Goal: Task Accomplishment & Management: Manage account settings

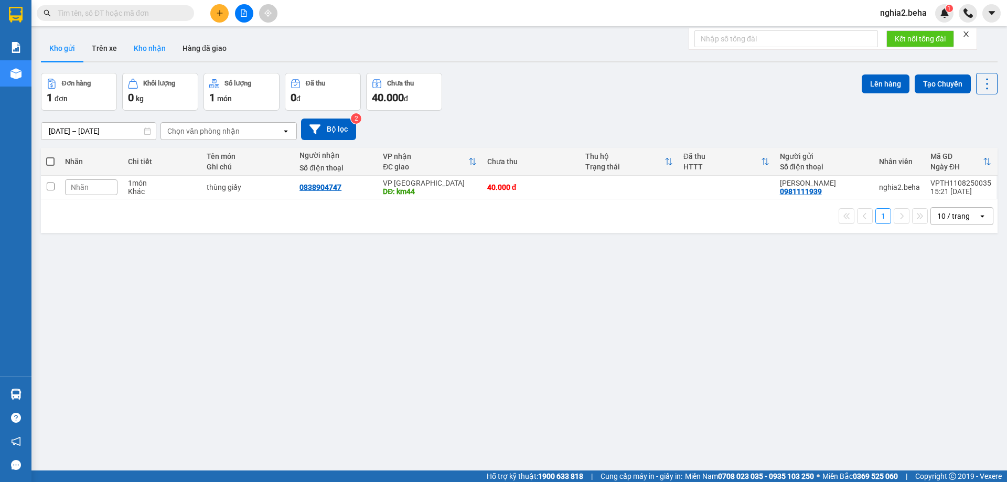
click at [148, 50] on button "Kho nhận" at bounding box center [149, 48] width 49 height 25
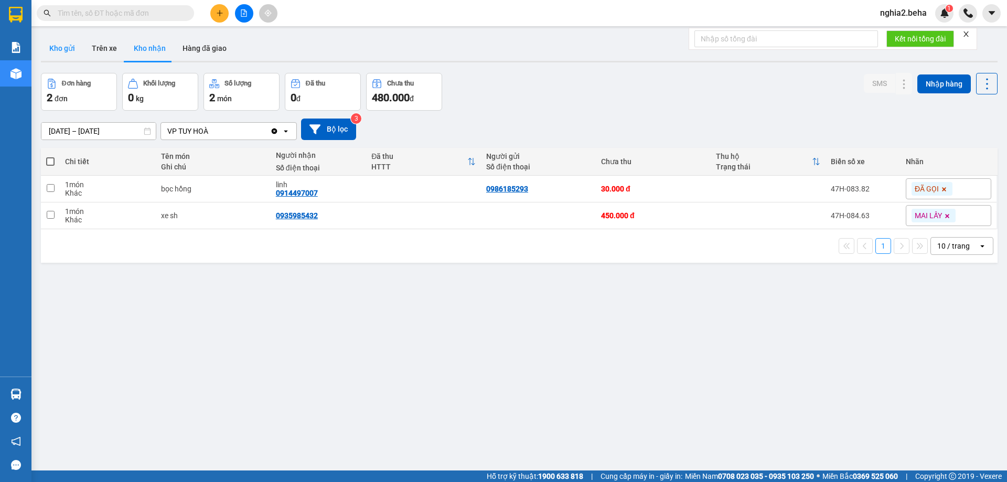
click at [54, 55] on button "Kho gửi" at bounding box center [62, 48] width 42 height 25
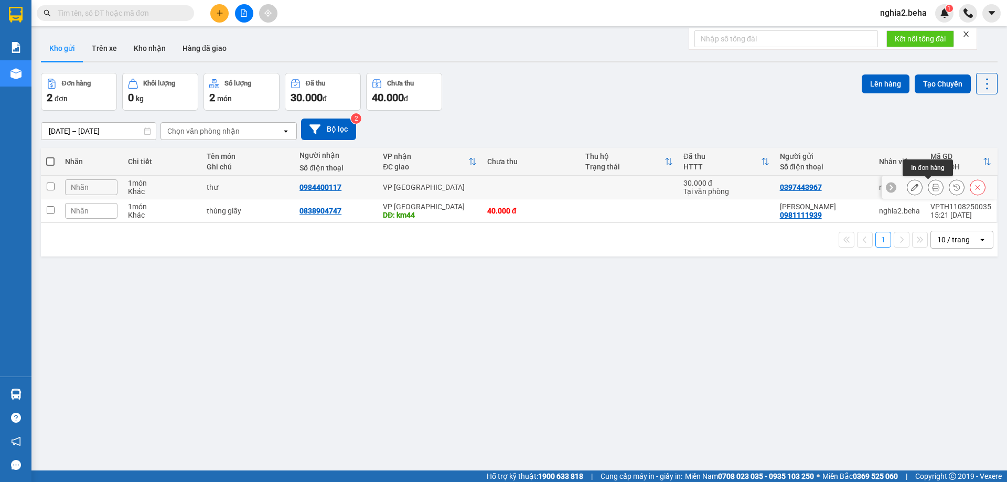
click at [932, 188] on icon at bounding box center [935, 187] width 7 height 7
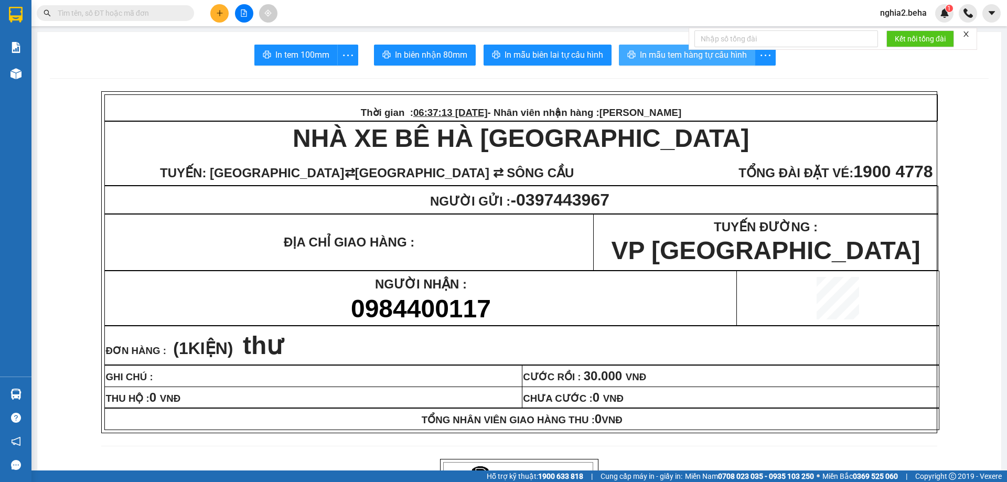
click at [648, 65] on button "In mẫu tem hàng tự cấu hình" at bounding box center [687, 55] width 136 height 21
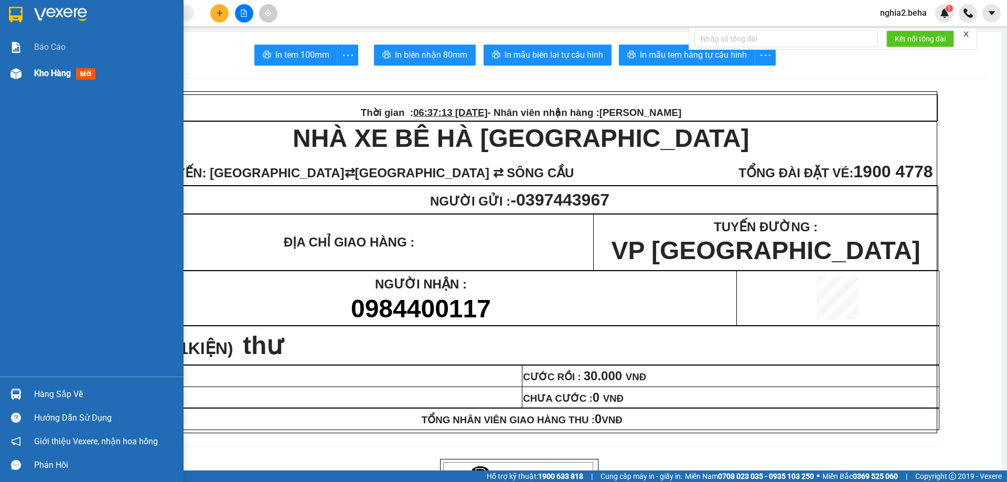
click at [31, 72] on div "Kho hàng mới" at bounding box center [92, 73] width 184 height 26
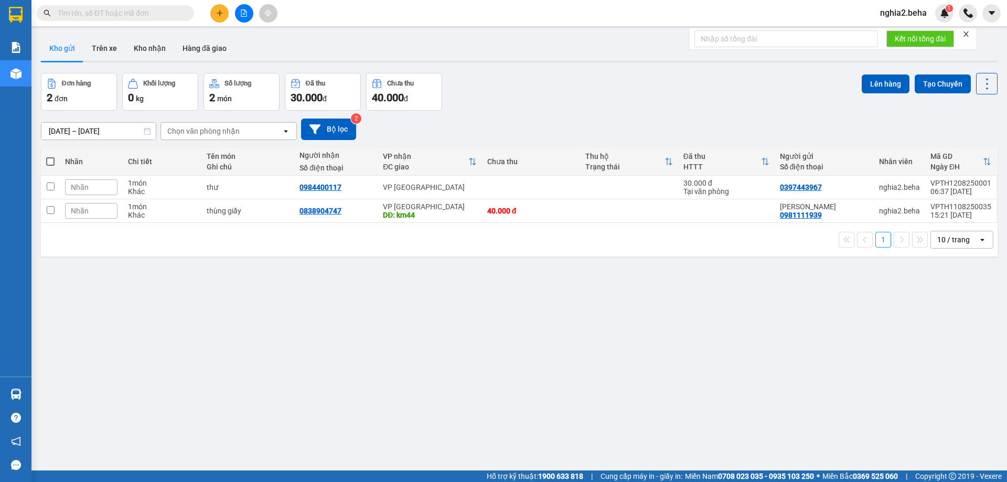
click at [917, 10] on span "nghia2.beha" at bounding box center [903, 12] width 63 height 13
click at [909, 31] on span "Đăng xuất" at bounding box center [911, 33] width 44 height 12
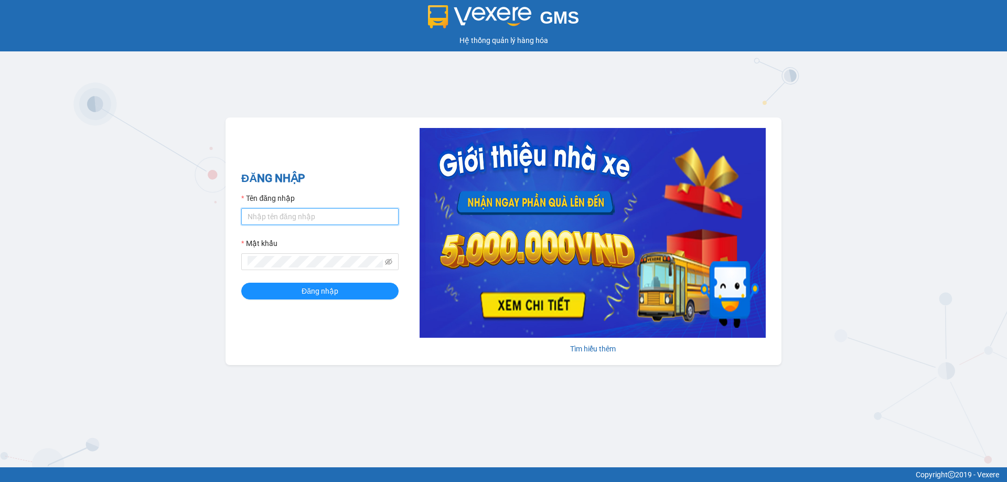
click at [308, 219] on input "Tên đăng nhập" at bounding box center [319, 216] width 157 height 17
type input "nghia2.beha"
click at [241, 283] on button "Đăng nhập" at bounding box center [319, 291] width 157 height 17
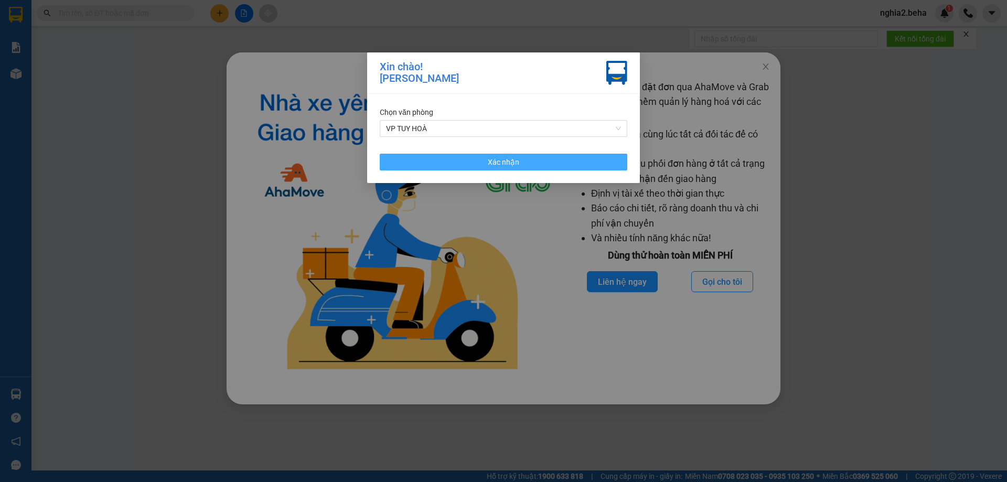
click at [537, 162] on button "Xác nhận" at bounding box center [504, 162] width 248 height 17
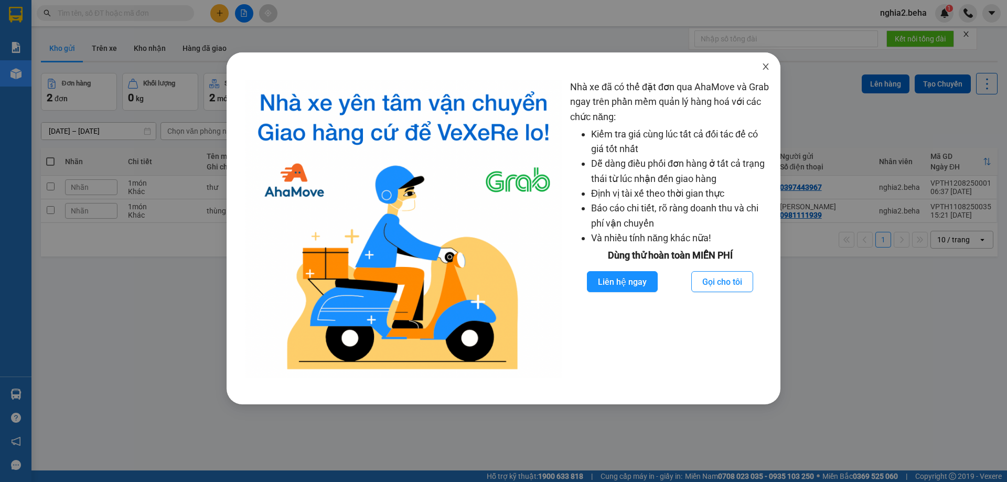
click at [763, 66] on icon "close" at bounding box center [766, 66] width 8 height 8
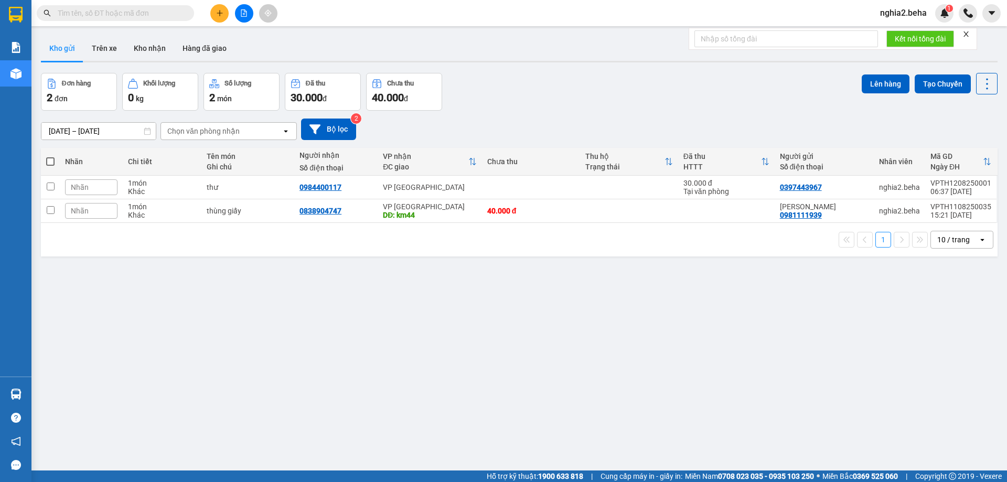
click at [660, 89] on div "Đơn hàng 2 đơn Khối lượng 0 kg Số lượng 2 món Đã thu 30.000 đ Chưa thu 40.000 đ…" at bounding box center [519, 92] width 957 height 38
drag, startPoint x: 665, startPoint y: 187, endPoint x: 908, endPoint y: 294, distance: 265.9
click at [908, 294] on div "ver 1.8.137 Kho gửi Trên xe Kho nhận Hàng đã giao Đơn hàng 2 đơn Khối lượng 0 k…" at bounding box center [519, 272] width 965 height 482
click at [617, 66] on div "ver 1.8.137 Kho gửi Trên xe Kho nhận Hàng đã giao Đơn hàng 2 đơn Khối lượng 0 k…" at bounding box center [519, 272] width 965 height 482
click at [908, 192] on button at bounding box center [915, 187] width 15 height 18
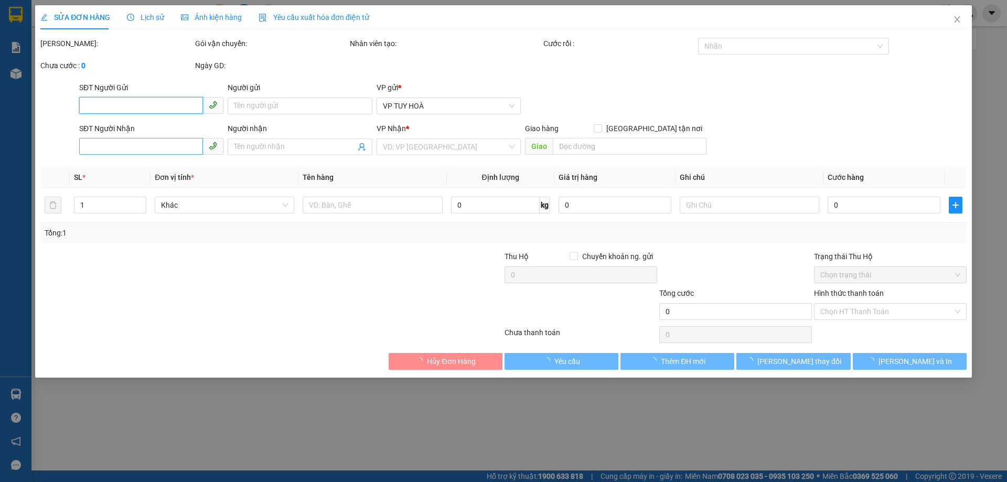
type input "0397443967"
type input "0984400117"
type input "30.000"
type input "0"
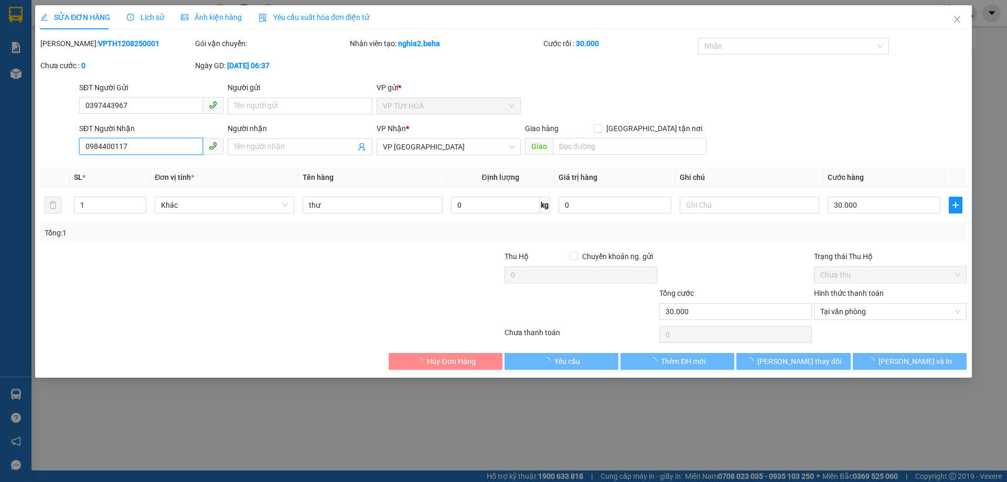
drag, startPoint x: 181, startPoint y: 143, endPoint x: 40, endPoint y: 148, distance: 141.2
click at [40, 148] on div "SĐT Người Nhận 0984400117 0984400117 Người nhận Tên người nhận VP Nhận * VP ĐẮK…" at bounding box center [503, 141] width 929 height 37
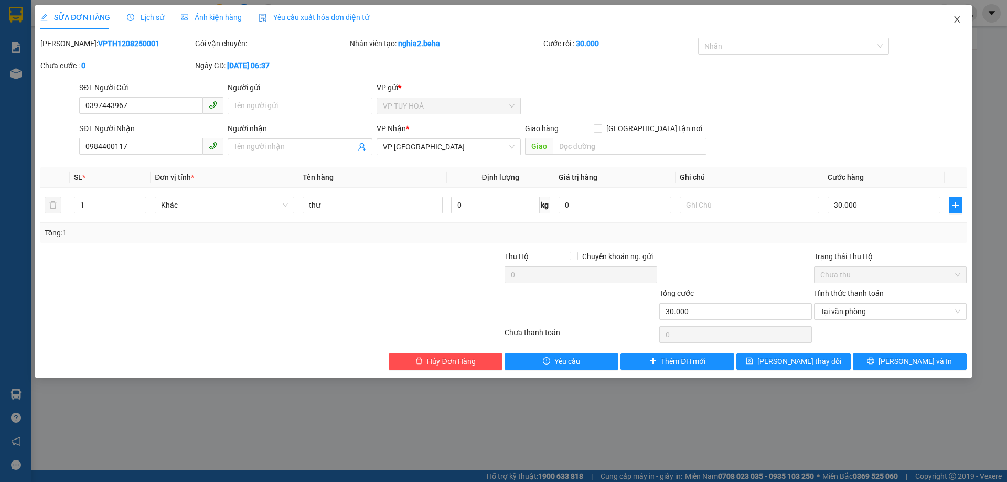
click at [953, 20] on icon "close" at bounding box center [957, 19] width 8 height 8
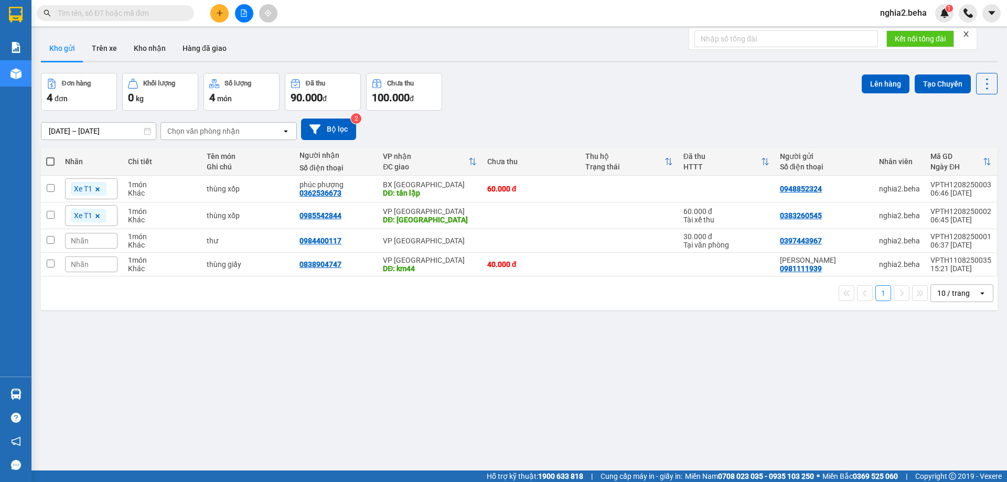
click at [145, 11] on input "text" at bounding box center [120, 13] width 124 height 12
paste input "0368773072"
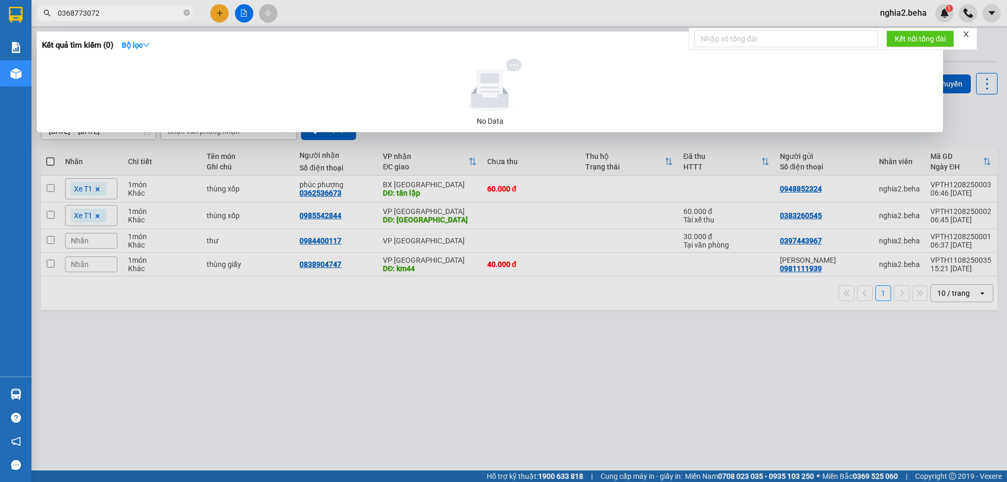
type input "0368773072"
click at [183, 365] on div at bounding box center [503, 241] width 1007 height 482
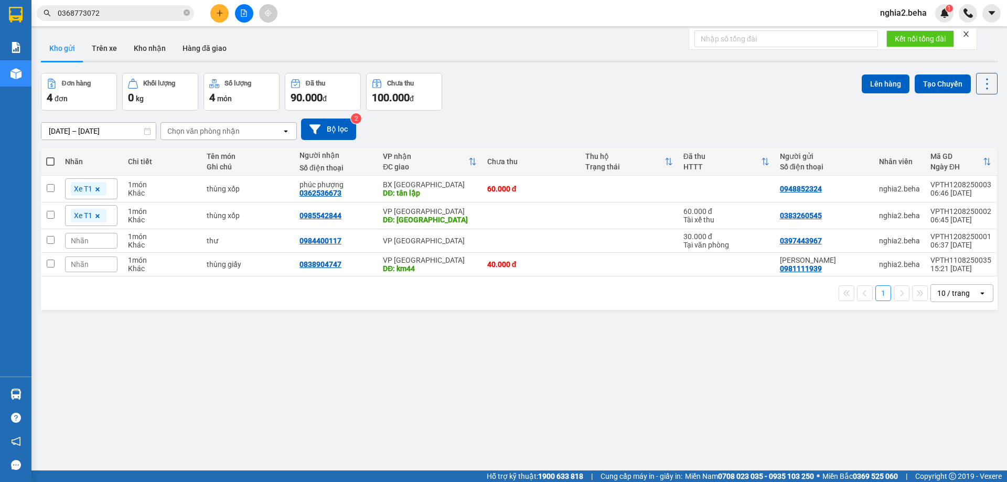
click at [80, 55] on button "Kho gửi" at bounding box center [62, 48] width 42 height 25
click at [71, 58] on button "Kho gửi" at bounding box center [62, 48] width 42 height 25
click at [556, 350] on div "ver 1.8.137 Kho gửi Trên xe Kho nhận Hàng đã giao Đơn hàng 4 đơn Khối lượng 0 k…" at bounding box center [519, 272] width 965 height 482
click at [974, 187] on icon at bounding box center [977, 188] width 7 height 7
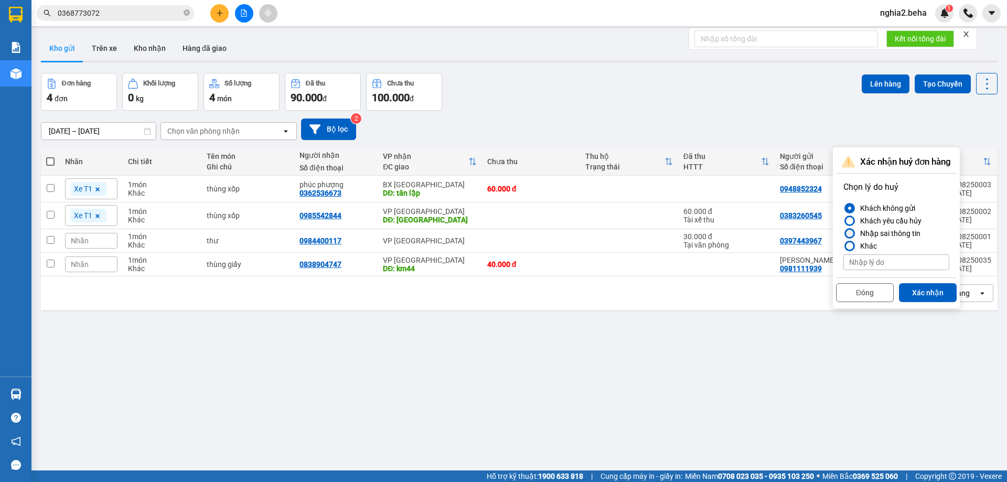
click at [885, 234] on div "Nhập sai thông tin" at bounding box center [888, 233] width 65 height 13
click at [844, 233] on input "Nhập sai thông tin" at bounding box center [844, 233] width 0 height 0
click at [921, 285] on button "Xác nhận" at bounding box center [928, 292] width 58 height 19
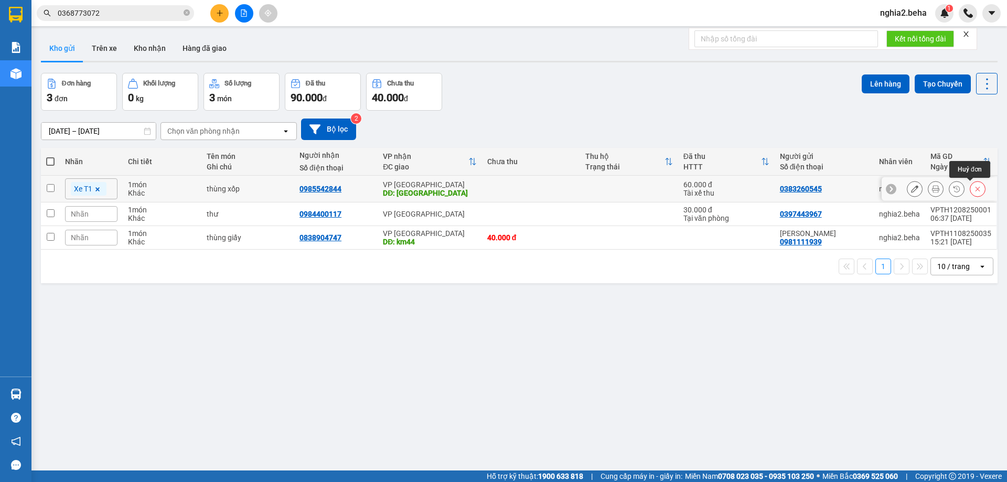
click at [974, 192] on button at bounding box center [978, 189] width 15 height 18
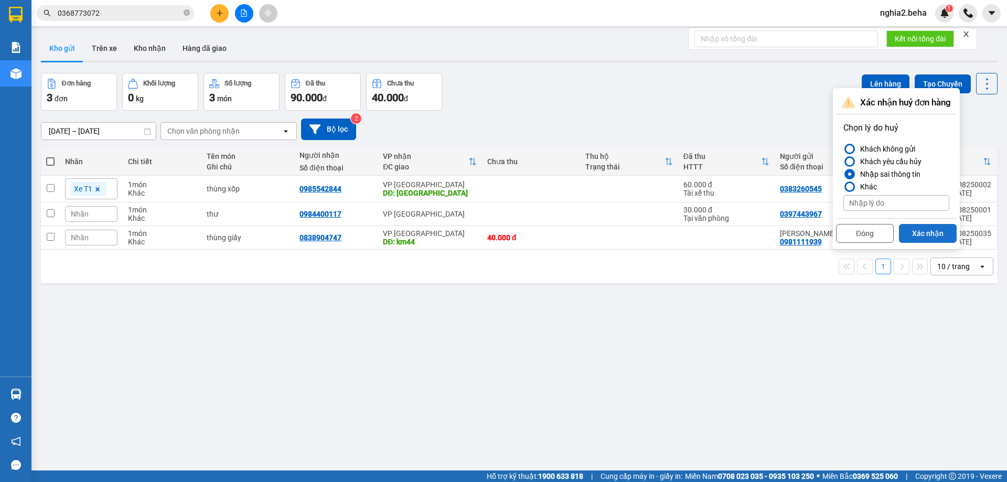
click at [923, 236] on button "Xác nhận" at bounding box center [928, 233] width 58 height 19
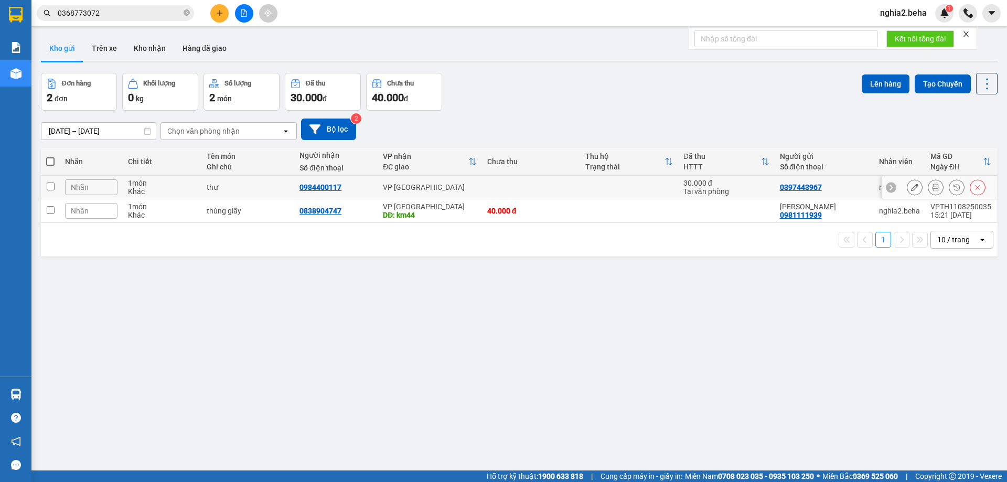
click at [50, 186] on input "checkbox" at bounding box center [51, 187] width 8 height 8
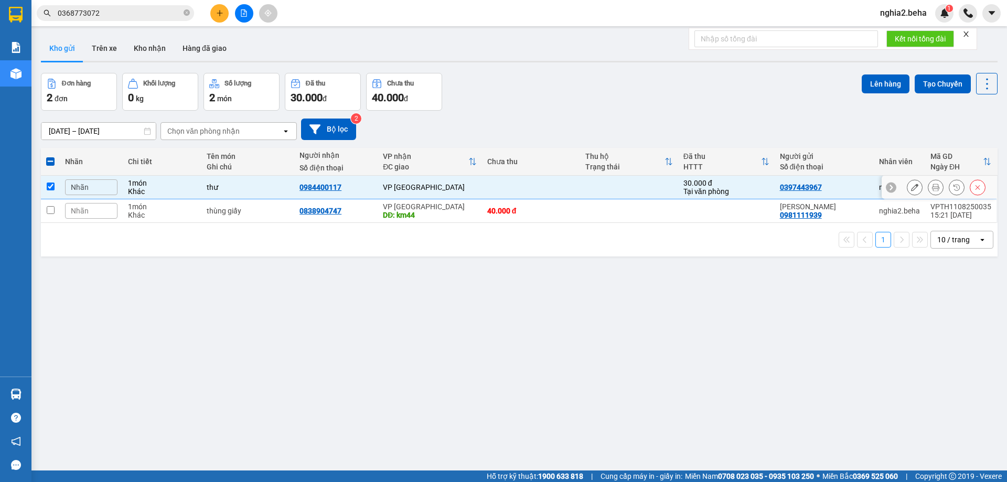
click at [50, 187] on input "checkbox" at bounding box center [51, 187] width 8 height 8
checkbox input "false"
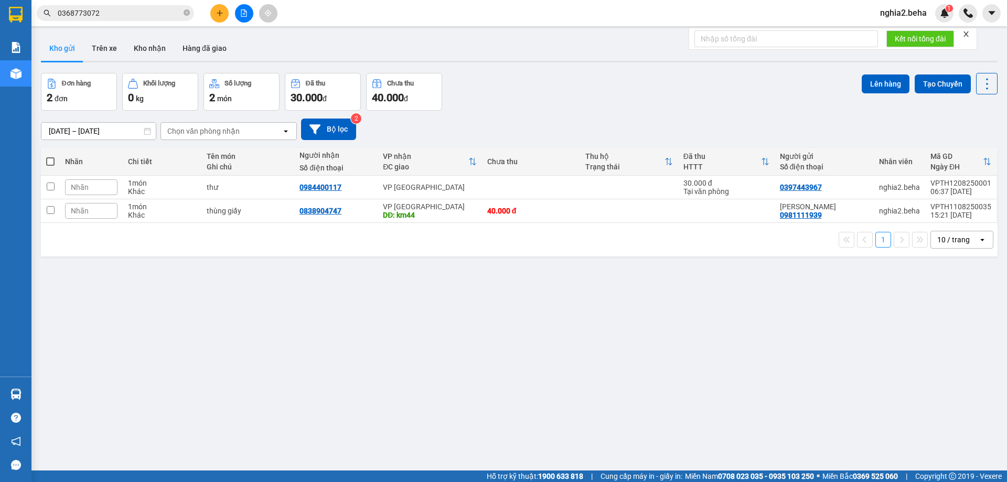
click at [896, 15] on span "nghia2.beha" at bounding box center [903, 12] width 63 height 13
click at [901, 29] on span "Đăng xuất" at bounding box center [911, 33] width 44 height 12
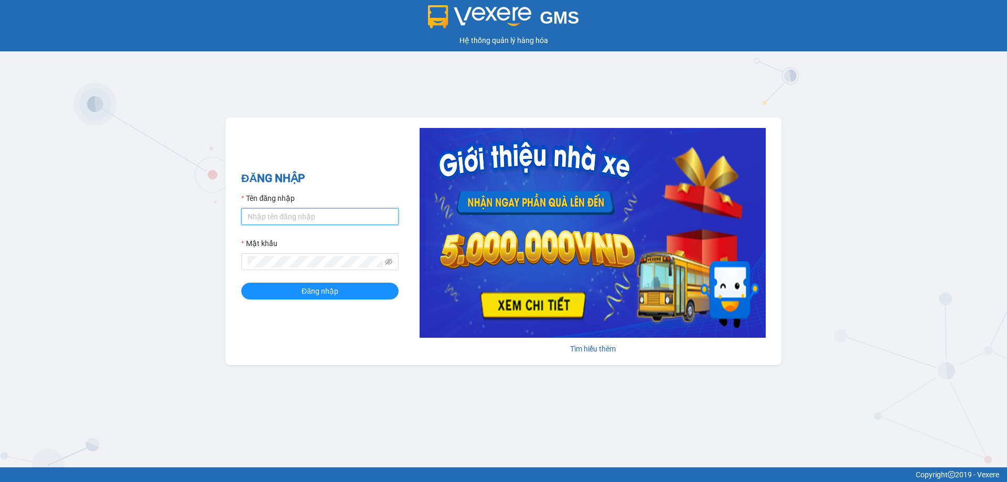
click at [306, 221] on input "Tên đăng nhập" at bounding box center [319, 216] width 157 height 17
type input "nghia2.beha"
click at [327, 292] on span "Đăng nhập" at bounding box center [320, 291] width 37 height 12
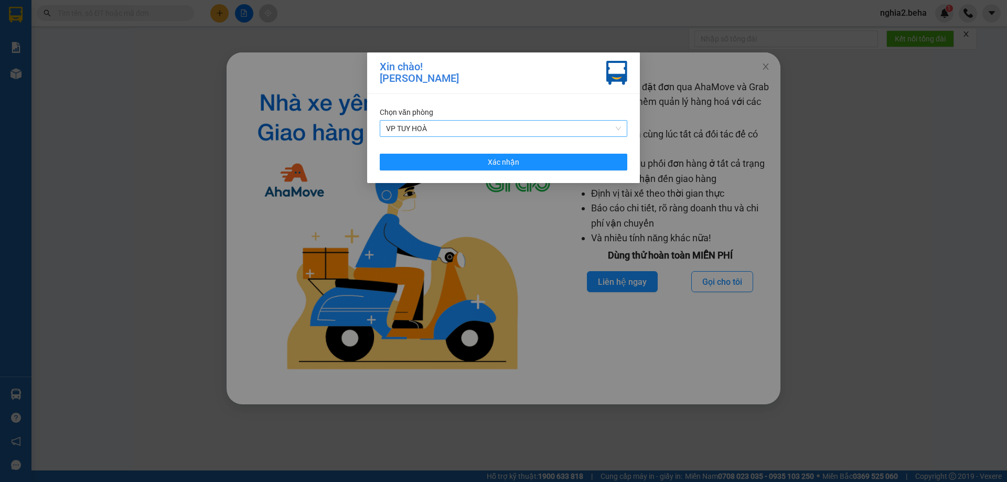
click at [609, 128] on span "VP TUY HOÀ" at bounding box center [503, 129] width 235 height 16
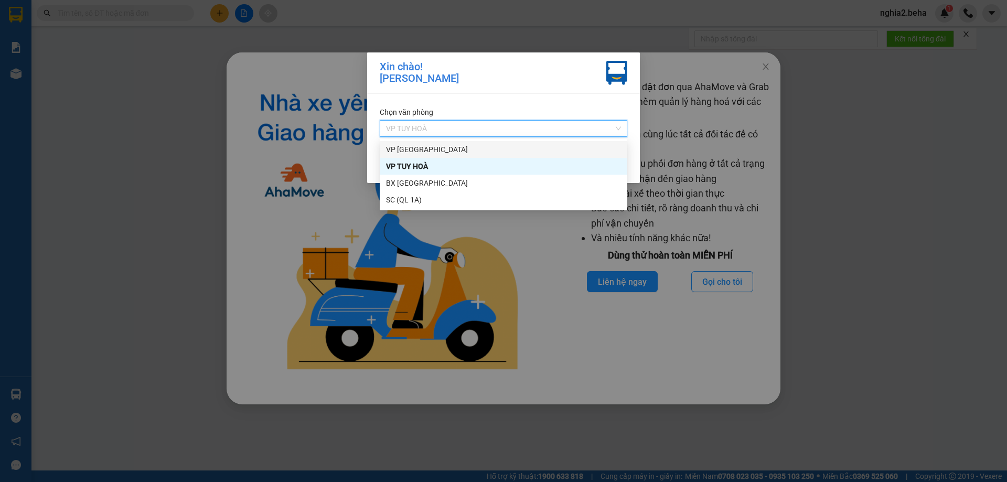
click at [425, 147] on div "VP [GEOGRAPHIC_DATA]" at bounding box center [503, 150] width 235 height 12
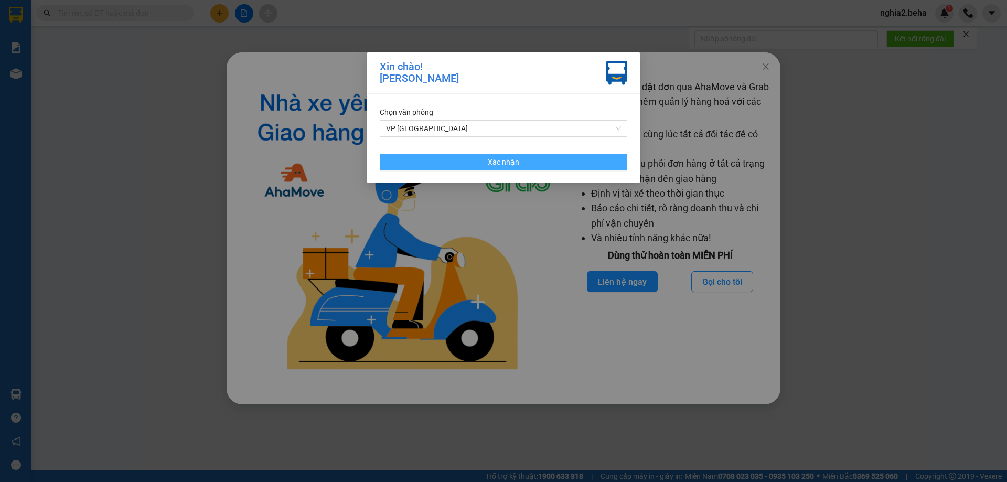
click at [522, 162] on button "Xác nhận" at bounding box center [504, 162] width 248 height 17
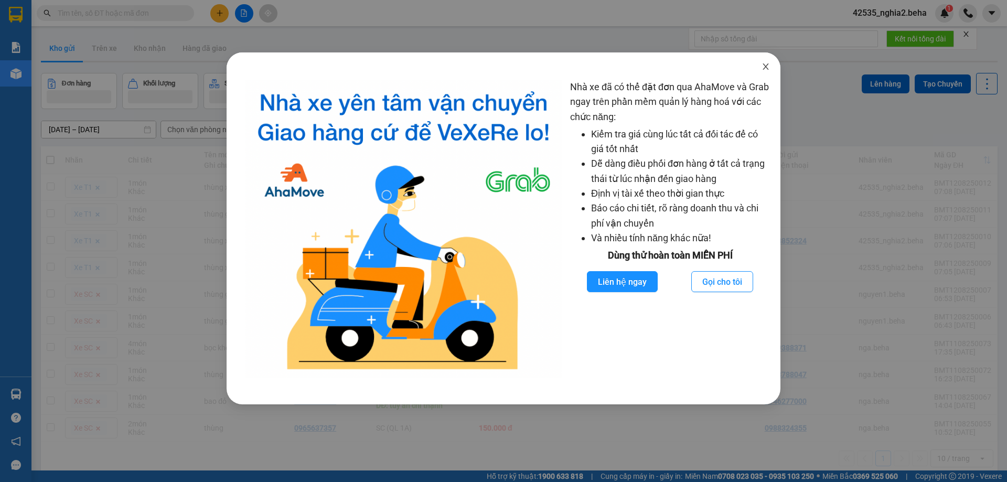
click at [762, 69] on icon "close" at bounding box center [766, 66] width 8 height 8
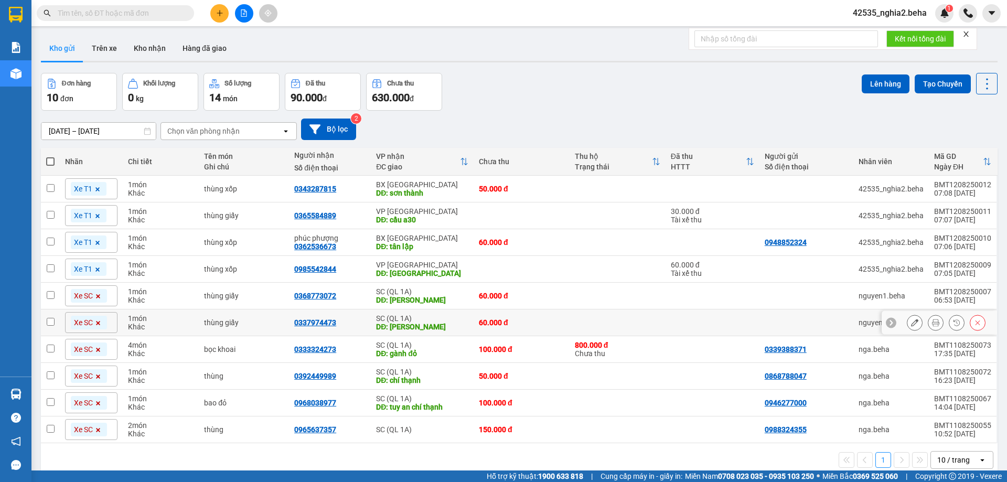
scroll to position [48, 0]
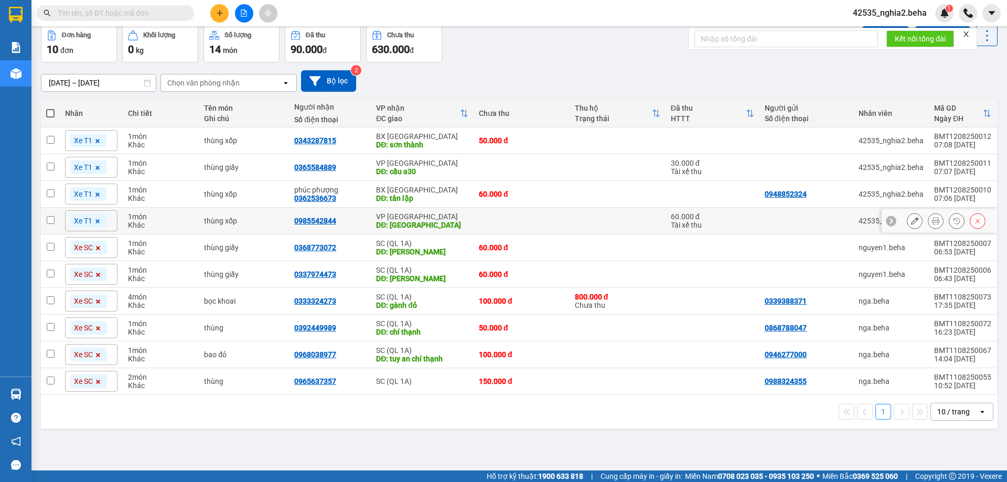
drag, startPoint x: 45, startPoint y: 220, endPoint x: 49, endPoint y: 196, distance: 25.1
click at [45, 217] on td at bounding box center [50, 221] width 19 height 27
checkbox input "true"
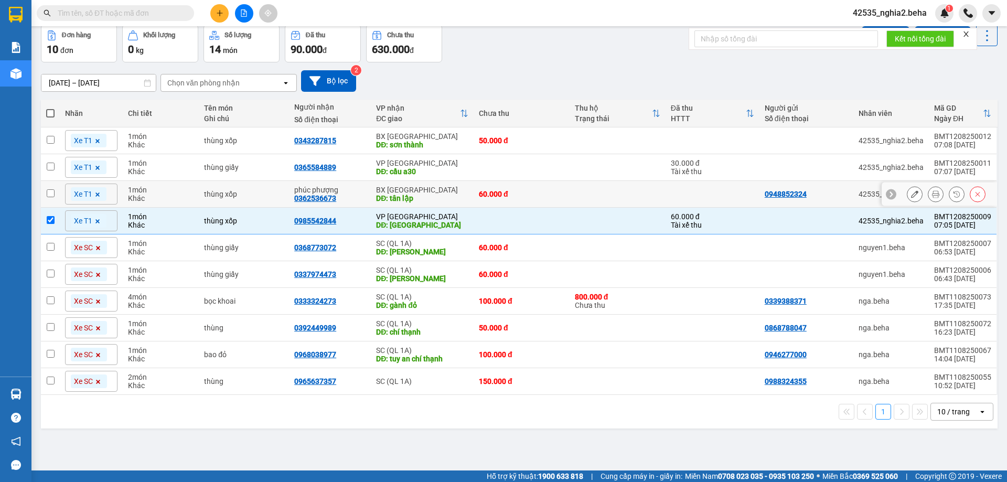
click at [50, 194] on input "checkbox" at bounding box center [51, 193] width 8 height 8
checkbox input "true"
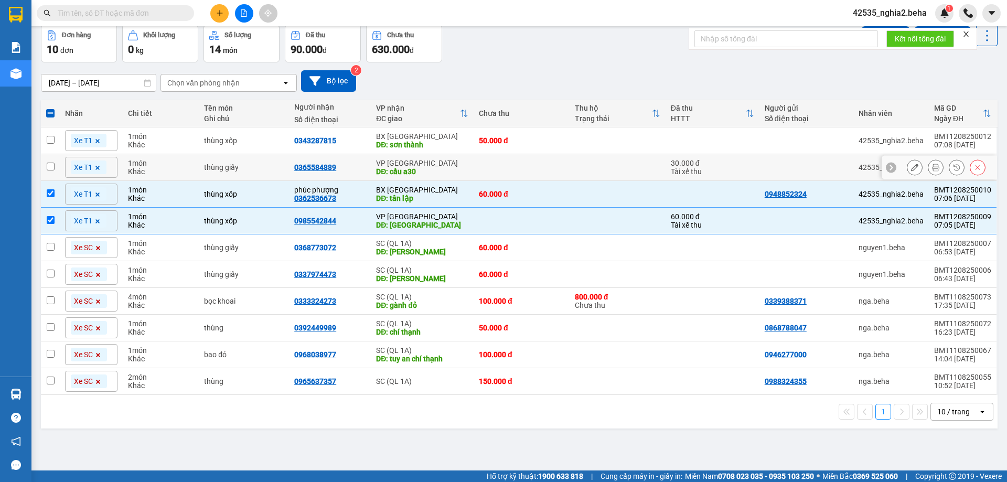
drag, startPoint x: 50, startPoint y: 168, endPoint x: 50, endPoint y: 150, distance: 18.9
click at [50, 165] on input "checkbox" at bounding box center [51, 167] width 8 height 8
checkbox input "true"
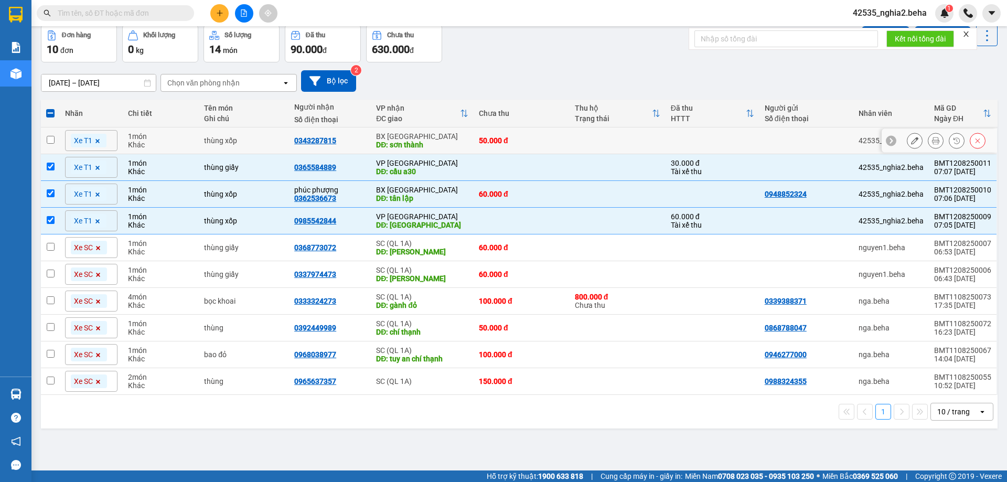
click at [49, 137] on input "checkbox" at bounding box center [51, 140] width 8 height 8
checkbox input "true"
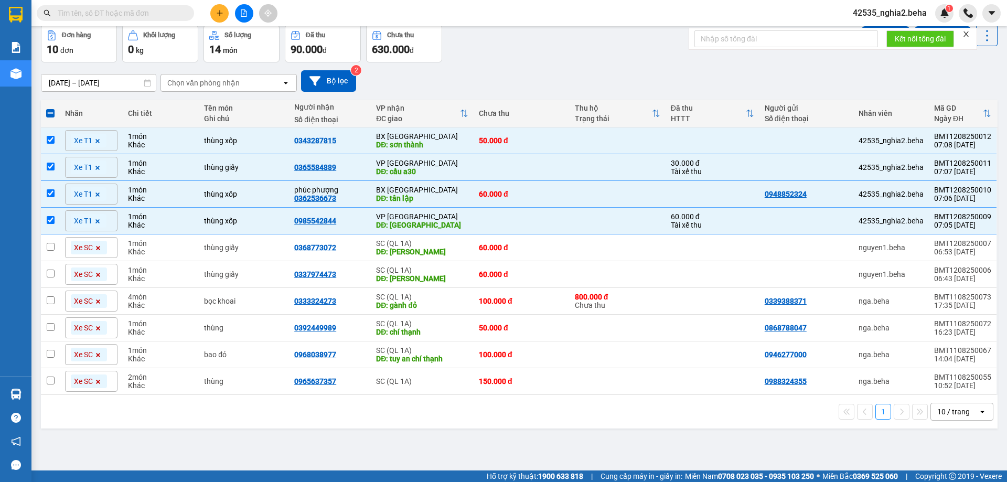
scroll to position [0, 0]
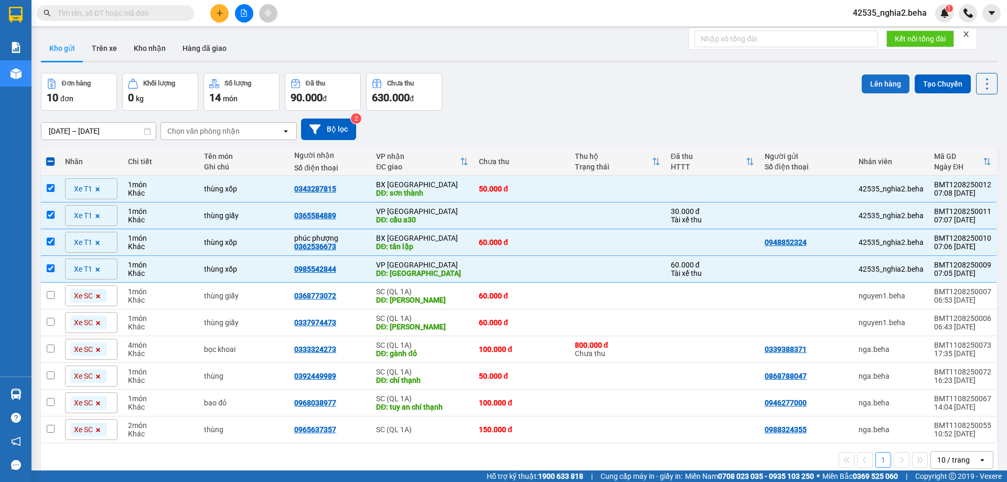
click at [876, 84] on button "Lên hàng" at bounding box center [886, 84] width 48 height 19
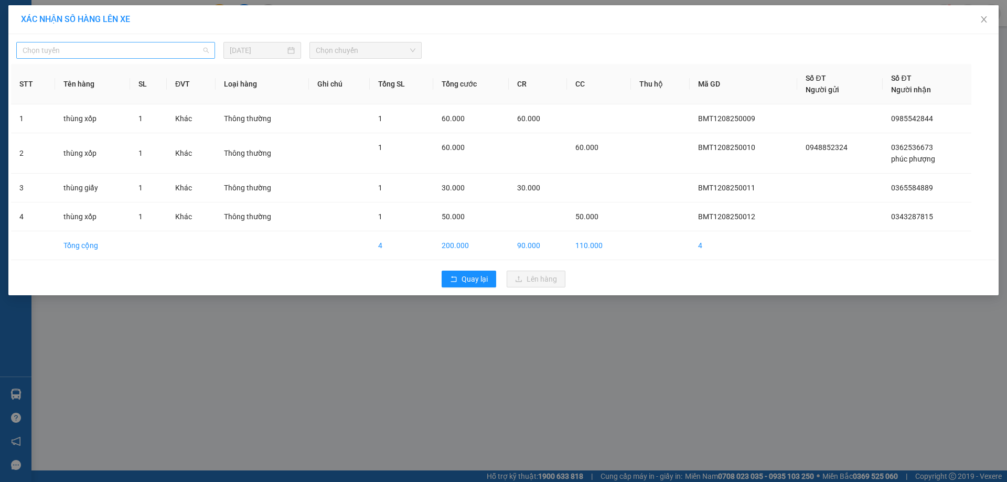
click at [178, 47] on span "Chọn tuyến" at bounding box center [116, 50] width 186 height 16
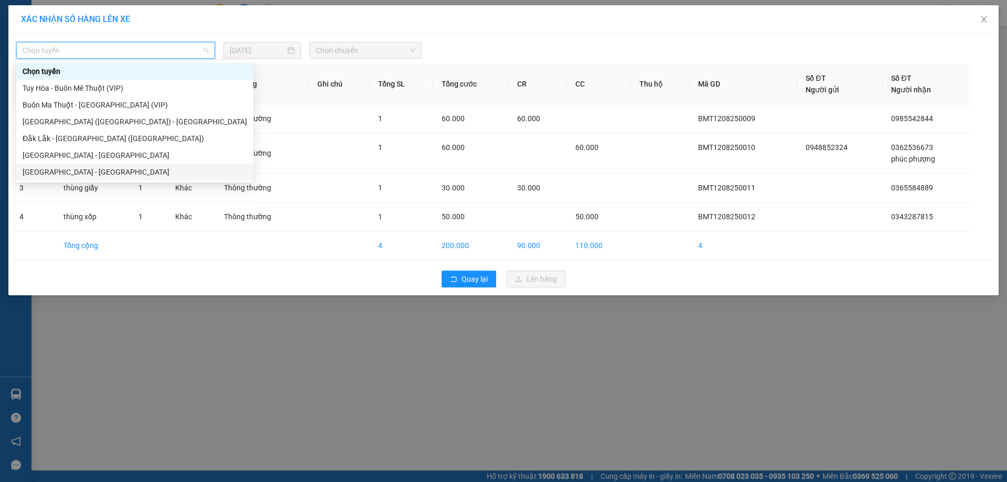
click at [73, 173] on div "[GEOGRAPHIC_DATA] - [GEOGRAPHIC_DATA]" at bounding box center [135, 172] width 225 height 12
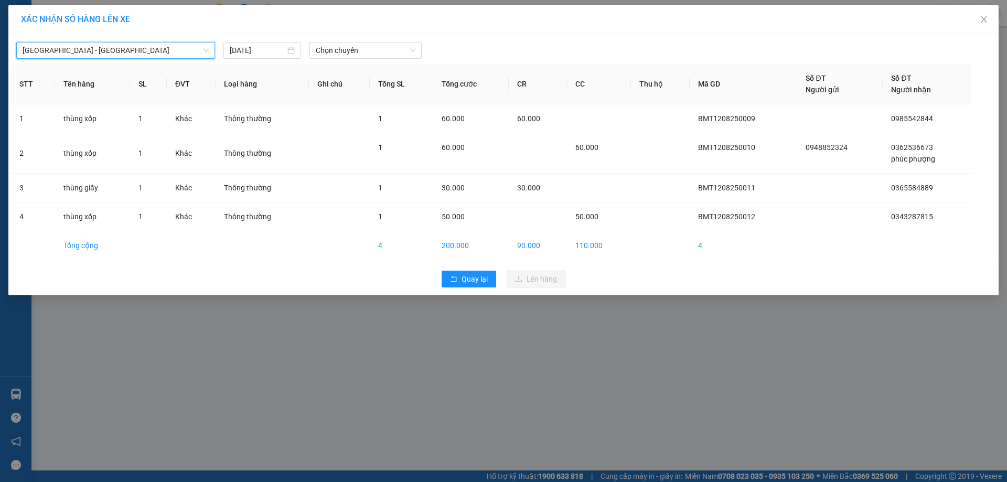
click at [381, 55] on span "Chọn chuyến" at bounding box center [366, 50] width 100 height 16
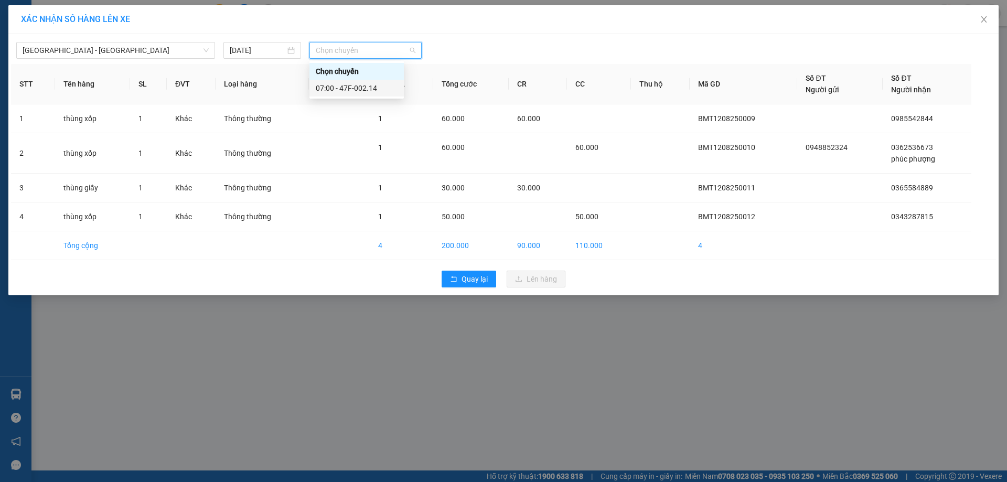
click at [362, 92] on div "07:00 - 47F-002.14" at bounding box center [357, 88] width 82 height 12
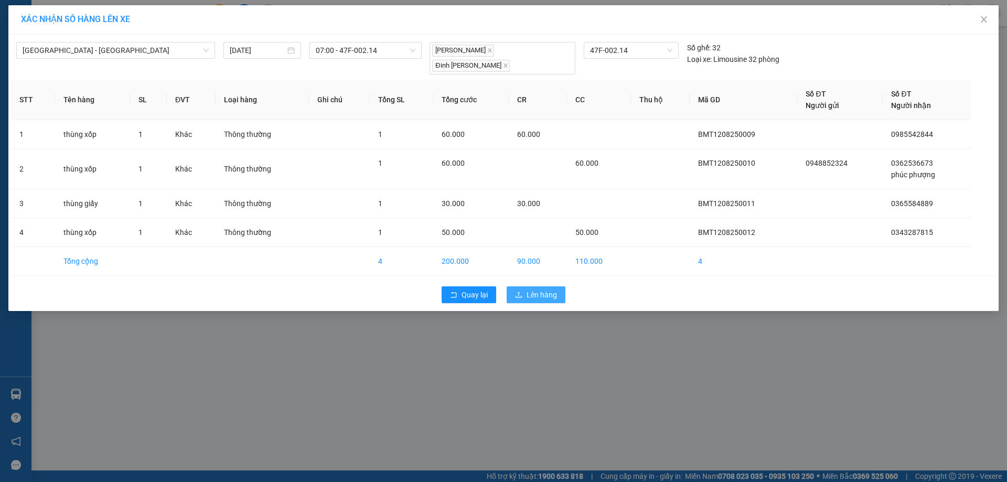
click at [548, 289] on span "Lên hàng" at bounding box center [542, 295] width 30 height 12
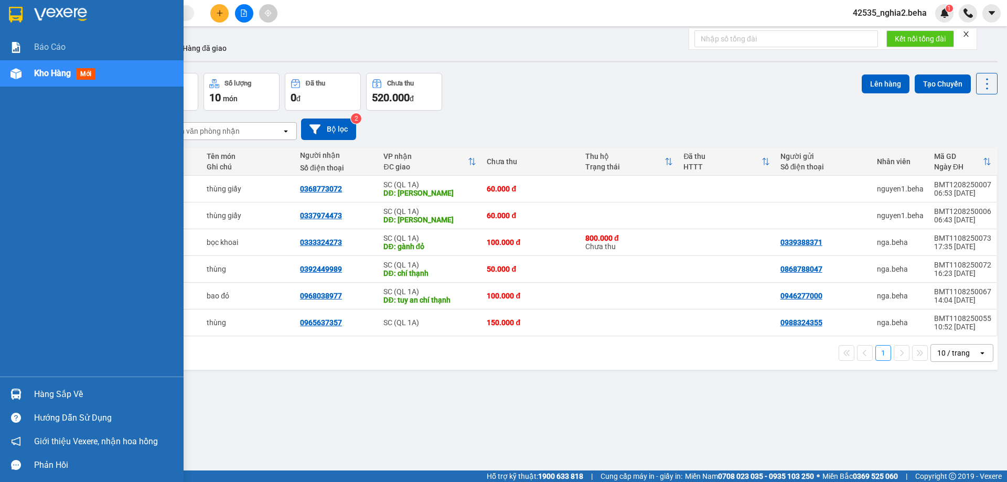
click at [67, 71] on span "Kho hàng" at bounding box center [52, 73] width 37 height 10
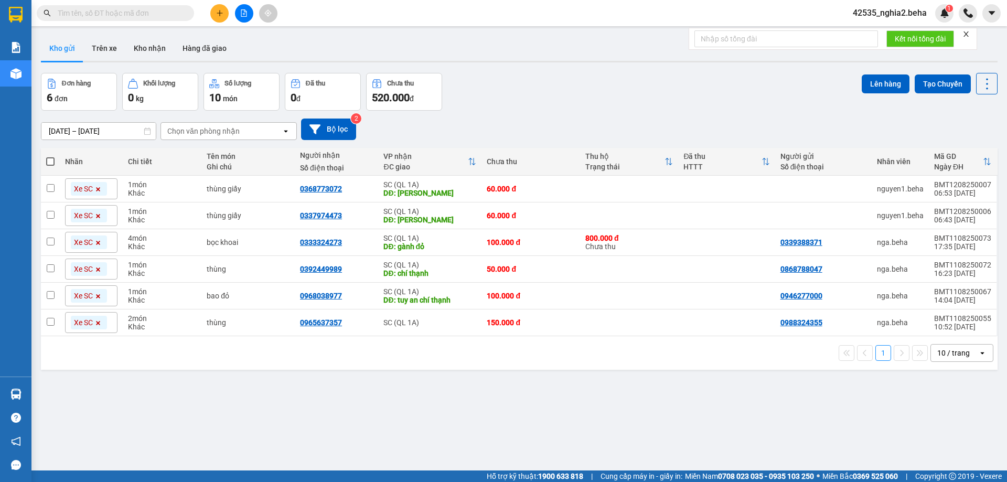
click at [560, 95] on div "Đơn hàng 6 đơn Khối lượng 0 kg Số lượng 10 món Đã thu 0 đ Chưa thu 520.000 đ Lê…" at bounding box center [519, 92] width 957 height 38
click at [243, 17] on button at bounding box center [244, 13] width 18 height 18
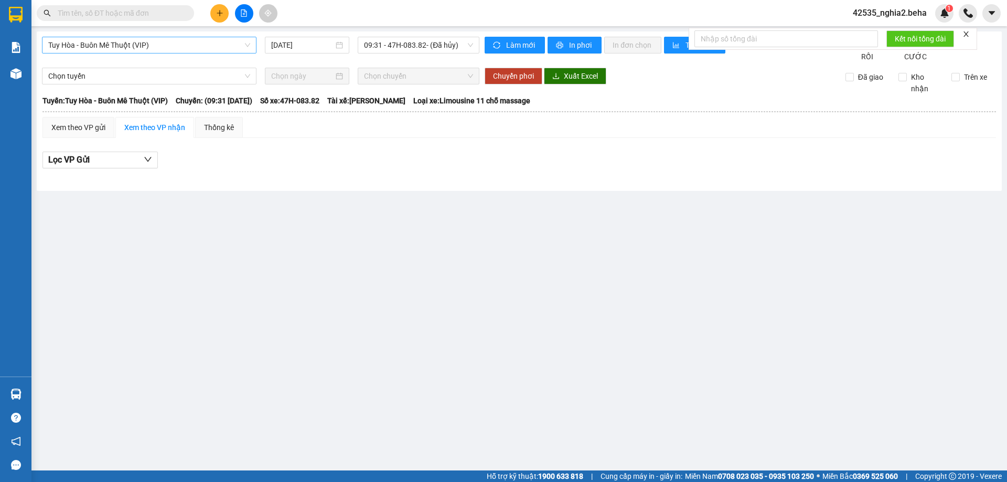
click at [158, 47] on span "Tuy Hòa - Buôn Mê Thuột (VIP)" at bounding box center [149, 45] width 202 height 16
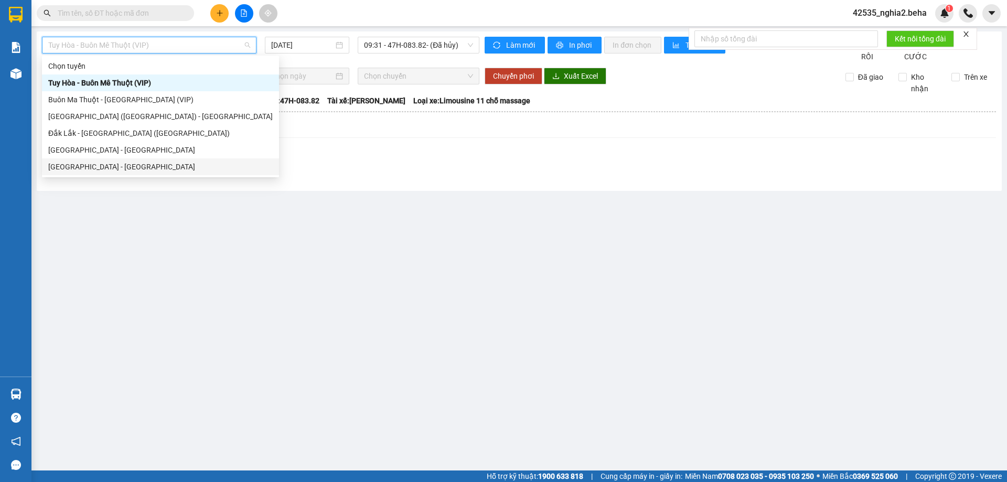
click at [89, 167] on div "[GEOGRAPHIC_DATA] - [GEOGRAPHIC_DATA]" at bounding box center [160, 167] width 225 height 12
type input "[DATE]"
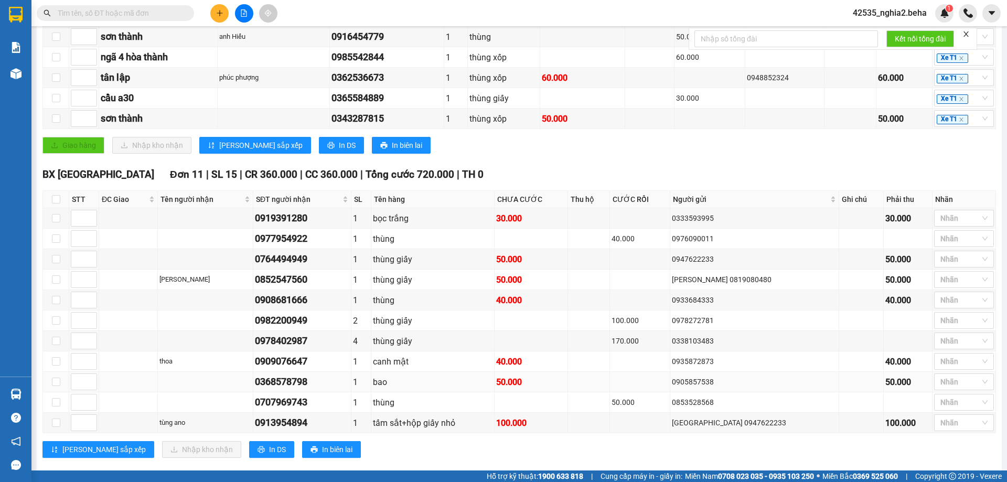
scroll to position [82, 0]
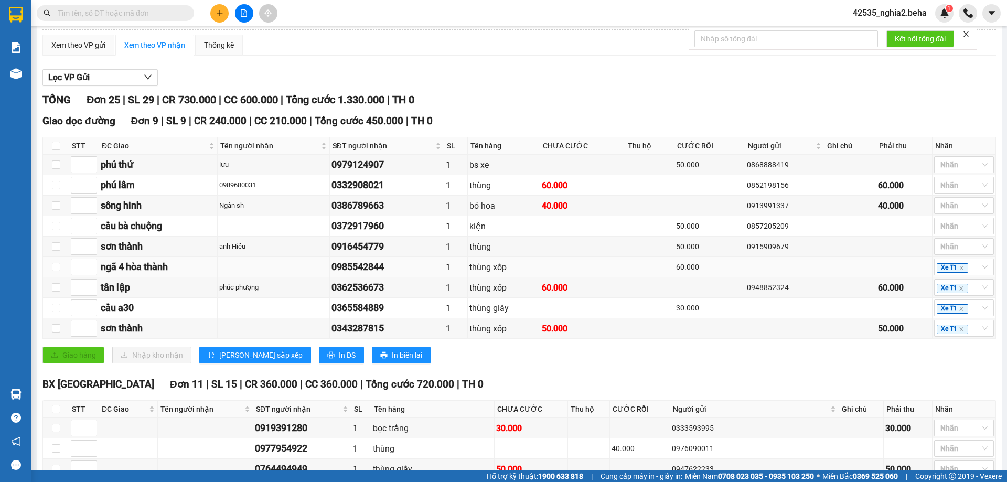
click at [137, 274] on div "ngã 4 hòa thành" at bounding box center [158, 267] width 115 height 15
drag, startPoint x: 122, startPoint y: 295, endPoint x: 124, endPoint y: 316, distance: 20.6
click at [122, 295] on div "tân lập" at bounding box center [158, 287] width 115 height 15
click at [125, 315] on div "cầu a30" at bounding box center [158, 308] width 115 height 15
click at [133, 336] on div "sơn thành" at bounding box center [158, 328] width 115 height 15
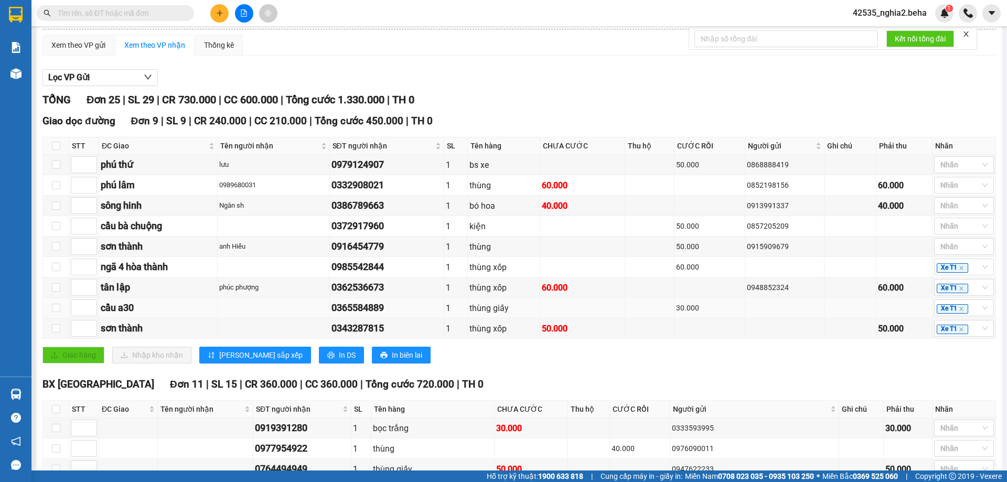
click at [130, 315] on div "cầu a30" at bounding box center [158, 308] width 115 height 15
click at [120, 315] on div "cầu a30" at bounding box center [158, 308] width 115 height 15
click at [395, 56] on div "Xem theo VP gửi Xem theo VP nhận Thống kê" at bounding box center [519, 45] width 954 height 21
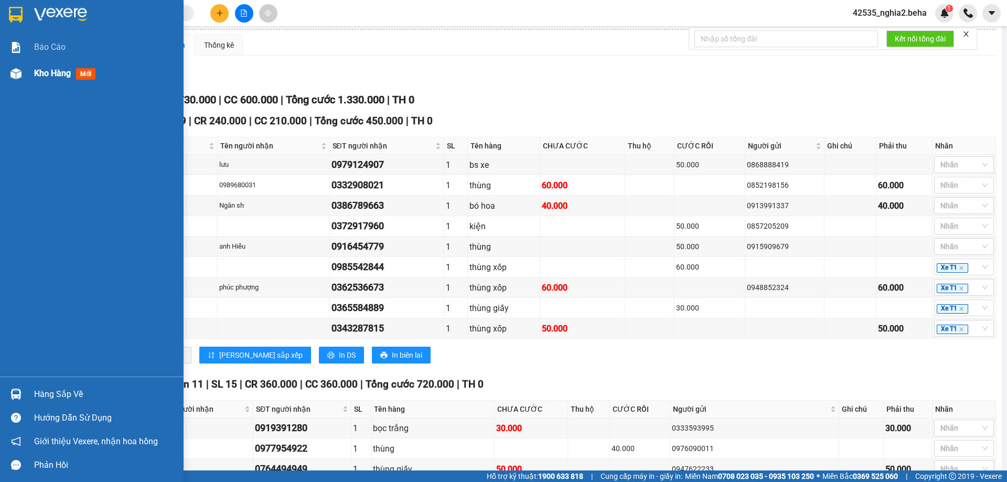
click at [22, 77] on div at bounding box center [16, 74] width 18 height 18
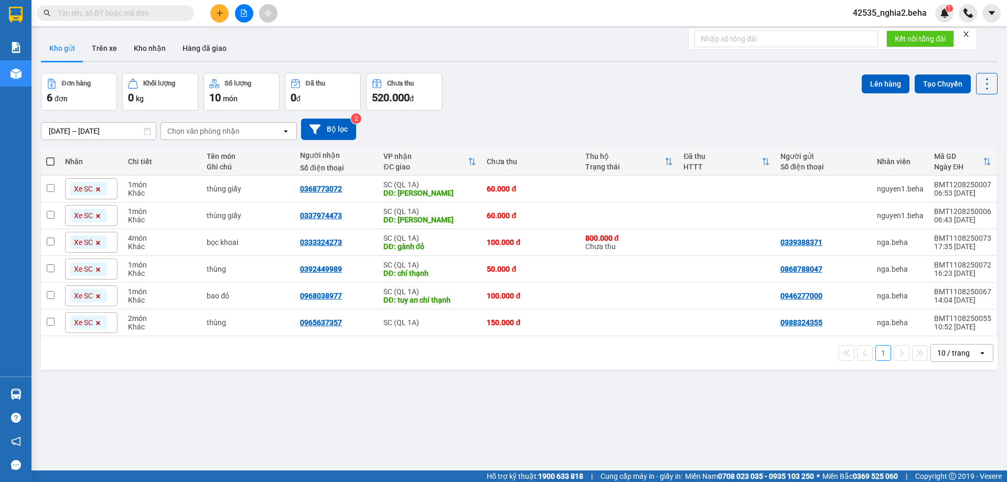
click at [243, 16] on icon "file-add" at bounding box center [243, 12] width 7 height 7
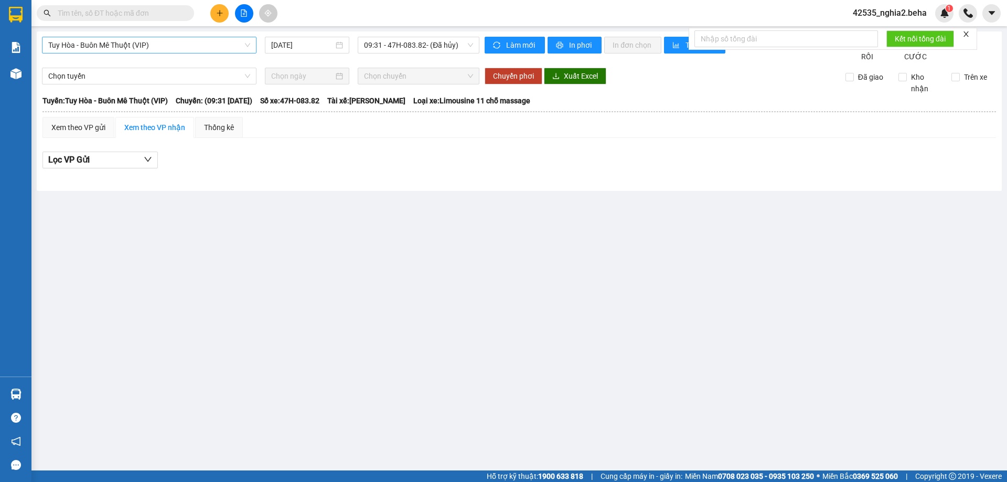
click at [173, 47] on span "Tuy Hòa - Buôn Mê Thuột (VIP)" at bounding box center [149, 45] width 202 height 16
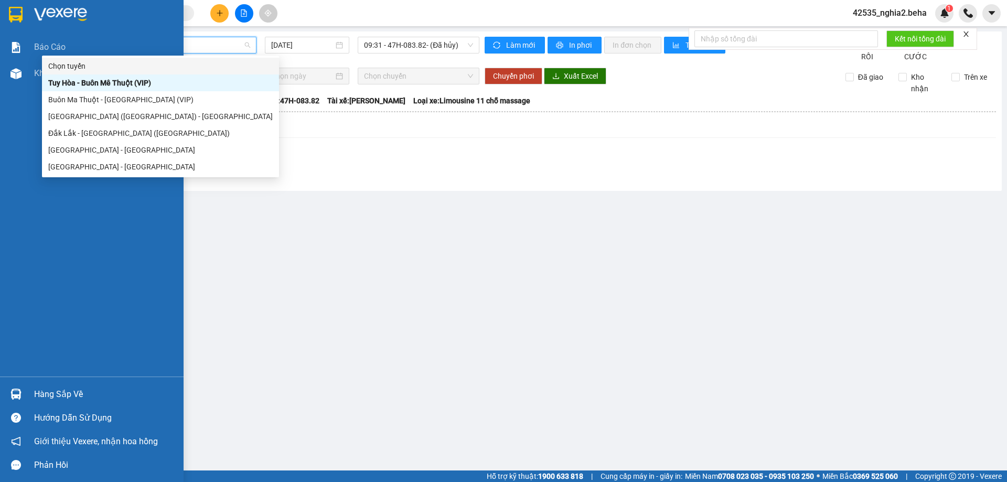
drag, startPoint x: 7, startPoint y: 79, endPoint x: 98, endPoint y: 69, distance: 90.8
click at [8, 78] on div at bounding box center [16, 74] width 18 height 18
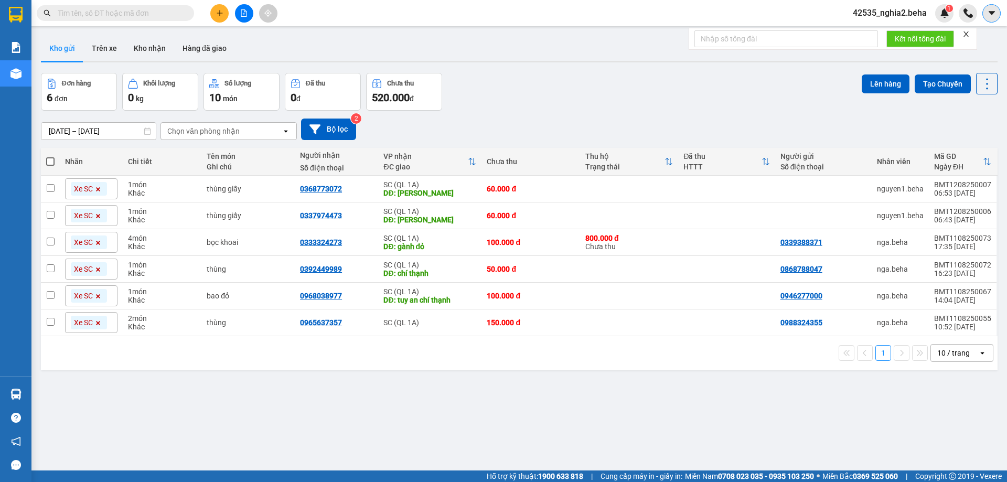
click at [1000, 9] on button at bounding box center [992, 13] width 18 height 18
click at [907, 5] on div "42535_nghia2.beha 1" at bounding box center [899, 13] width 109 height 18
click at [903, 10] on span "42535_nghia2.beha" at bounding box center [890, 12] width 91 height 13
click at [900, 35] on span "Đăng xuất" at bounding box center [895, 33] width 67 height 12
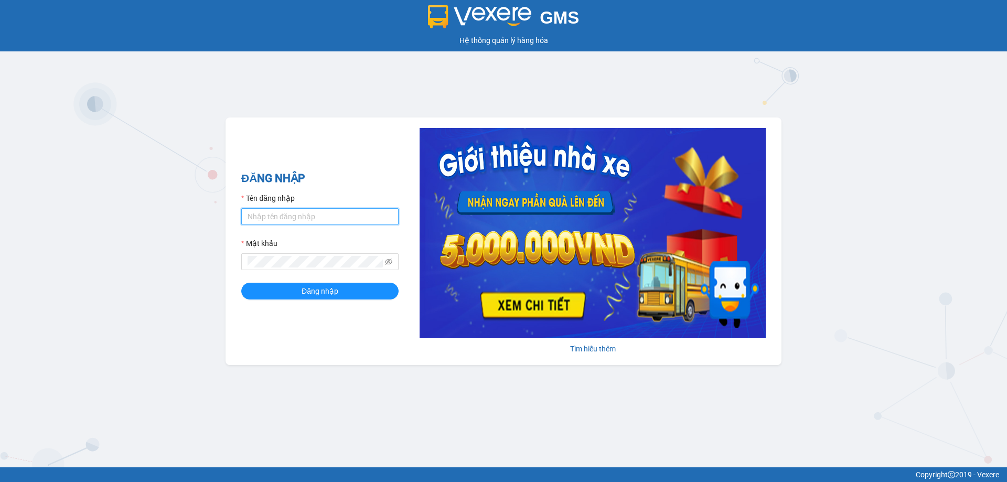
click at [303, 214] on input "Tên đăng nhập" at bounding box center [319, 216] width 157 height 17
type input "nghia2.beha"
click at [357, 296] on button "Đăng nhập" at bounding box center [319, 291] width 157 height 17
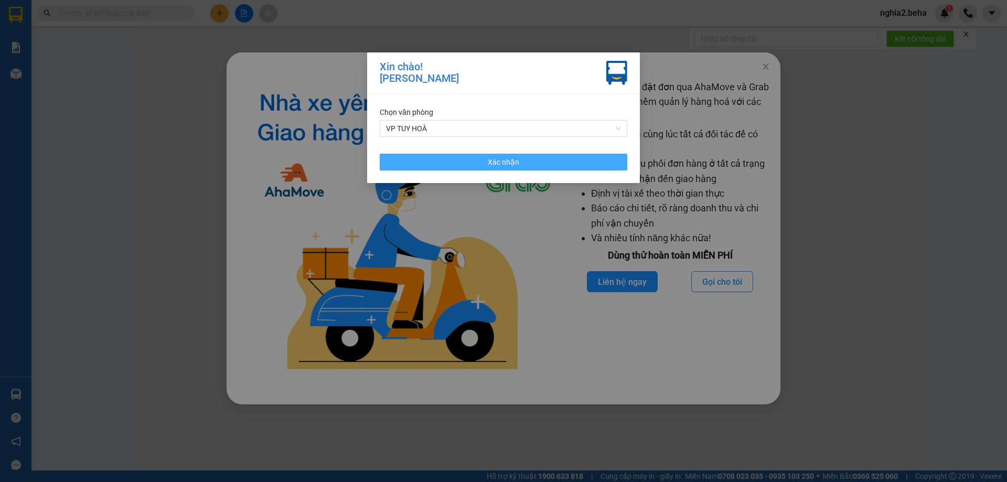
drag, startPoint x: 574, startPoint y: 160, endPoint x: 716, endPoint y: 113, distance: 149.7
click at [575, 161] on button "Xác nhận" at bounding box center [504, 162] width 248 height 17
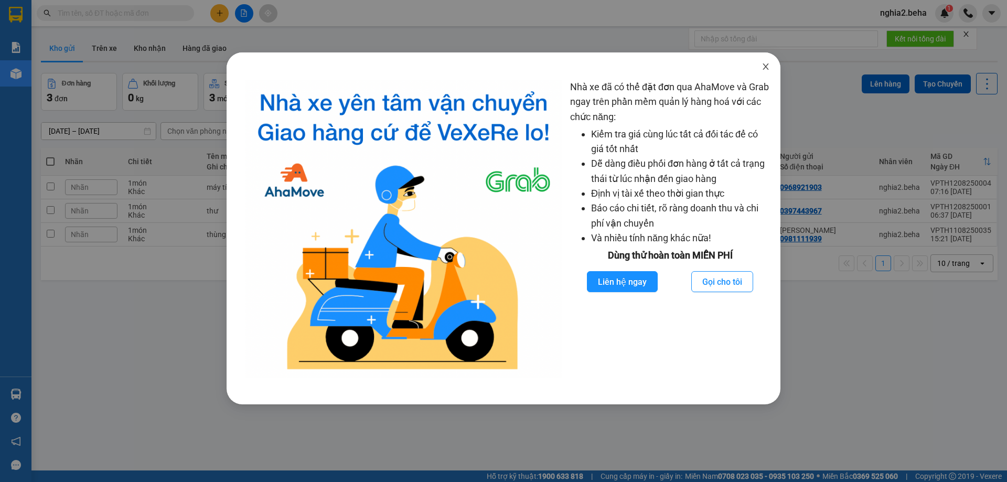
click at [766, 57] on span "Close" at bounding box center [765, 66] width 29 height 29
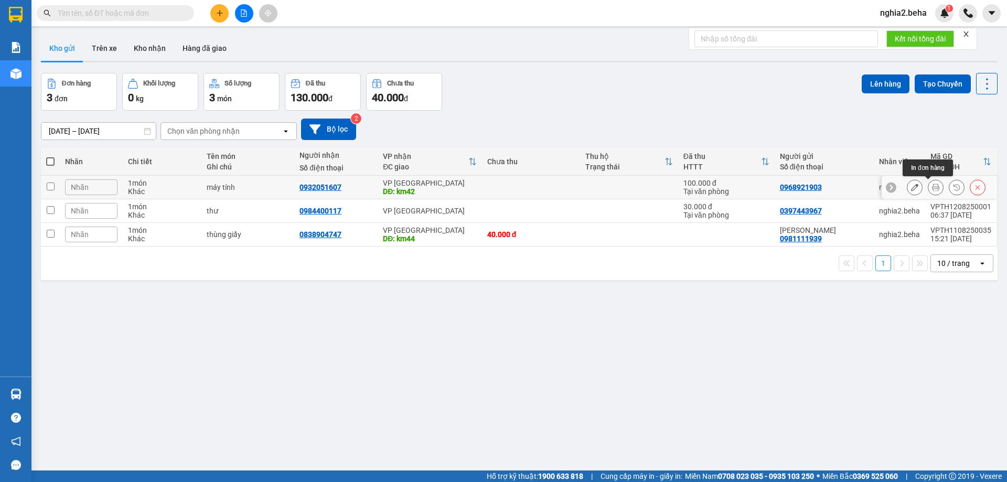
click at [932, 187] on button at bounding box center [936, 187] width 15 height 18
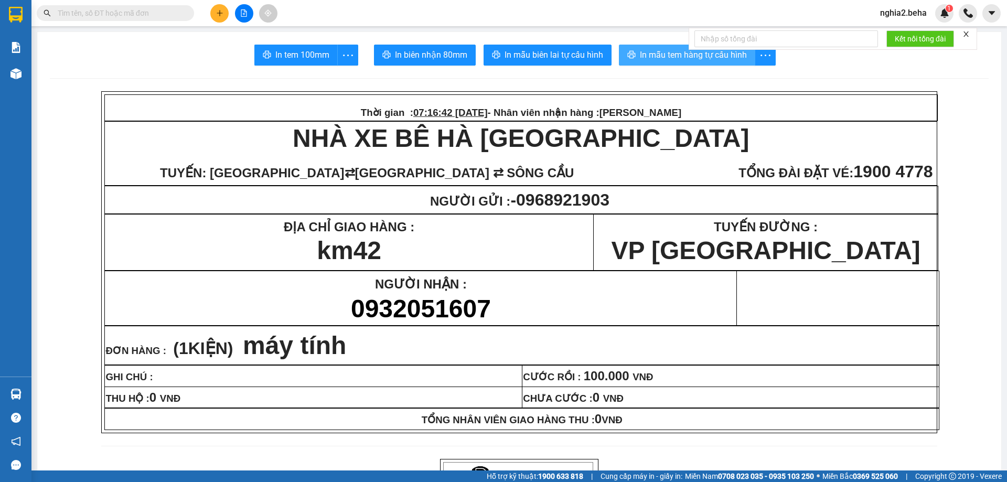
click at [712, 60] on span "In mẫu tem hàng tự cấu hình" at bounding box center [693, 54] width 107 height 13
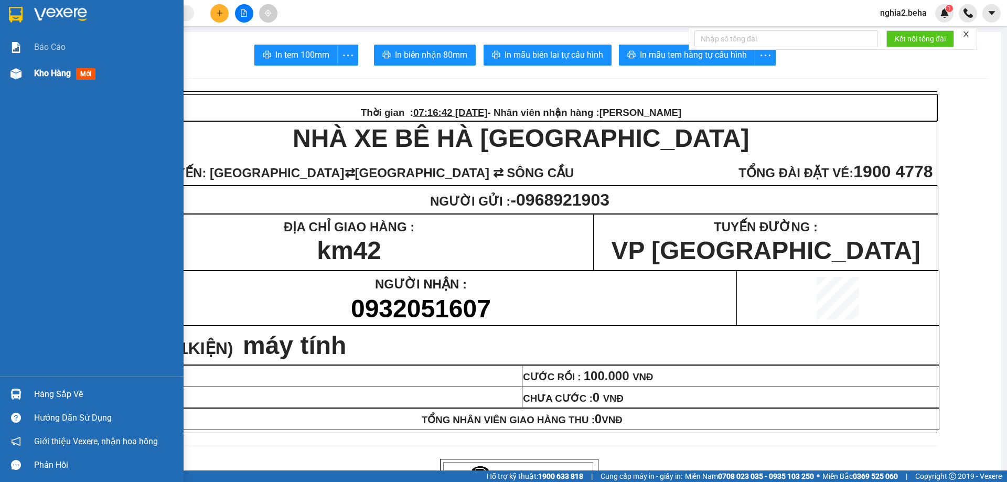
click at [76, 67] on div "Kho hàng mới" at bounding box center [105, 73] width 142 height 26
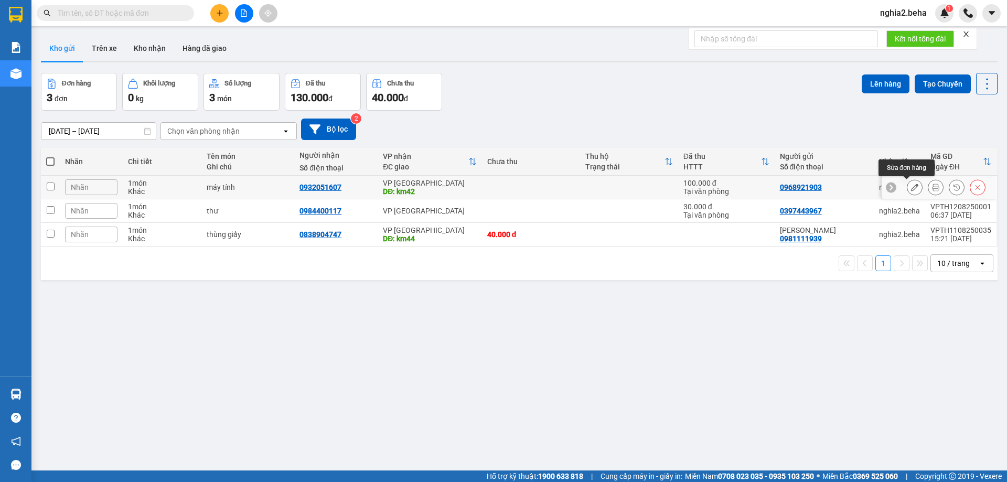
click at [911, 186] on icon at bounding box center [914, 187] width 7 height 7
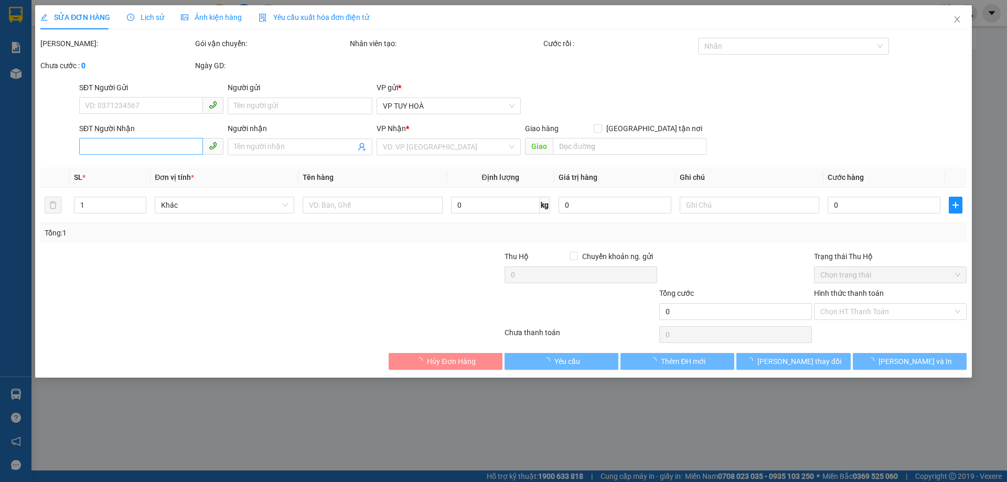
type input "0968921903"
type input "0932051607"
type input "km42"
type input "100.000"
type input "0"
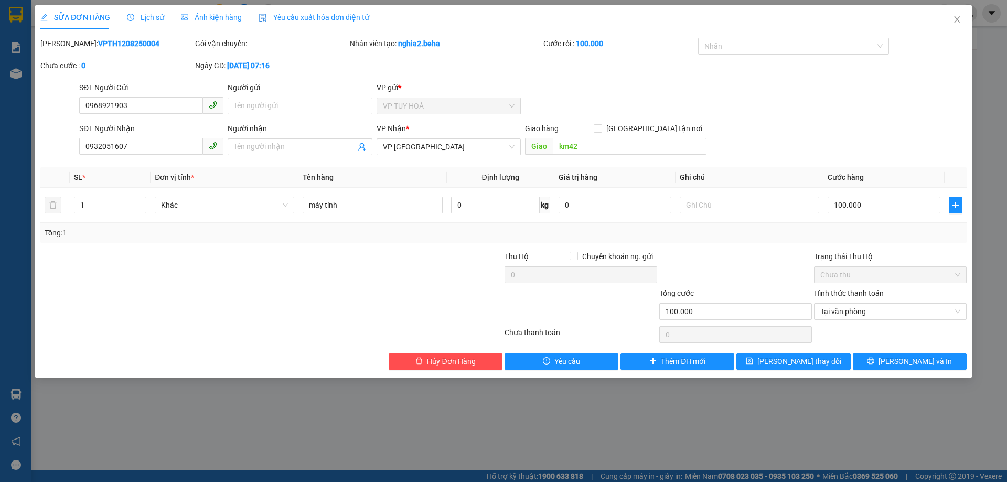
click at [371, 274] on div at bounding box center [426, 269] width 155 height 37
click at [963, 21] on span "Close" at bounding box center [957, 19] width 29 height 29
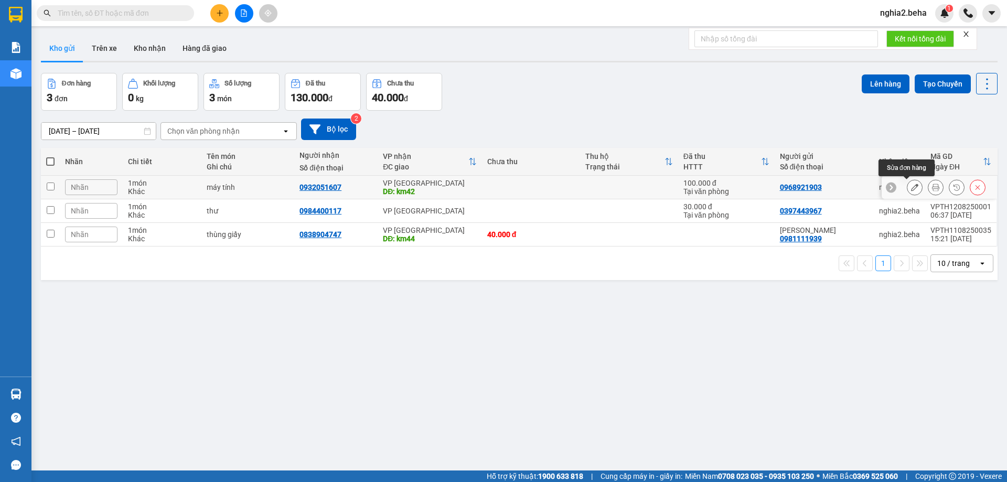
click at [911, 189] on icon at bounding box center [914, 187] width 7 height 7
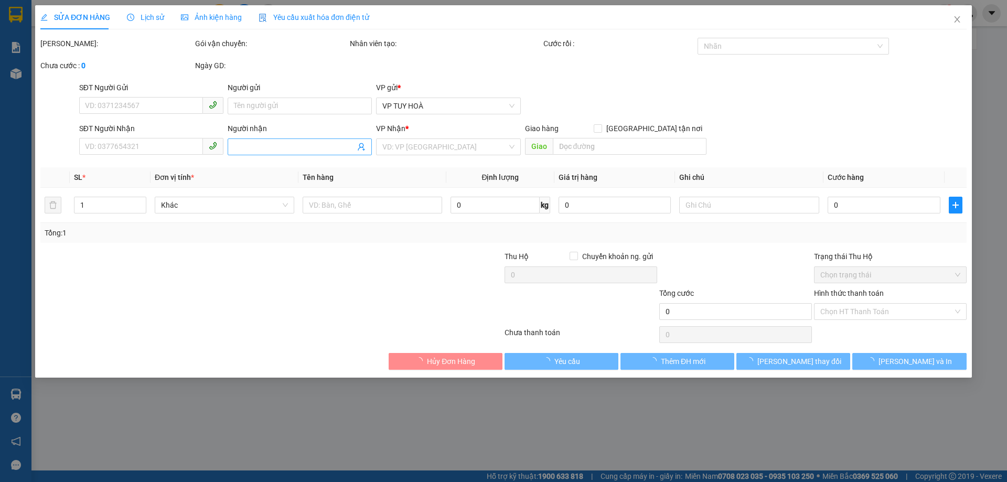
type input "0968921903"
type input "0932051607"
type input "km42"
type input "100.000"
type input "0"
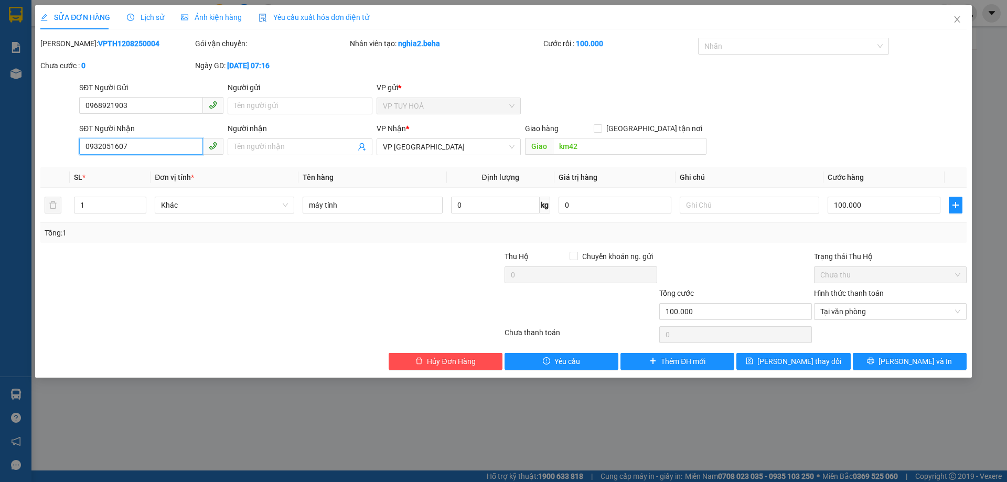
drag, startPoint x: 169, startPoint y: 145, endPoint x: 39, endPoint y: 146, distance: 130.1
click at [39, 146] on div "SĐT Người Nhận 0932051607 0932051607 Người nhận Tên người nhận VP Nhận * VP [GE…" at bounding box center [503, 141] width 929 height 37
click at [963, 22] on span "Close" at bounding box center [957, 19] width 29 height 29
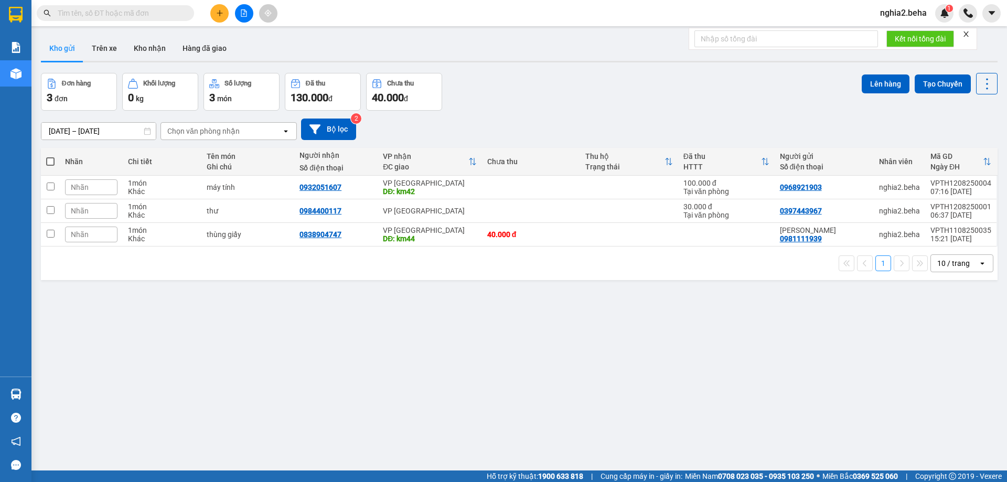
click at [437, 364] on div "ver 1.8.137 Kho gửi Trên xe Kho nhận Hàng đã giao Đơn hàng 3 đơn Khối lượng 0 k…" at bounding box center [519, 272] width 965 height 482
click at [698, 83] on div "Đơn hàng 3 đơn Khối lượng 0 kg Số lượng 3 món Đã thu 130.000 đ Chưa thu 40.000 …" at bounding box center [519, 92] width 957 height 38
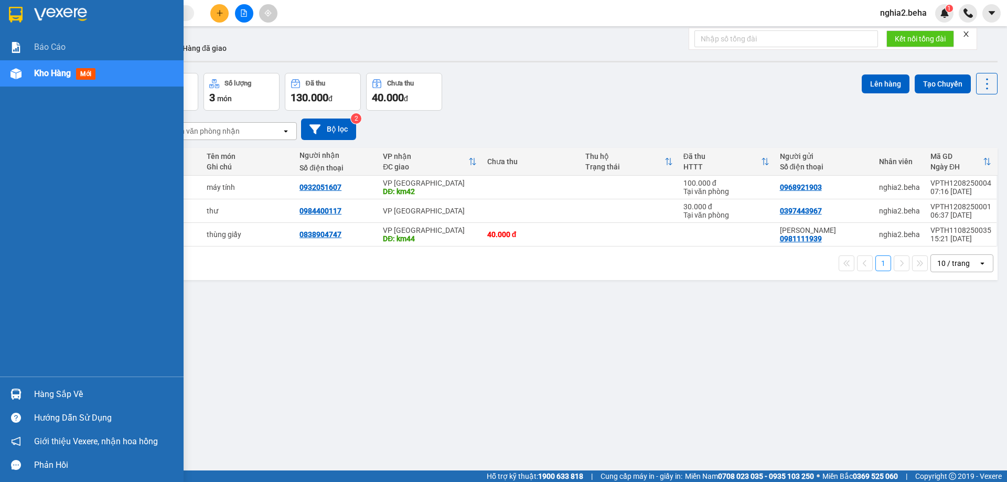
click at [38, 75] on span "Kho hàng" at bounding box center [52, 73] width 37 height 10
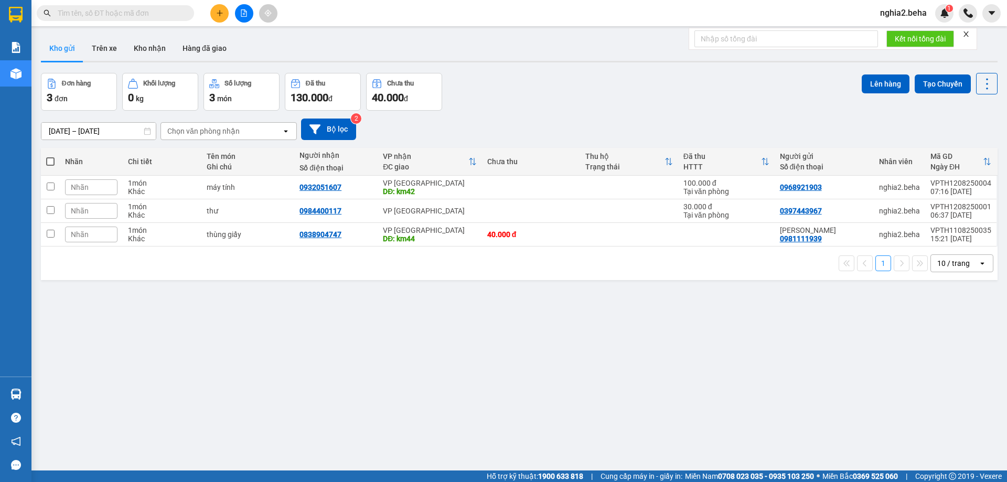
click at [646, 111] on div "11/08/2025 – 12/08/2025 Press the down arrow key to interact with the calendar …" at bounding box center [519, 129] width 957 height 37
click at [528, 292] on div "ver 1.8.137 Kho gửi Trên xe Kho nhận Hàng đã giao Đơn hàng 3 đơn Khối lượng 0 k…" at bounding box center [519, 272] width 965 height 482
click at [130, 13] on input "text" at bounding box center [120, 13] width 124 height 12
paste input "0914497007"
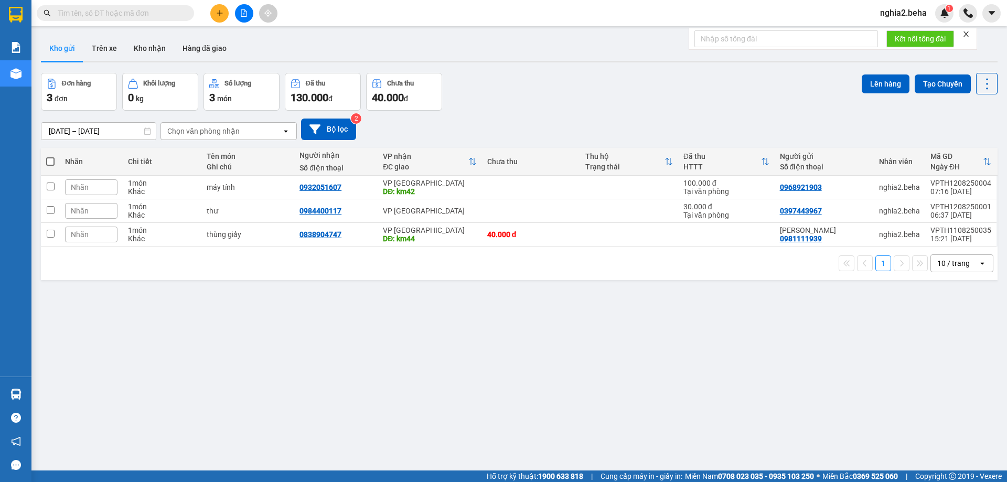
type input "0914497007"
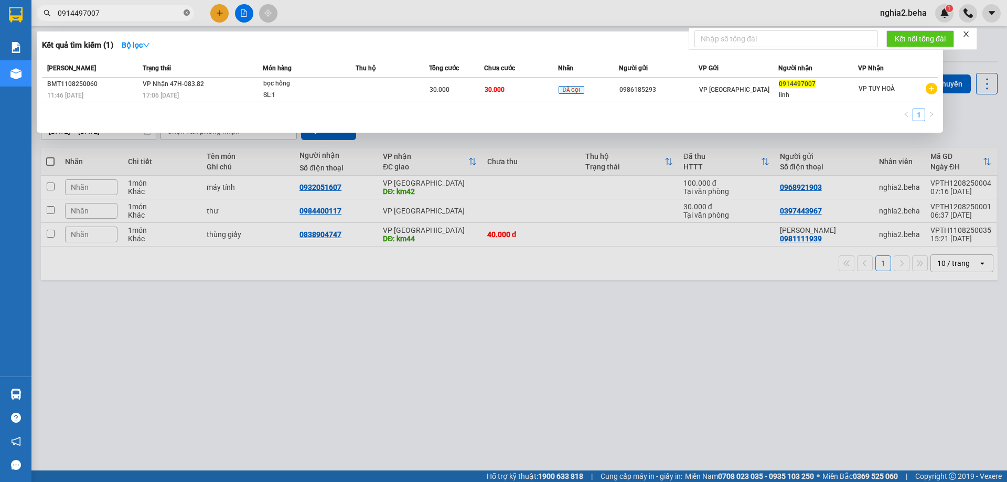
click at [186, 14] on icon "close-circle" at bounding box center [187, 12] width 6 height 6
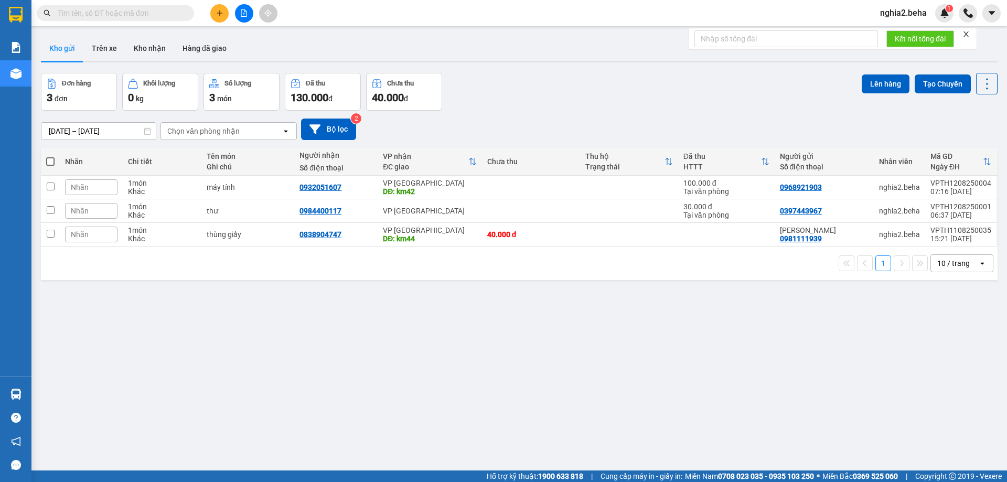
click at [403, 346] on div "ver 1.8.137 Kho gửi Trên xe Kho nhận Hàng đã giao Đơn hàng 3 đơn Khối lượng 0 k…" at bounding box center [519, 272] width 965 height 482
click at [156, 38] on button "Kho nhận" at bounding box center [149, 48] width 49 height 25
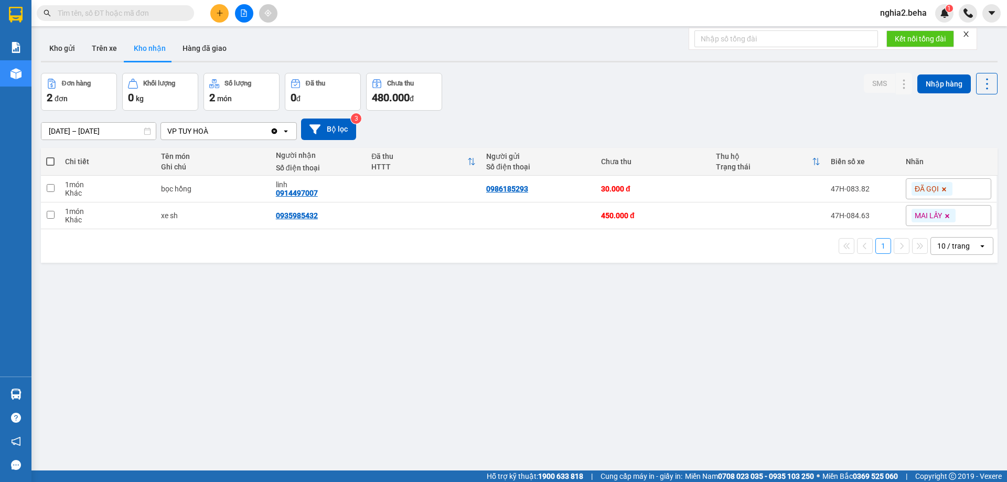
click at [547, 108] on div "Đơn hàng 2 đơn Khối lượng 0 kg Số lượng 2 món Đã thu 0 đ Chưa thu 480.000 đ SMS…" at bounding box center [519, 92] width 957 height 38
click at [63, 45] on button "Kho gửi" at bounding box center [62, 48] width 42 height 25
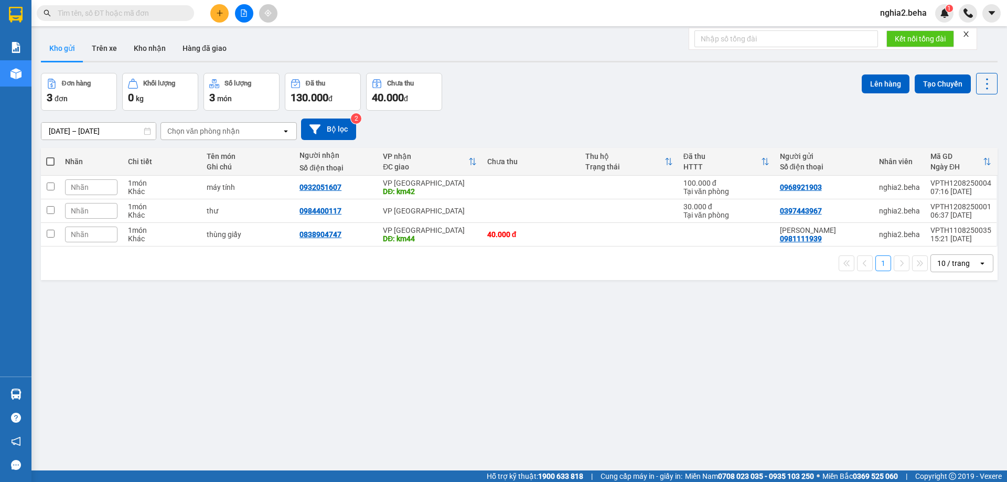
click at [641, 120] on div "[DATE] – [DATE] Press the down arrow key to interact with the calendar and sele…" at bounding box center [519, 130] width 957 height 22
click at [635, 92] on div "Đơn hàng 3 đơn Khối lượng 0 kg Số lượng 3 món Đã thu 130.000 đ Chưa thu 40.000 …" at bounding box center [519, 92] width 957 height 38
click at [368, 392] on div "ver 1.8.137 Kho gửi Trên xe Kho nhận Hàng đã giao Đơn hàng 3 đơn Khối lượng 0 k…" at bounding box center [519, 272] width 965 height 482
click at [47, 152] on th at bounding box center [50, 162] width 19 height 28
click at [49, 156] on label at bounding box center [50, 161] width 8 height 10
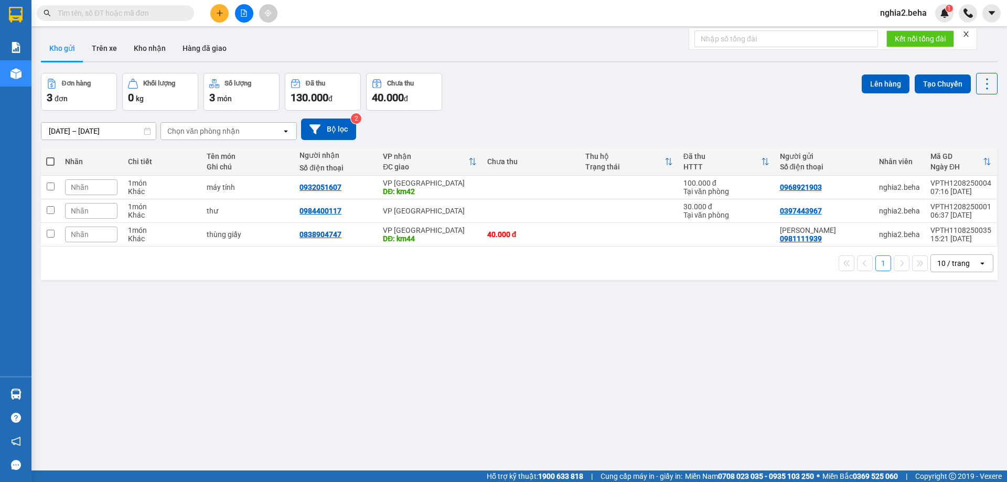
click at [50, 156] on input "checkbox" at bounding box center [50, 156] width 0 height 0
checkbox input "true"
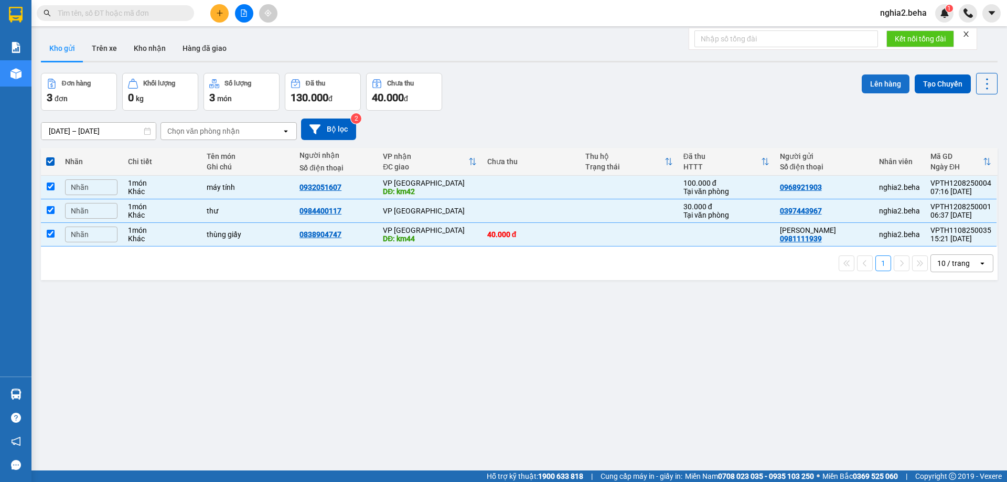
click at [880, 81] on button "Lên hàng" at bounding box center [886, 84] width 48 height 19
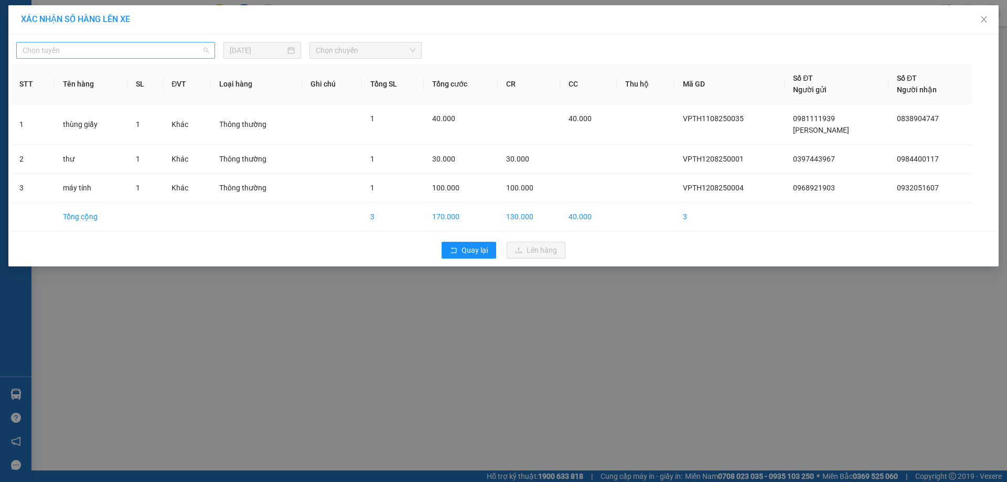
click at [196, 47] on span "Chọn tuyến" at bounding box center [116, 50] width 186 height 16
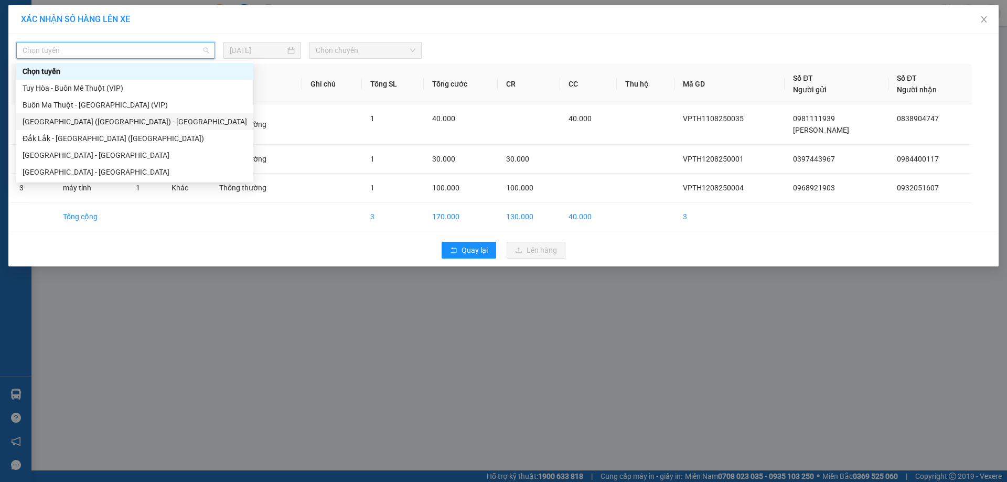
click at [94, 121] on div "[GEOGRAPHIC_DATA] ([GEOGRAPHIC_DATA]) - [GEOGRAPHIC_DATA]" at bounding box center [135, 122] width 225 height 12
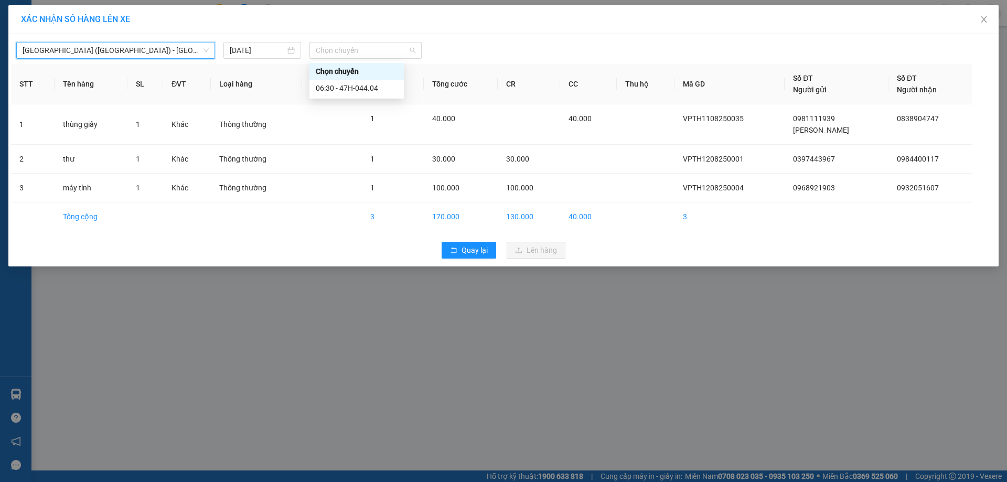
drag, startPoint x: 371, startPoint y: 50, endPoint x: 374, endPoint y: 69, distance: 19.0
click at [373, 52] on span "Chọn chuyến" at bounding box center [366, 50] width 100 height 16
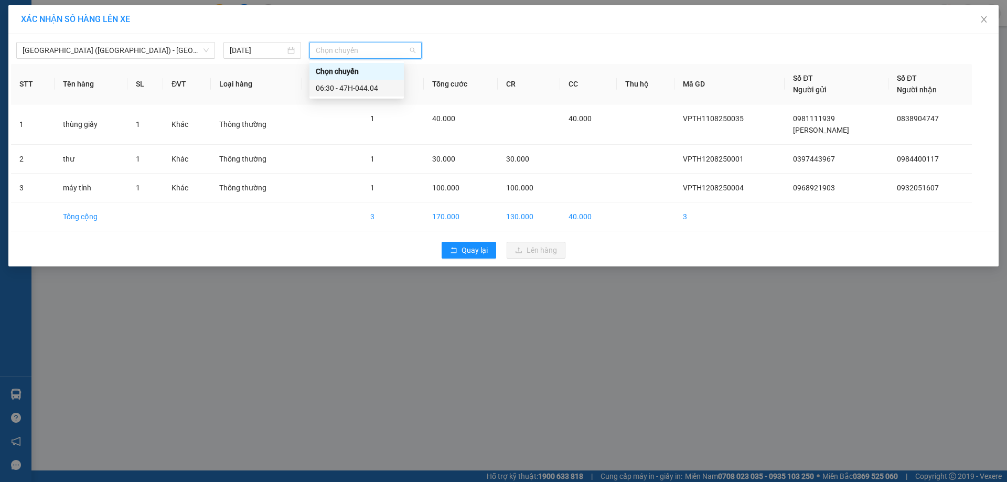
click at [373, 85] on div "06:30 - 47H-044.04" at bounding box center [357, 88] width 82 height 12
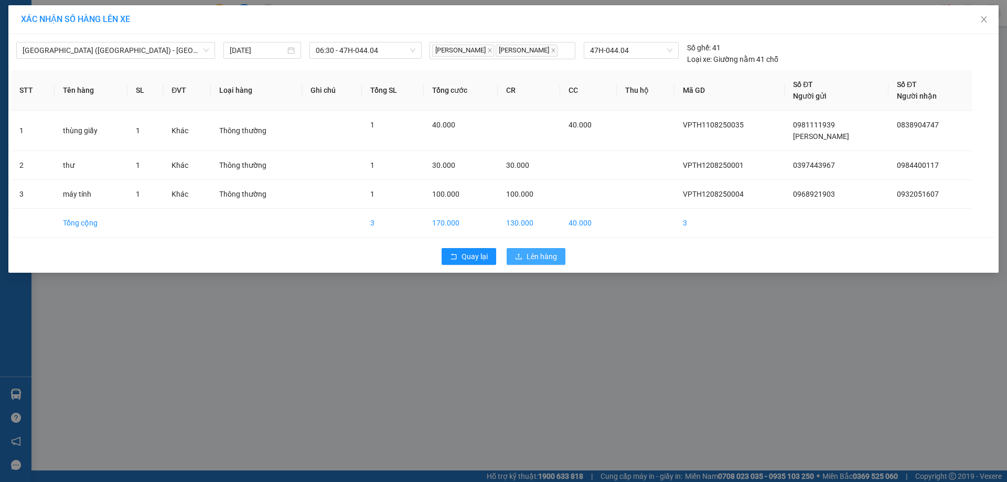
click at [537, 256] on span "Lên hàng" at bounding box center [542, 257] width 30 height 12
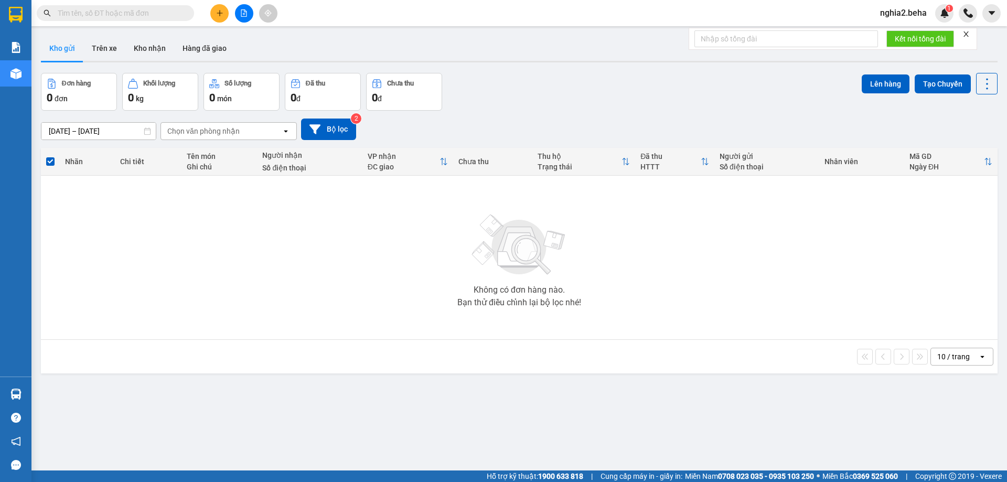
drag, startPoint x: 157, startPoint y: 46, endPoint x: 369, endPoint y: 136, distance: 230.7
click at [165, 50] on button "Kho nhận" at bounding box center [149, 48] width 49 height 25
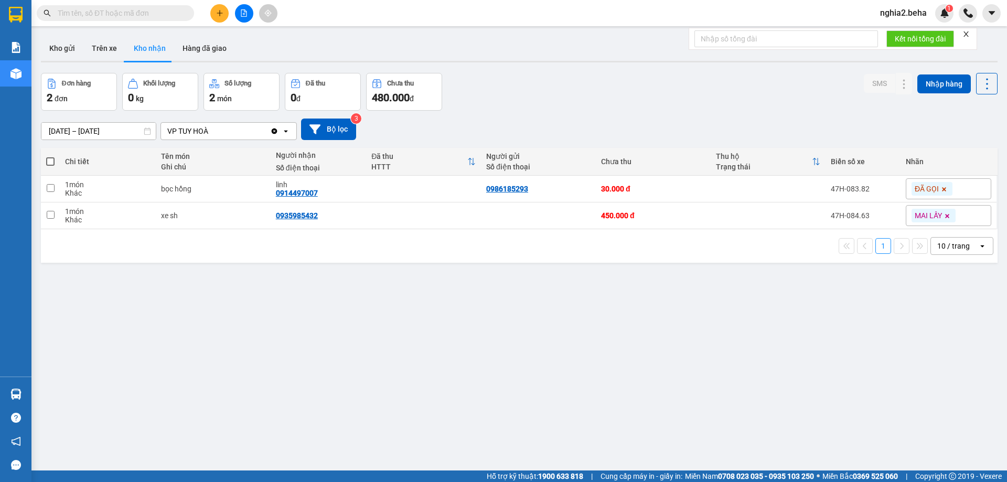
click at [551, 96] on div "Đơn hàng 2 đơn Khối lượng 0 kg Số lượng 2 món Đã thu 0 đ Chưa thu 480.000 đ SMS…" at bounding box center [519, 92] width 957 height 38
click at [584, 124] on div "10/08/2025 – 12/08/2025 Press the down arrow key to interact with the calendar …" at bounding box center [519, 130] width 957 height 22
click at [593, 109] on div "Đơn hàng 2 đơn Khối lượng 0 kg Số lượng 2 món Đã thu 0 đ Chưa thu 480.000 đ SMS…" at bounding box center [519, 92] width 957 height 38
click at [880, 192] on icon at bounding box center [883, 188] width 7 height 7
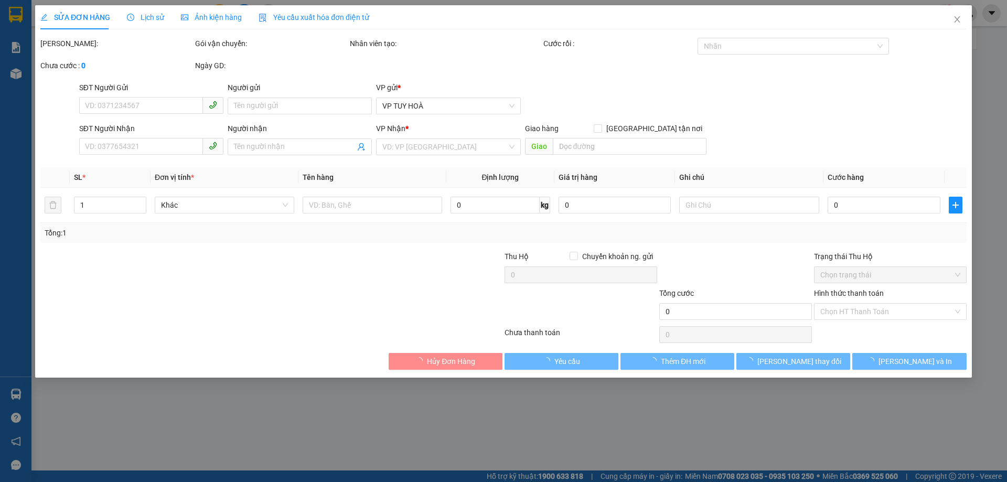
type input "0986185293"
type input "0914497007"
type input "linh"
type input "30.000"
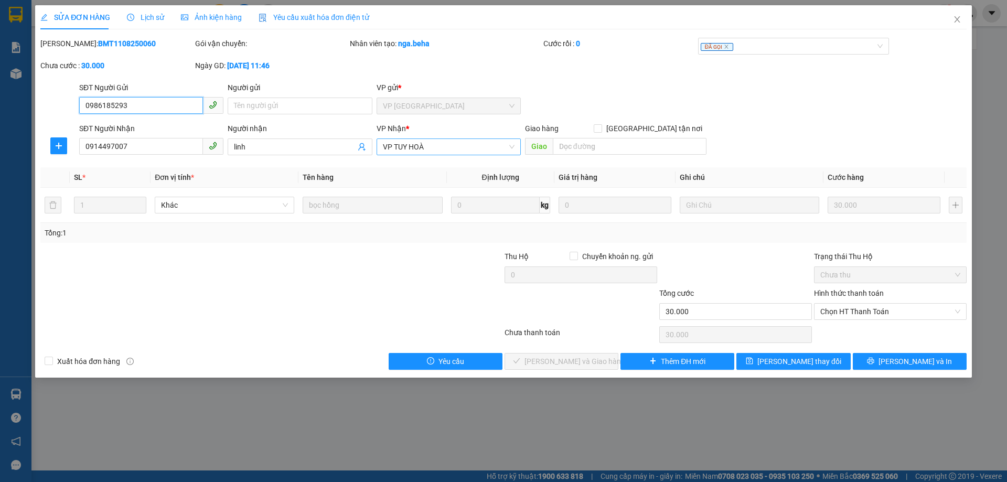
click at [499, 149] on span "VP TUY HOÀ" at bounding box center [449, 147] width 132 height 16
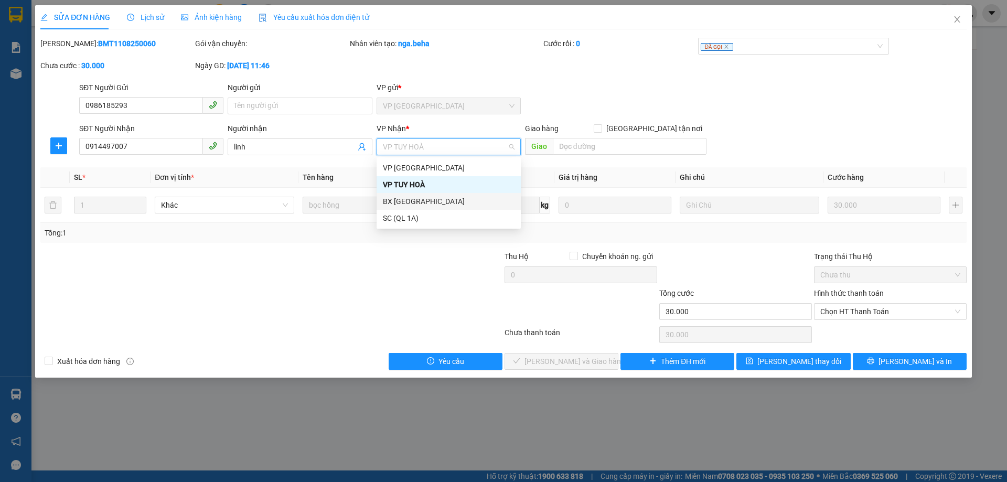
drag, startPoint x: 400, startPoint y: 198, endPoint x: 540, endPoint y: 230, distance: 143.2
click at [401, 198] on div "BX PHÚ YÊN" at bounding box center [449, 202] width 132 height 12
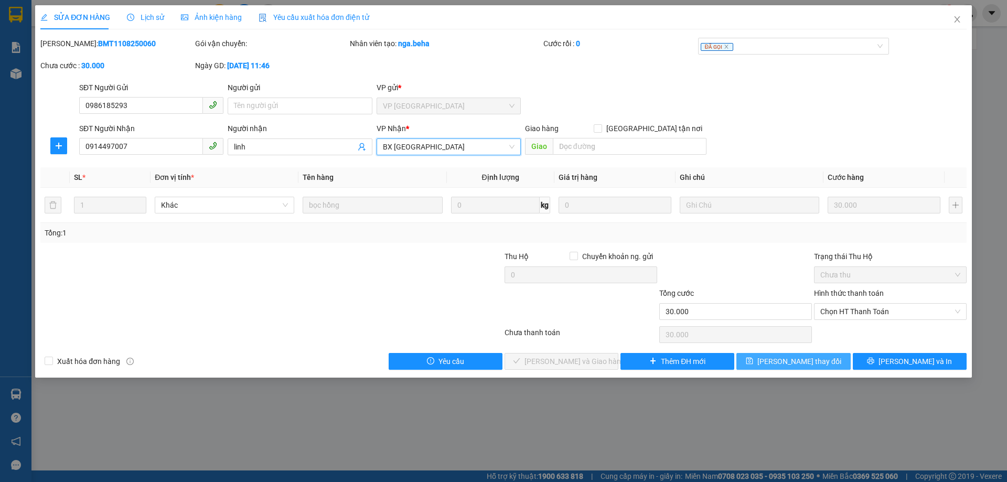
click at [802, 361] on span "Lưu thay đổi" at bounding box center [800, 362] width 84 height 12
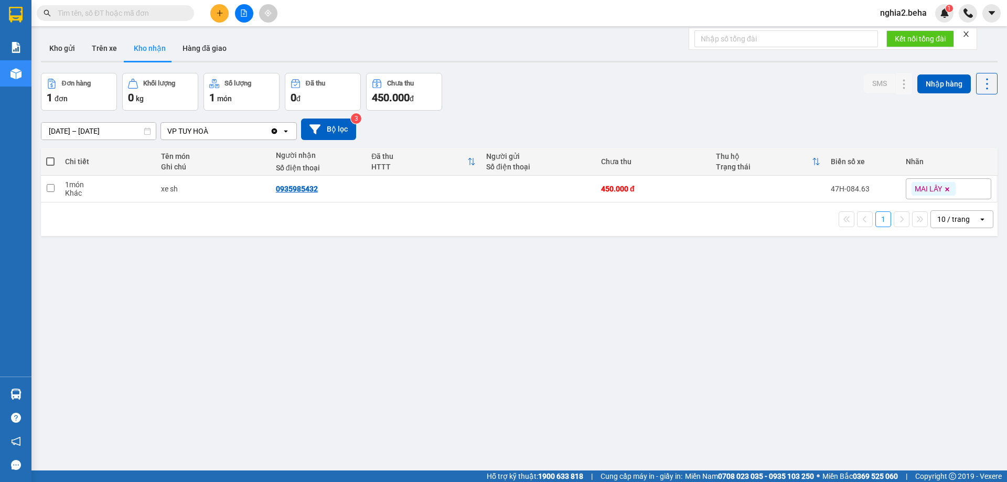
drag, startPoint x: 607, startPoint y: 76, endPoint x: 539, endPoint y: 77, distance: 67.2
click at [605, 76] on div "Đơn hàng 1 đơn Khối lượng 0 kg Số lượng 1 món Đã thu 0 đ Chưa thu 450.000 đ SMS…" at bounding box center [519, 92] width 957 height 38
click at [68, 45] on button "Kho gửi" at bounding box center [62, 48] width 42 height 25
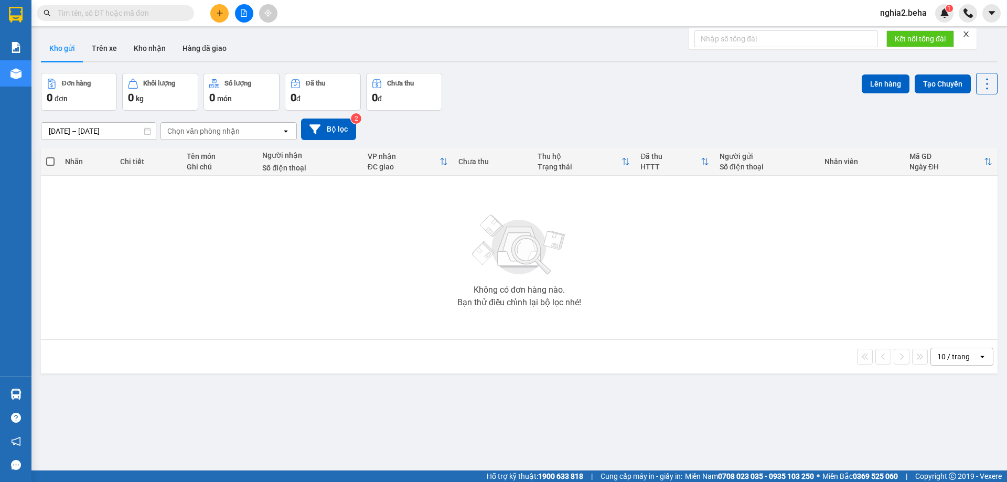
click at [243, 16] on icon "file-add" at bounding box center [243, 12] width 7 height 7
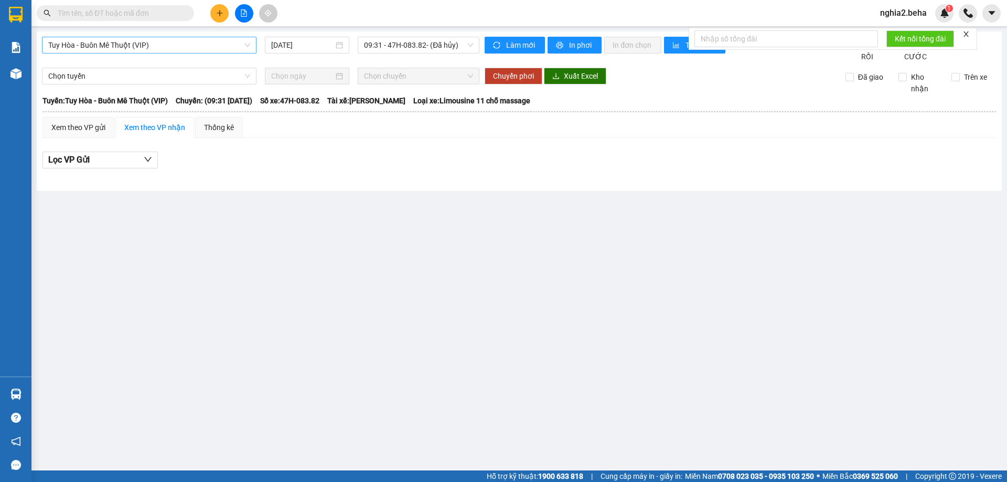
click at [151, 47] on span "Tuy Hòa - Buôn Mê Thuột (VIP)" at bounding box center [149, 45] width 202 height 16
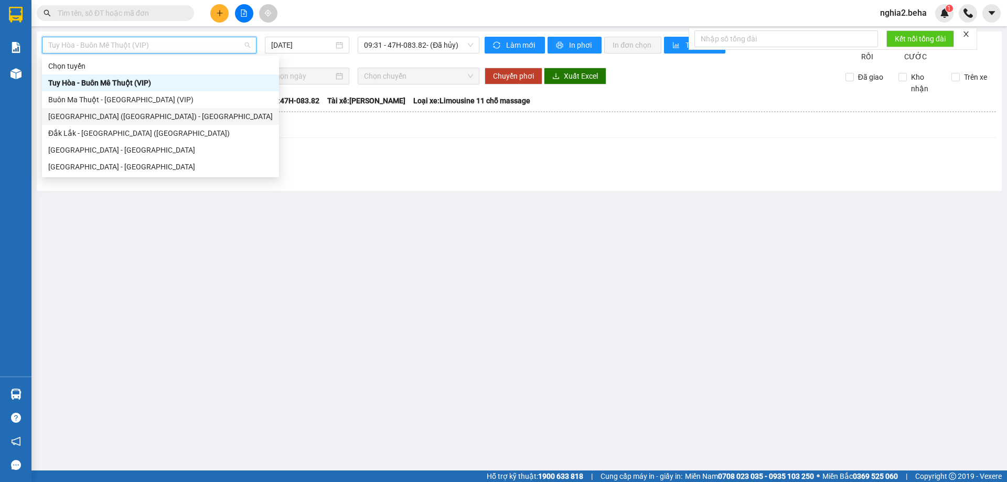
click at [93, 117] on div "Phú Yên (SC) - Đắk Lắk" at bounding box center [160, 117] width 225 height 12
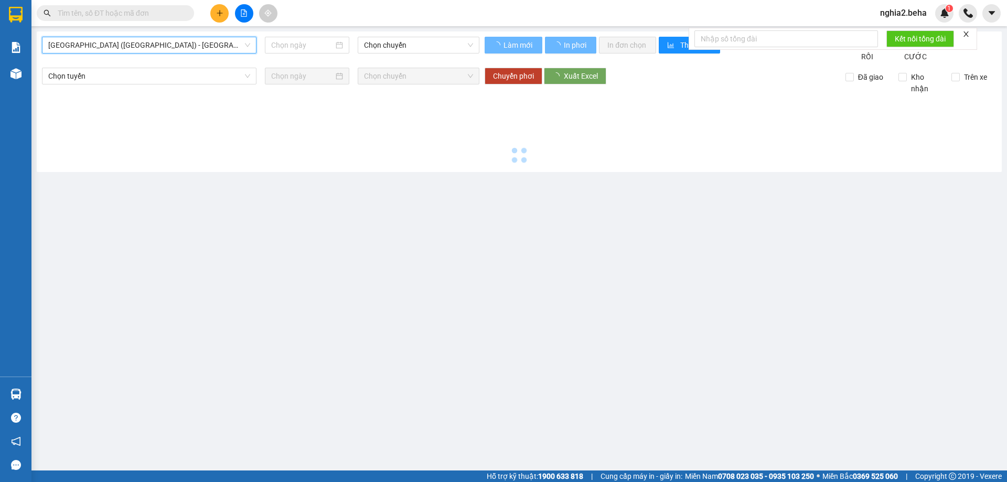
type input "12/08/2025"
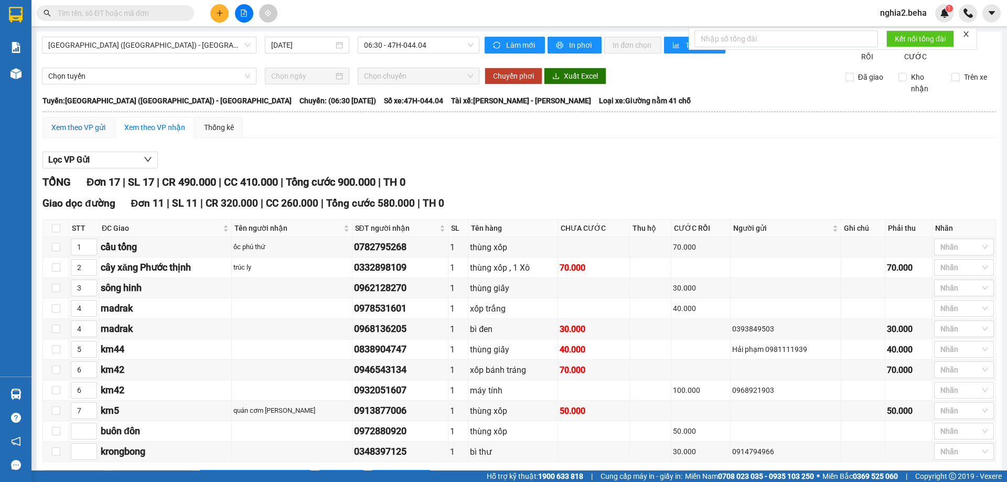
click at [100, 133] on div "Xem theo VP gửi" at bounding box center [78, 128] width 54 height 12
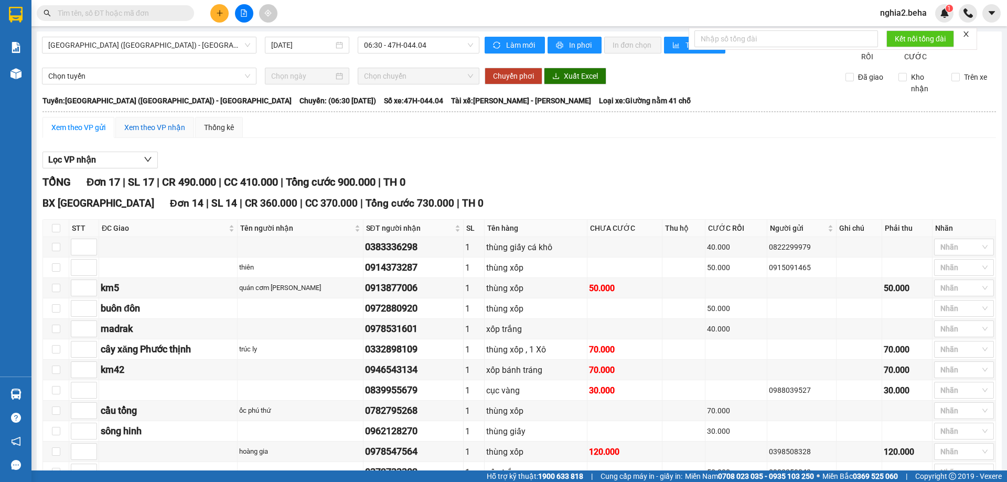
click at [166, 133] on div "Xem theo VP nhận" at bounding box center [154, 128] width 61 height 12
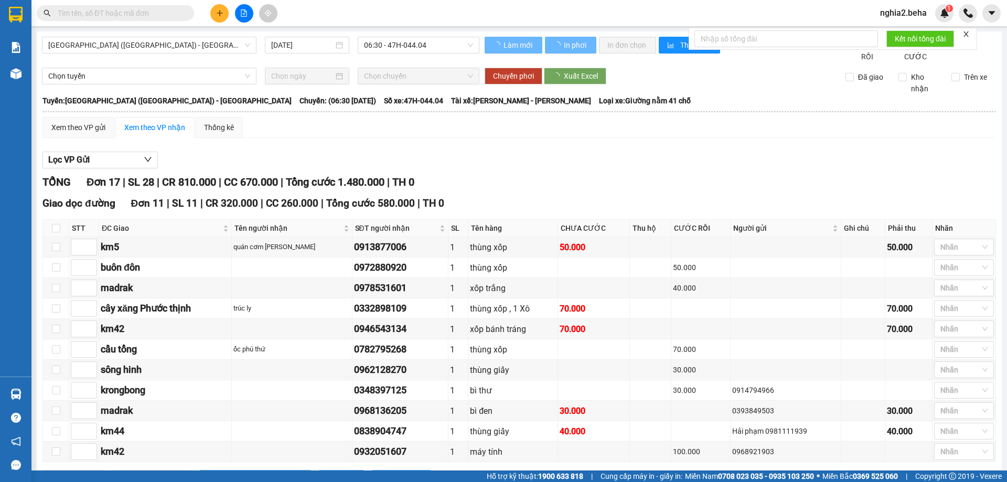
type input "7"
type input "4"
type input "2"
type input "6"
type input "1"
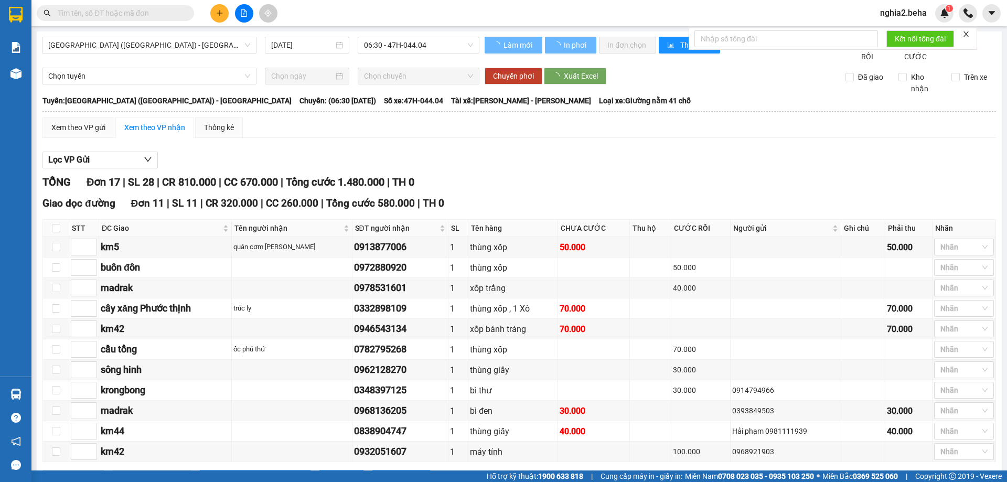
type input "3"
type input "4"
type input "5"
type input "6"
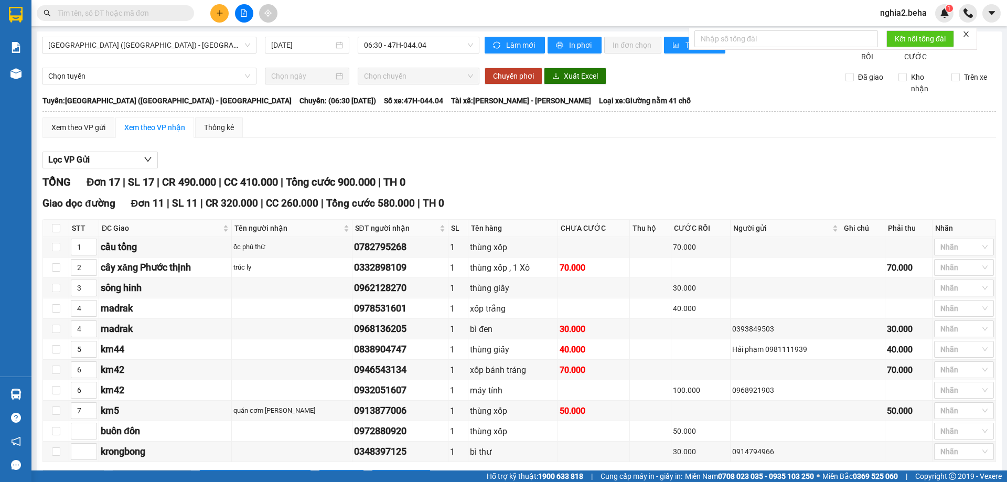
click at [535, 154] on div "Xem theo VP gửi Xem theo VP nhận Thống kê Lọc VP nhận TỔNG Đơn 17 | SL 17 | CR …" at bounding box center [519, 409] width 954 height 585
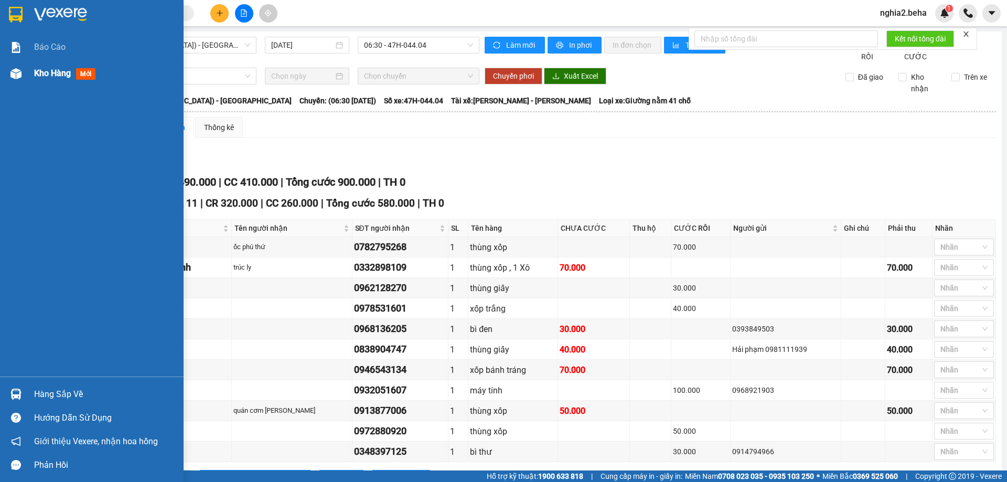
click at [12, 69] on img at bounding box center [15, 73] width 11 height 11
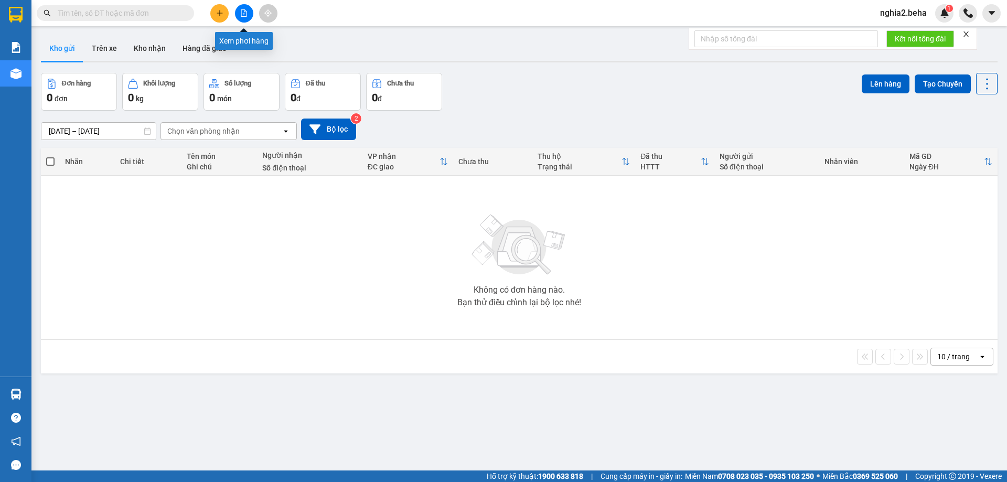
click at [246, 17] on button at bounding box center [244, 13] width 18 height 18
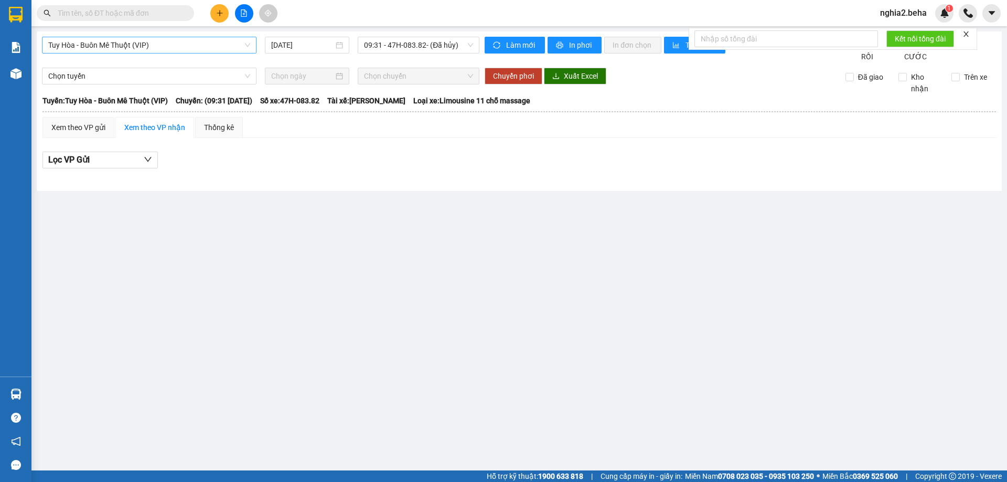
click at [179, 48] on span "Tuy Hòa - Buôn Mê Thuột (VIP)" at bounding box center [149, 45] width 202 height 16
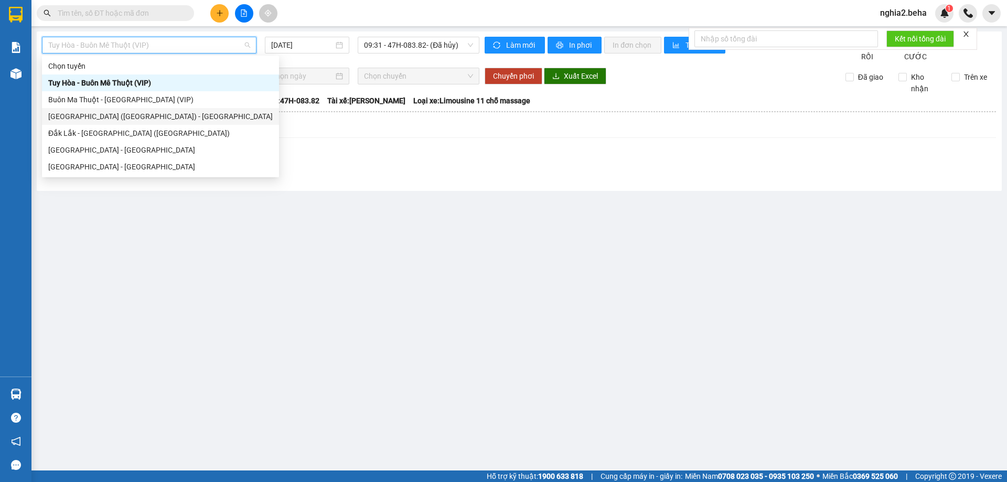
click at [91, 114] on div "Phú Yên (SC) - Đắk Lắk" at bounding box center [160, 117] width 225 height 12
type input "12/08/2025"
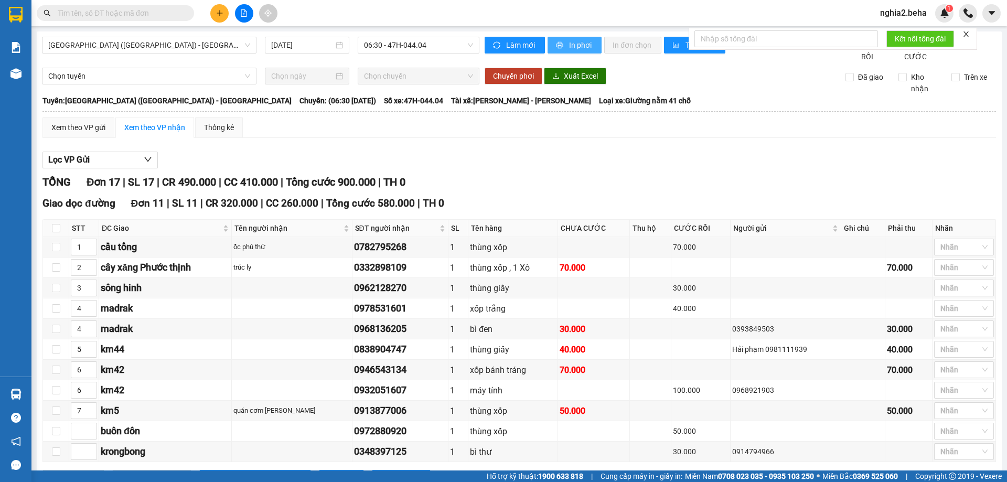
click at [575, 49] on span "In phơi" at bounding box center [581, 45] width 24 height 12
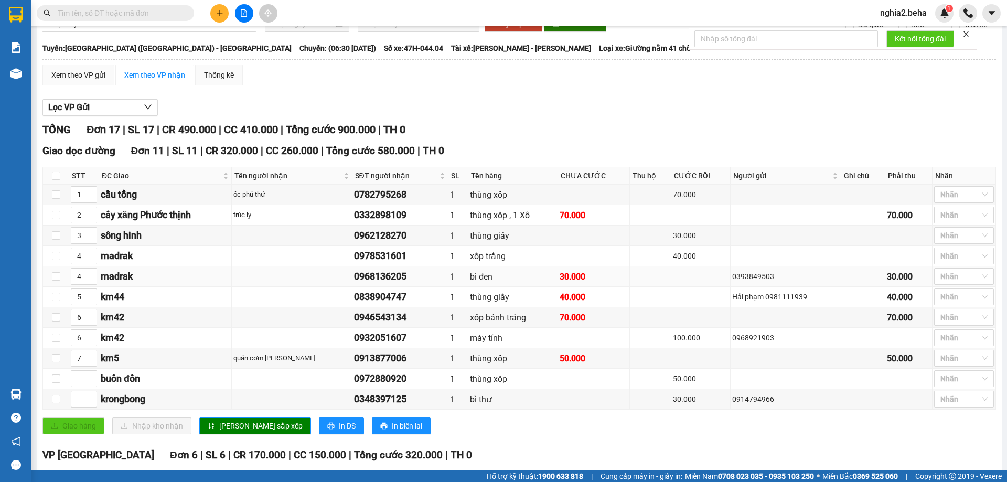
scroll to position [259, 0]
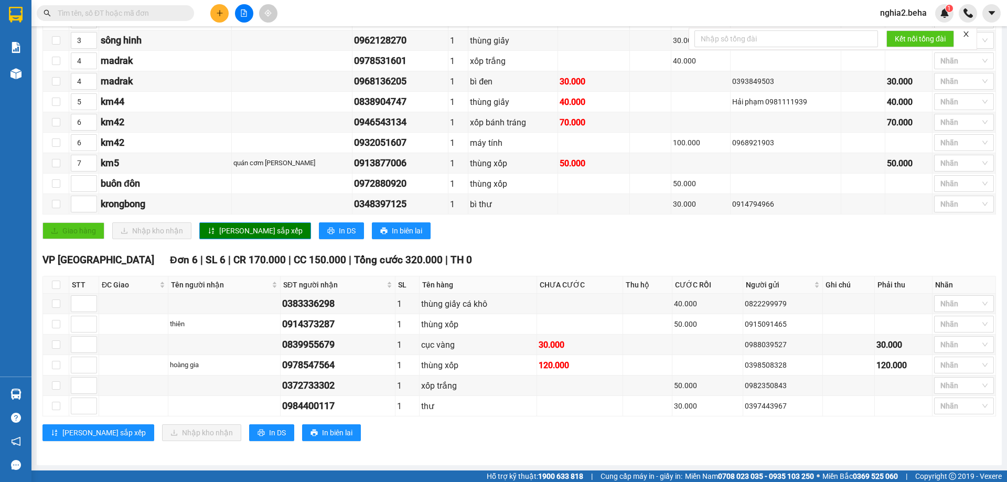
click at [520, 250] on div "TỔNG Đơn 17 | SL 17 | CR 490.000 | CC 410.000 | Tổng cước 900.000 | TH 0 Giao d…" at bounding box center [519, 191] width 954 height 528
click at [538, 252] on div "TỔNG Đơn 17 | SL 17 | CR 490.000 | CC 410.000 | Tổng cước 900.000 | TH 0 Giao d…" at bounding box center [519, 191] width 954 height 528
click at [544, 251] on div "TỔNG Đơn 17 | SL 17 | CR 490.000 | CC 410.000 | Tổng cước 900.000 | TH 0 Giao d…" at bounding box center [519, 191] width 954 height 528
click at [471, 237] on div "Giao hàng Nhập kho nhận Lưu sắp xếp In DS In biên lai" at bounding box center [519, 230] width 954 height 17
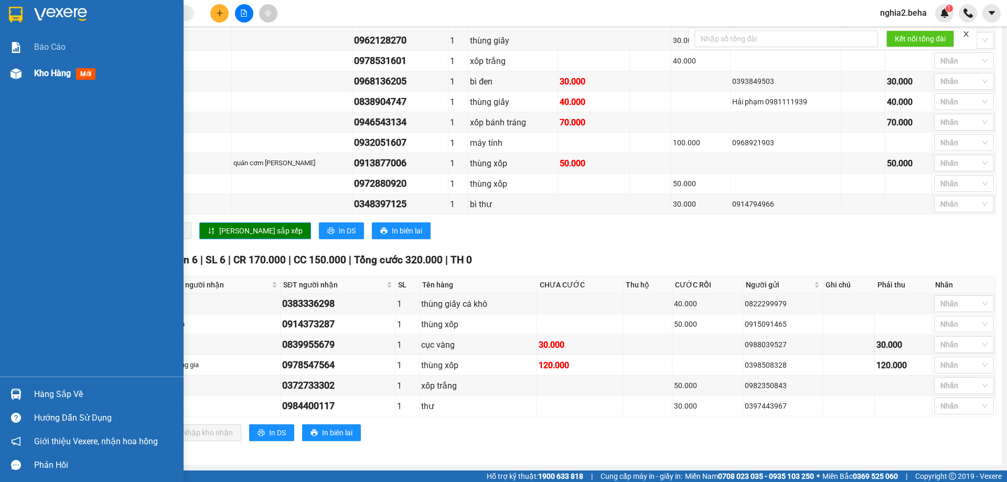
drag, startPoint x: 30, startPoint y: 69, endPoint x: 37, endPoint y: 69, distance: 7.3
click at [37, 69] on div "Kho hàng mới" at bounding box center [92, 73] width 184 height 26
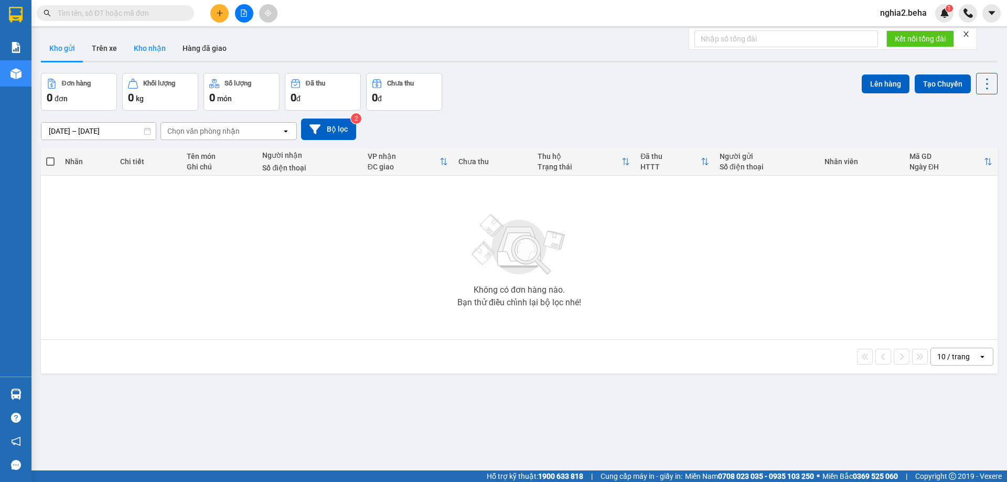
click at [145, 53] on button "Kho nhận" at bounding box center [149, 48] width 49 height 25
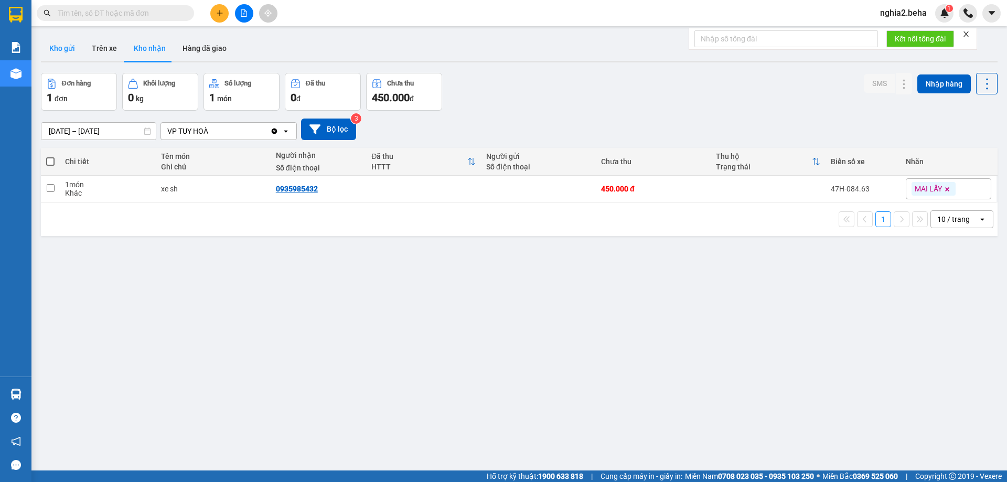
click at [63, 50] on button "Kho gửi" at bounding box center [62, 48] width 42 height 25
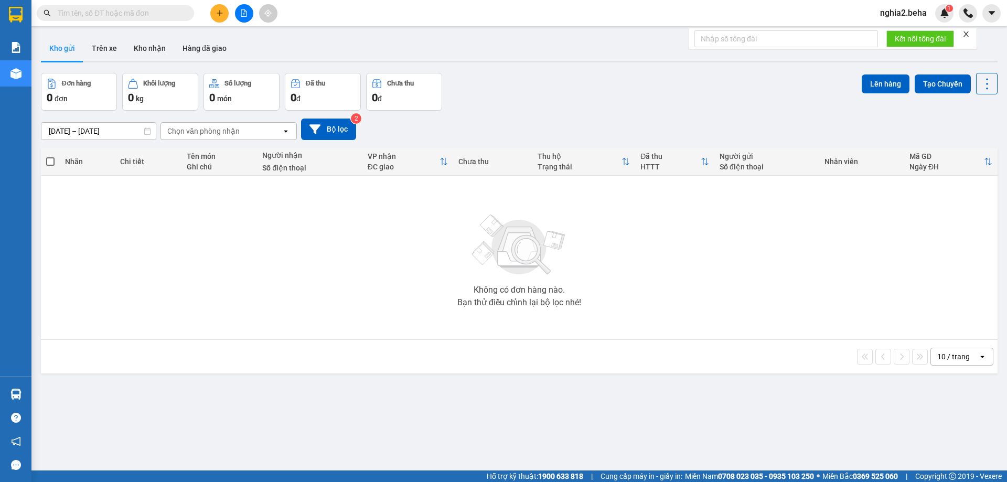
click at [113, 13] on input "text" at bounding box center [120, 13] width 124 height 12
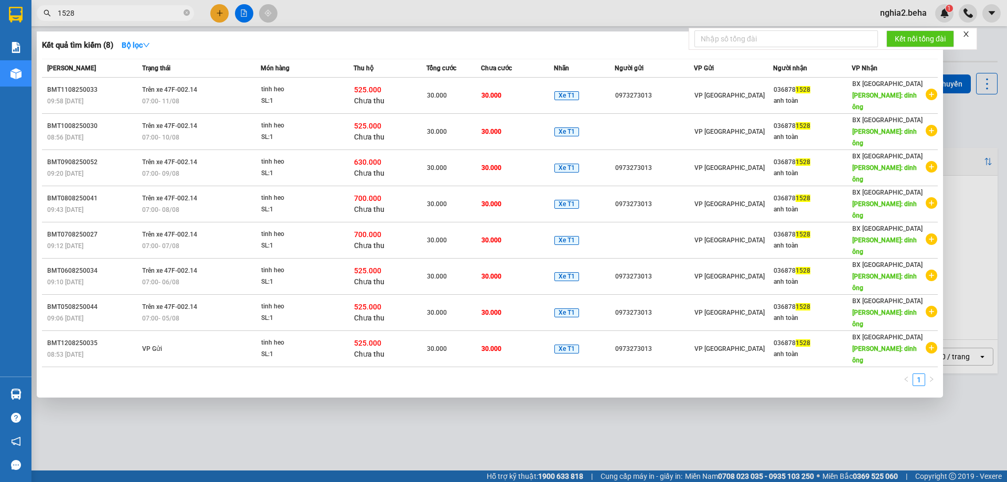
type input "1528"
click at [274, 331] on div at bounding box center [503, 241] width 1007 height 482
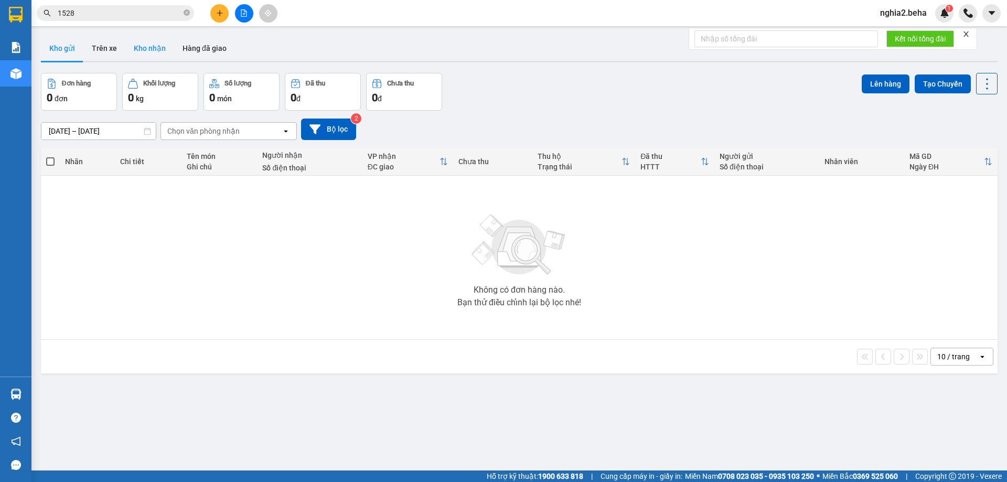
click at [142, 46] on button "Kho nhận" at bounding box center [149, 48] width 49 height 25
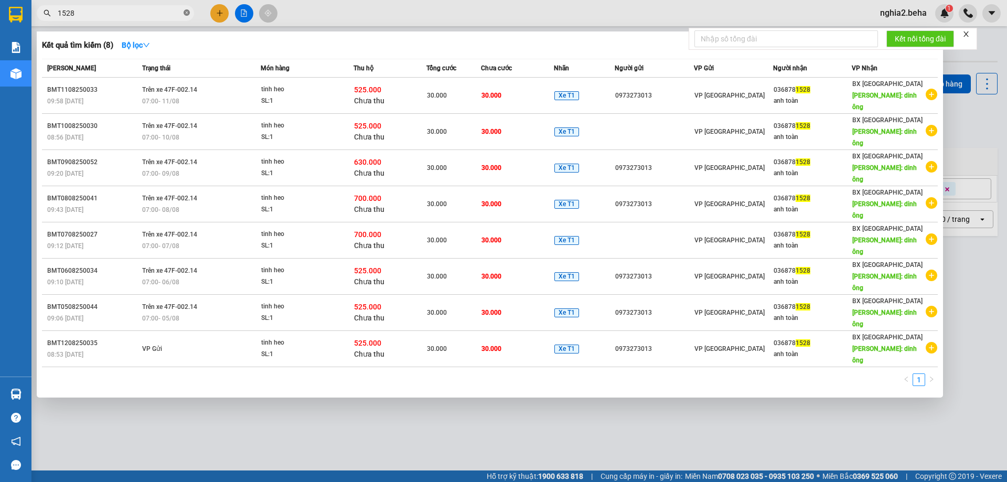
click at [189, 13] on icon "close-circle" at bounding box center [187, 12] width 6 height 6
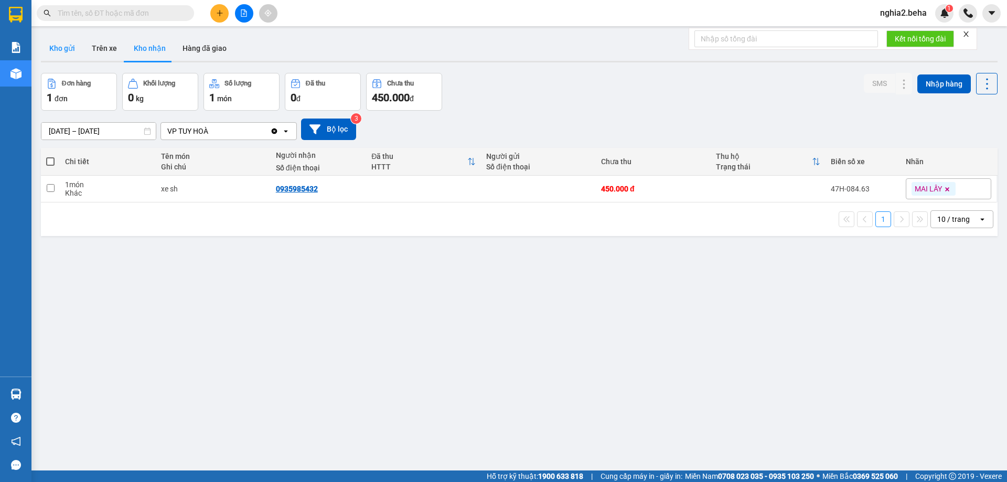
click at [71, 50] on button "Kho gửi" at bounding box center [62, 48] width 42 height 25
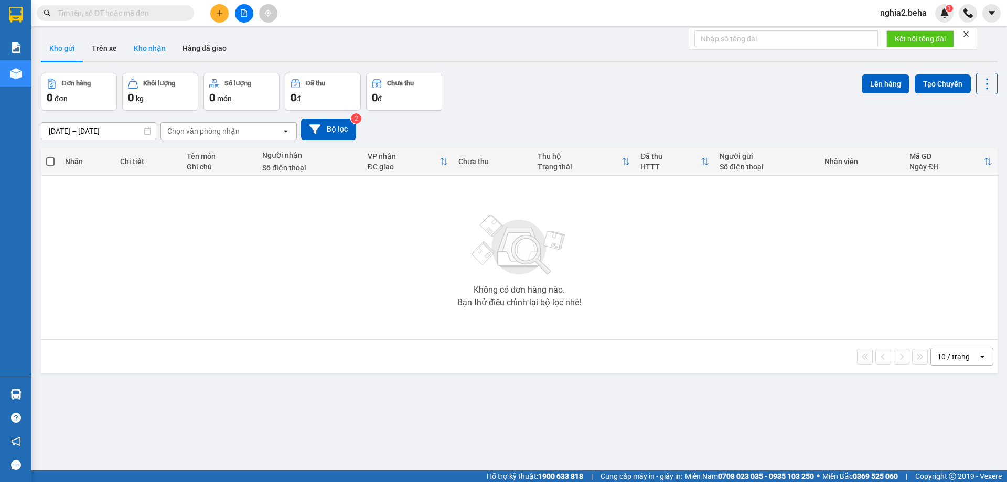
drag, startPoint x: 128, startPoint y: 49, endPoint x: 146, endPoint y: 53, distance: 18.7
click at [129, 50] on button "Kho nhận" at bounding box center [149, 48] width 49 height 25
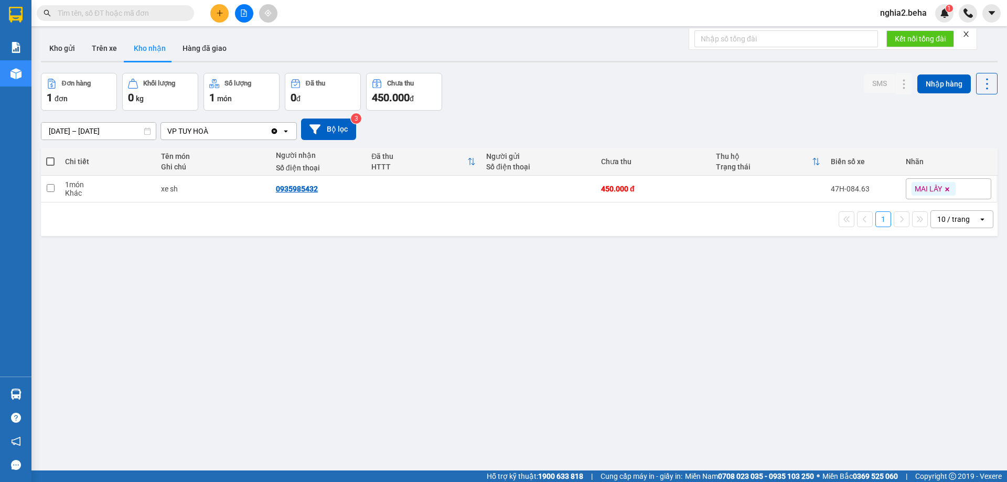
click at [217, 135] on div "VP TUY HOÀ" at bounding box center [215, 131] width 109 height 17
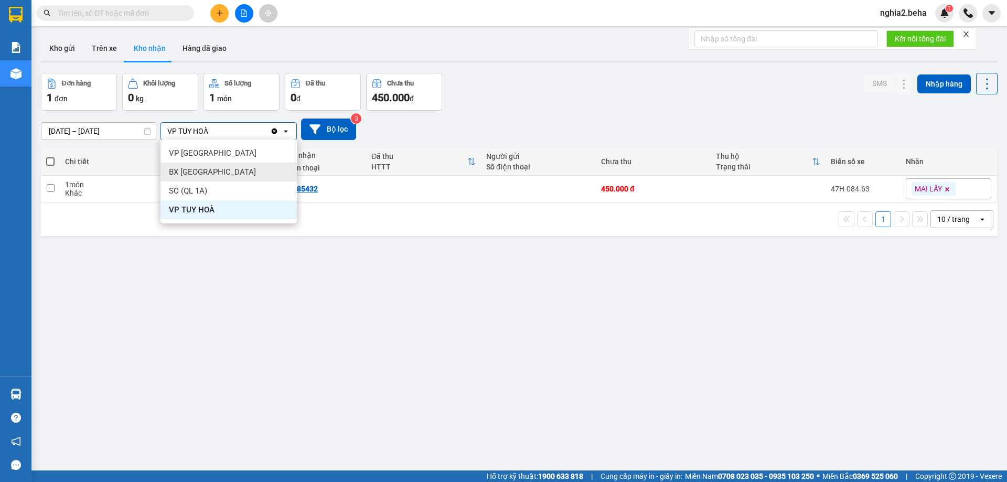
click at [224, 166] on div "BX PHÚ YÊN" at bounding box center [229, 172] width 136 height 19
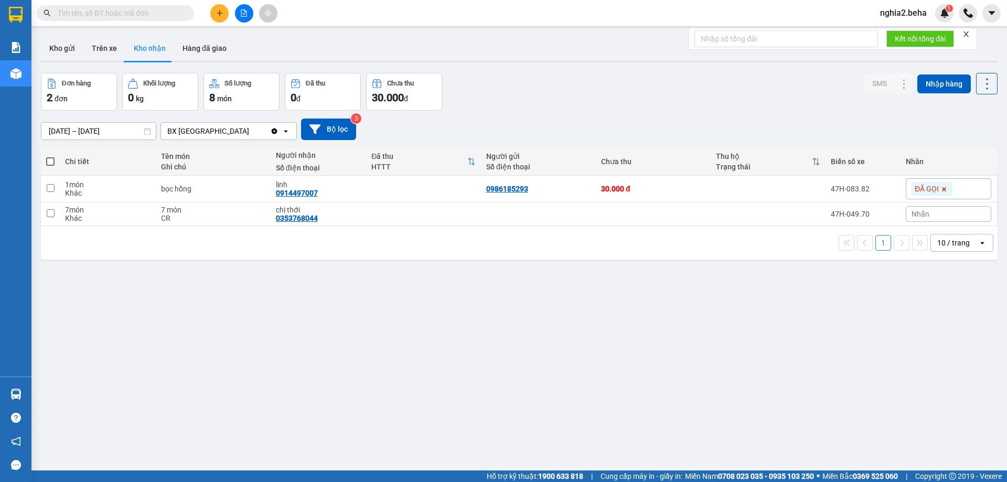
click at [272, 131] on icon "Clear value" at bounding box center [275, 131] width 6 height 6
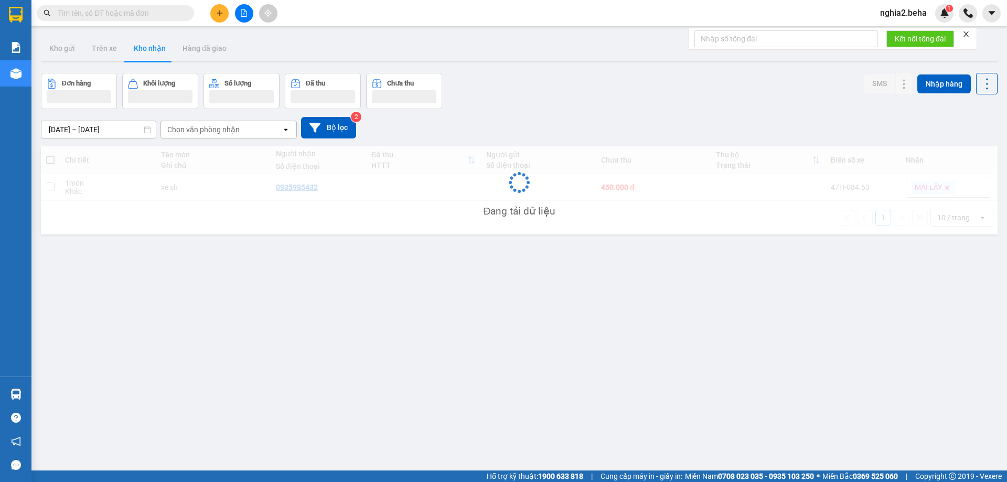
click at [272, 131] on div "Chọn văn phòng nhận" at bounding box center [221, 129] width 121 height 17
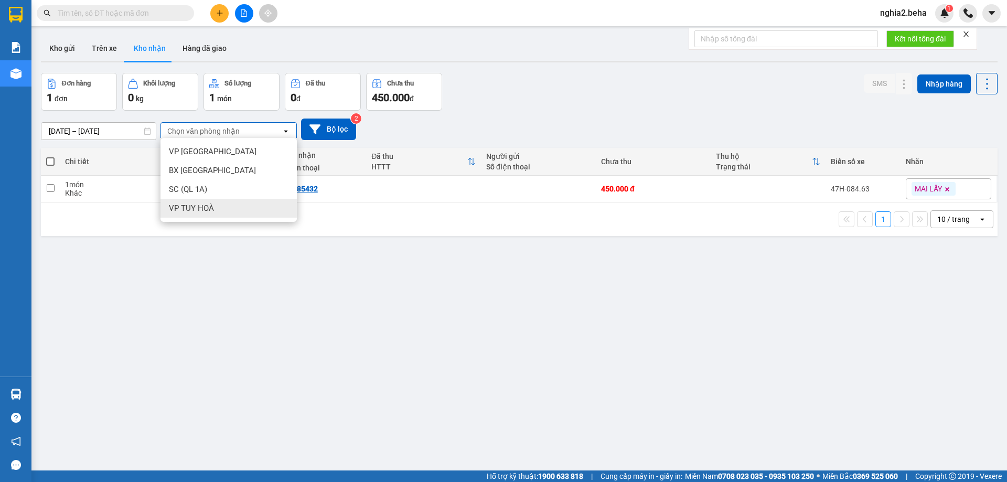
click at [195, 205] on span "VP TUY HOÀ" at bounding box center [191, 208] width 45 height 10
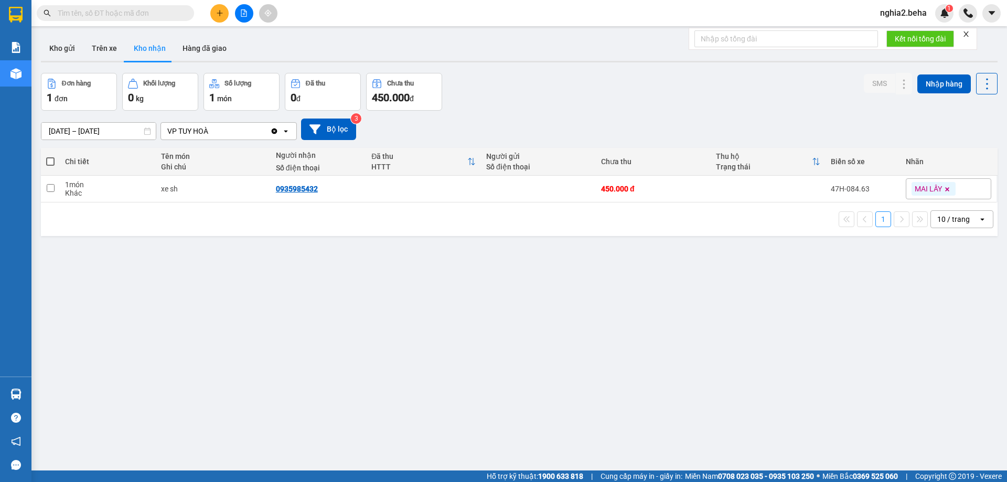
click at [550, 79] on div "Đơn hàng 1 đơn Khối lượng 0 kg Số lượng 1 món Đã thu 0 đ Chưa thu 450.000 đ SMS…" at bounding box center [519, 92] width 957 height 38
click at [69, 45] on button "Kho gửi" at bounding box center [62, 48] width 42 height 25
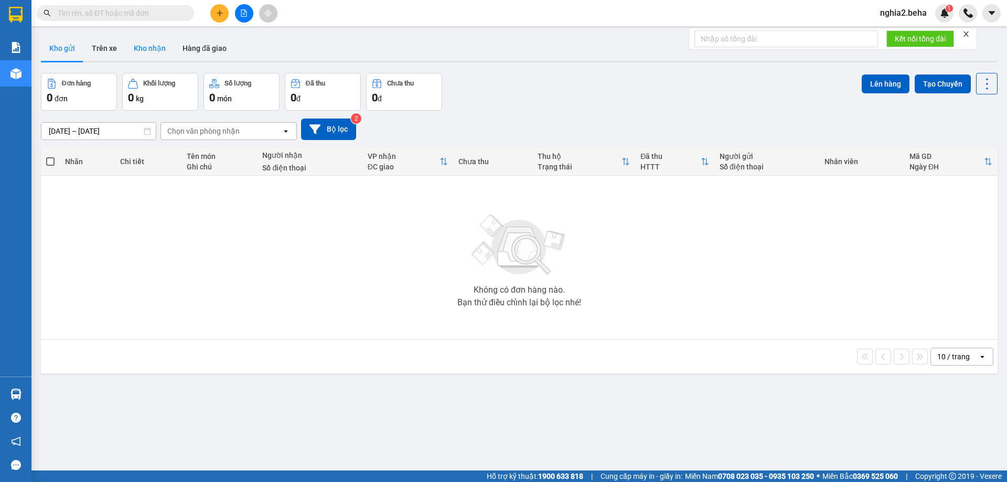
click at [150, 57] on button "Kho nhận" at bounding box center [149, 48] width 49 height 25
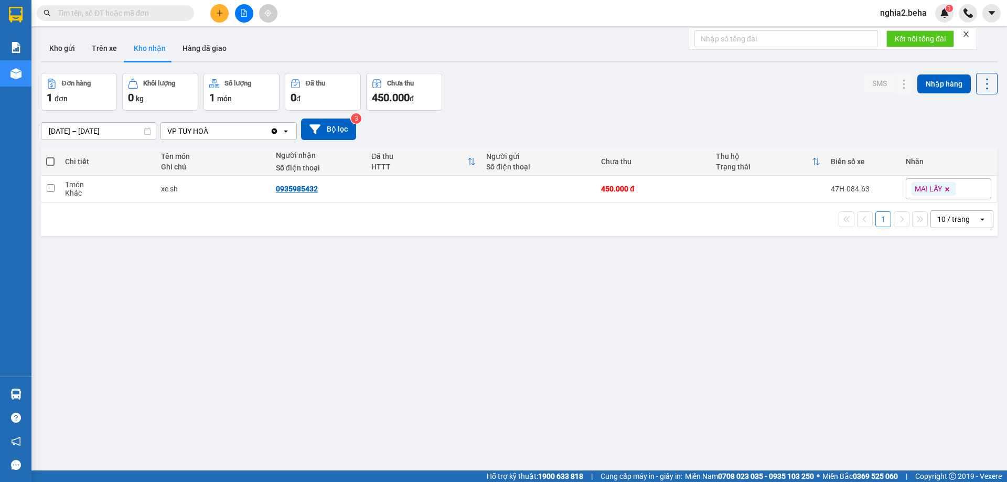
click at [544, 81] on div "Đơn hàng 1 đơn Khối lượng 0 kg Số lượng 1 món Đã thu 0 đ Chưa thu 450.000 đ SMS…" at bounding box center [519, 92] width 957 height 38
click at [517, 107] on div "Đơn hàng 1 đơn Khối lượng 0 kg Số lượng 1 món Đã thu 0 đ Chưa thu 450.000 đ SMS…" at bounding box center [519, 92] width 957 height 38
click at [127, 12] on input "text" at bounding box center [120, 13] width 124 height 12
click at [135, 19] on span at bounding box center [115, 13] width 157 height 16
click at [132, 8] on input "text" at bounding box center [120, 13] width 124 height 12
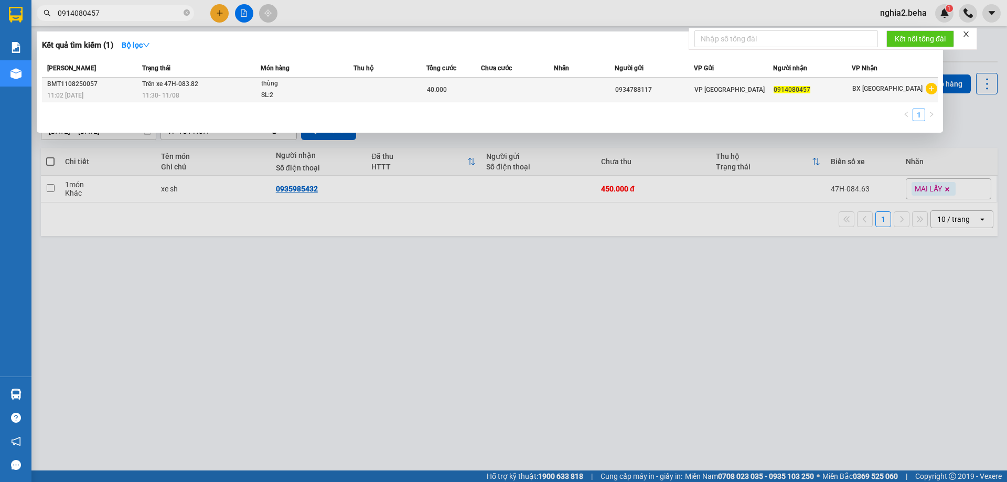
type input "0914080457"
click at [212, 91] on div "11:30 - 11/08" at bounding box center [201, 96] width 119 height 12
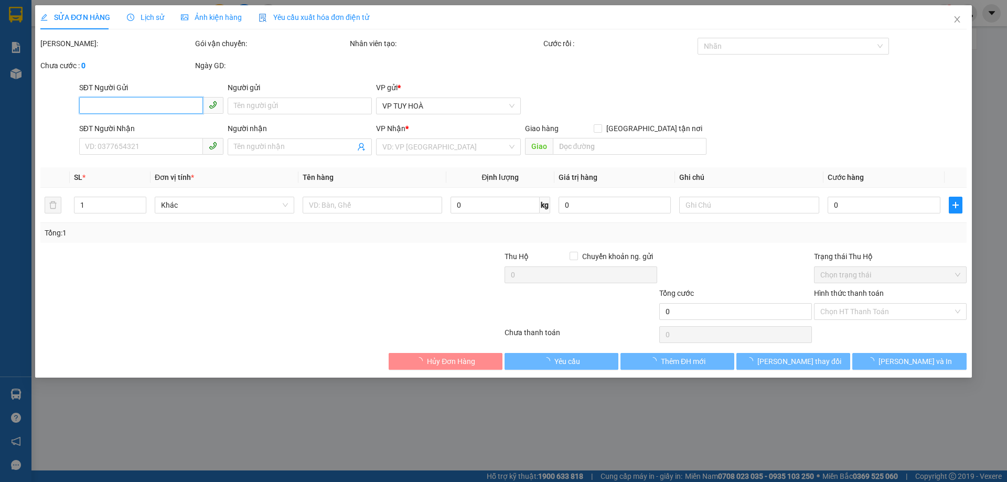
type input "0934788117"
type input "0914080457"
type input "40.000"
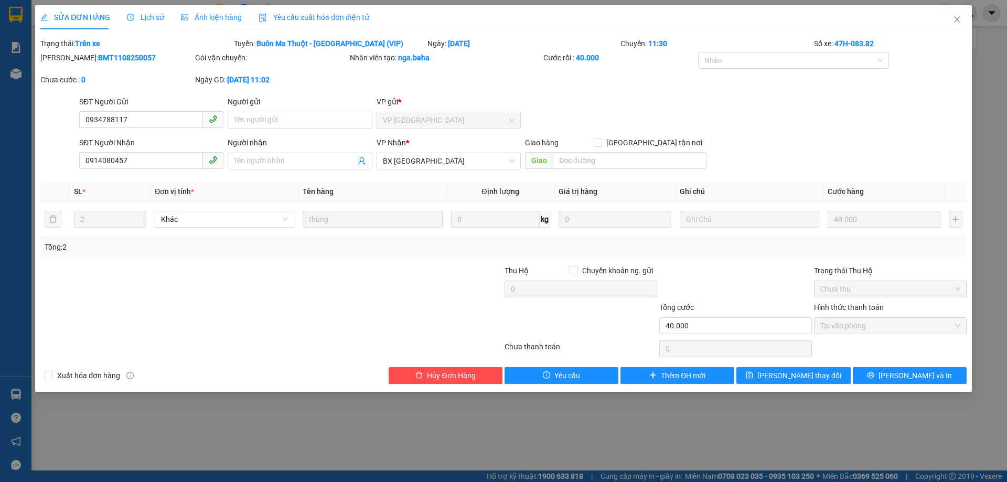
click at [216, 20] on span "Ảnh kiện hàng" at bounding box center [211, 17] width 61 height 8
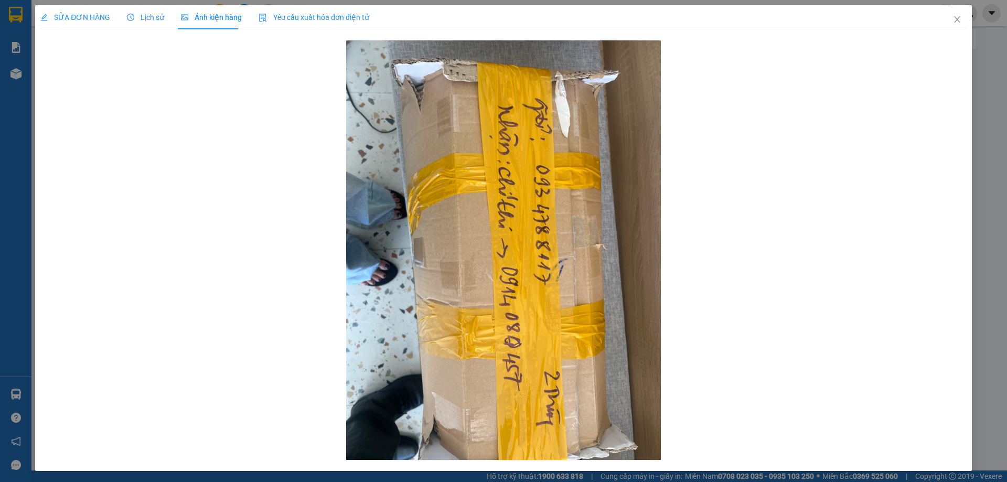
drag, startPoint x: 83, startPoint y: 15, endPoint x: 124, endPoint y: 22, distance: 41.0
click at [83, 15] on span "SỬA ĐƠN HÀNG" at bounding box center [75, 17] width 70 height 8
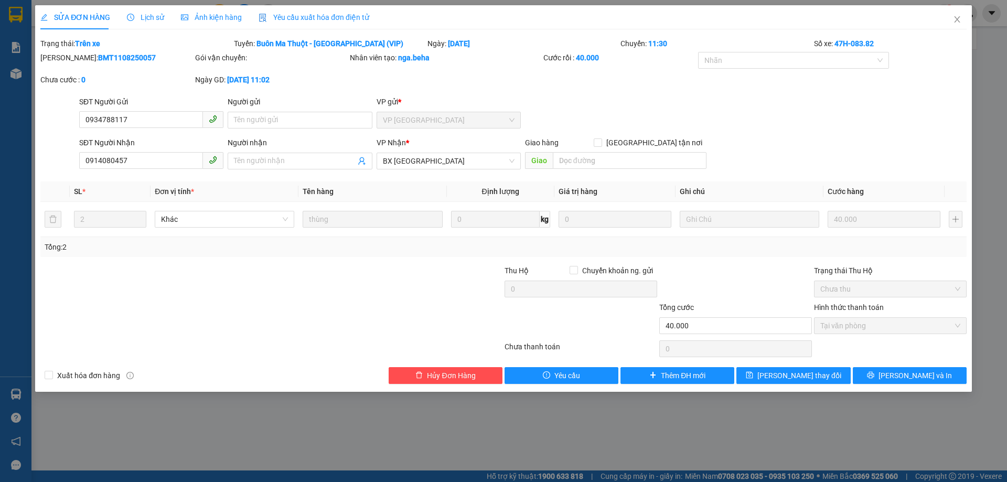
click at [218, 14] on span "Ảnh kiện hàng" at bounding box center [211, 17] width 61 height 8
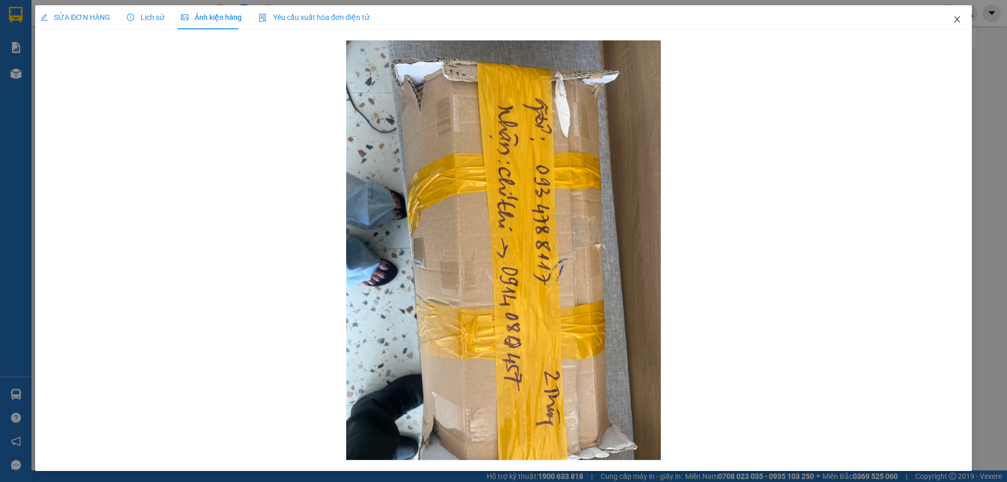
click at [953, 18] on icon "close" at bounding box center [957, 19] width 8 height 8
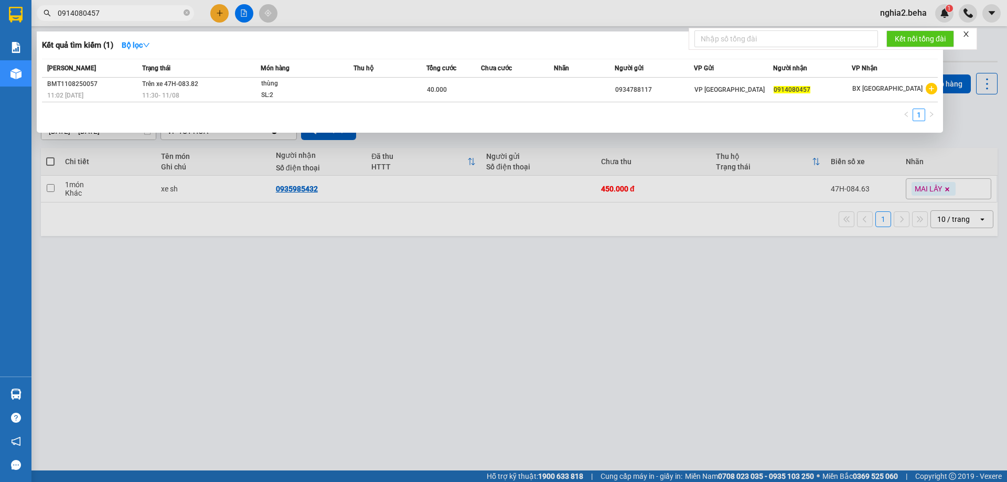
click at [118, 11] on input "0914080457" at bounding box center [120, 13] width 124 height 12
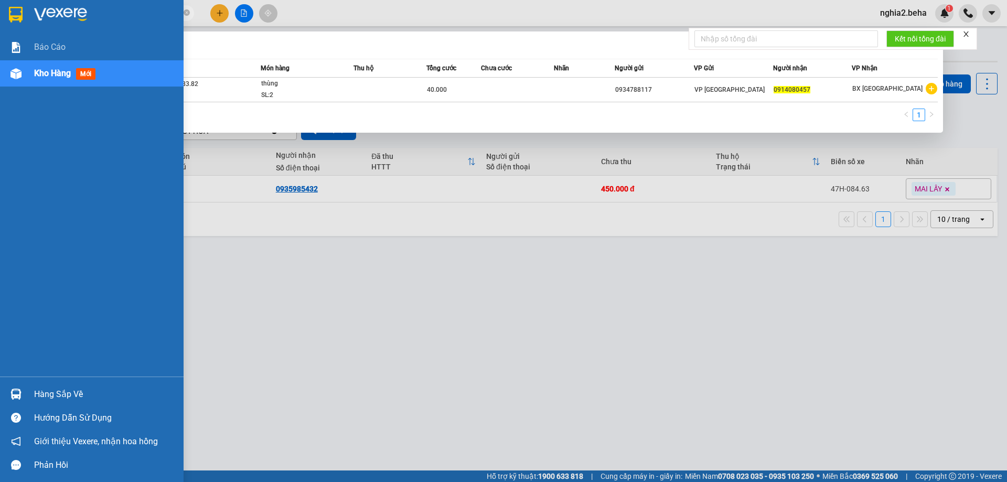
drag, startPoint x: 31, startPoint y: 13, endPoint x: 12, endPoint y: 15, distance: 19.6
click at [12, 15] on section "Kết quả tìm kiếm ( 1 ) Bộ lọc Mã ĐH Trạng thái Món hàng Thu hộ Tổng cước Chưa c…" at bounding box center [503, 241] width 1007 height 482
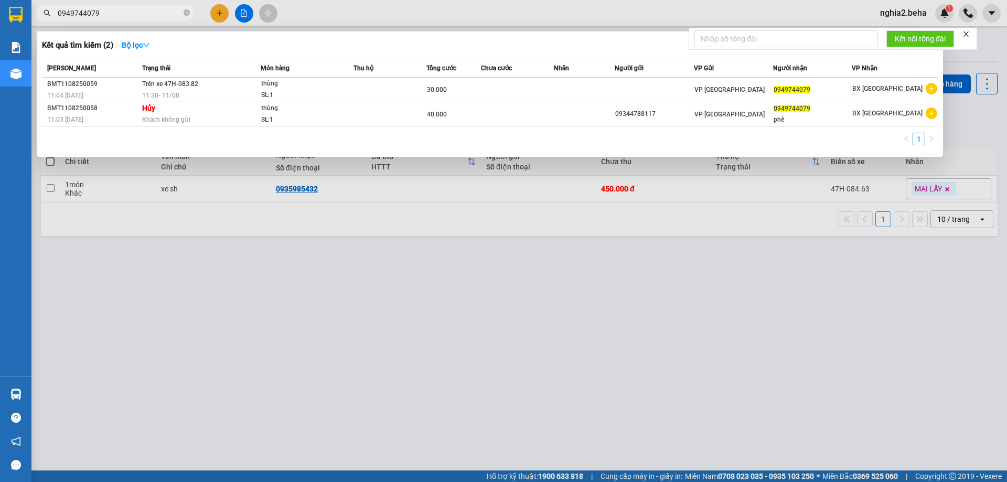
type input "0949744079"
click at [217, 53] on div "Kết quả tìm kiếm ( 2 ) Bộ lọc" at bounding box center [490, 45] width 896 height 17
click at [188, 13] on icon "close-circle" at bounding box center [187, 12] width 6 height 6
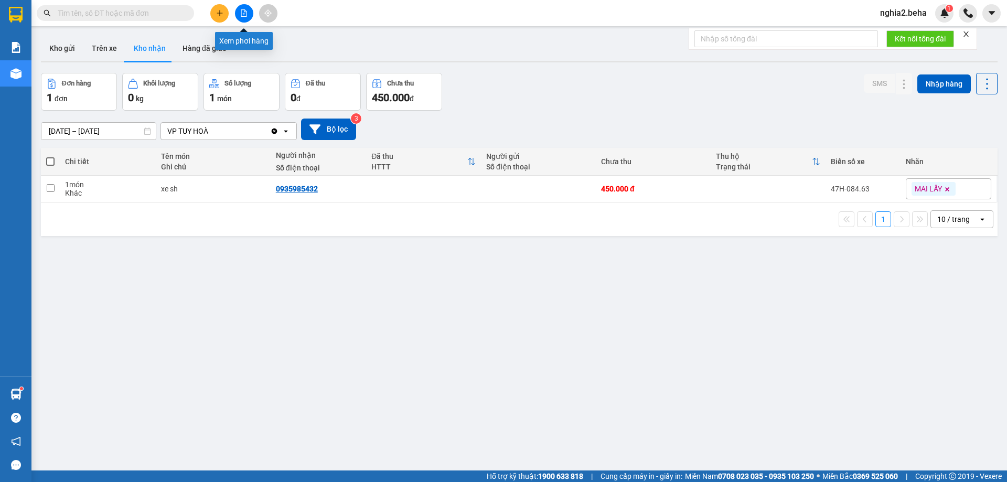
click at [247, 16] on icon "file-add" at bounding box center [244, 12] width 6 height 7
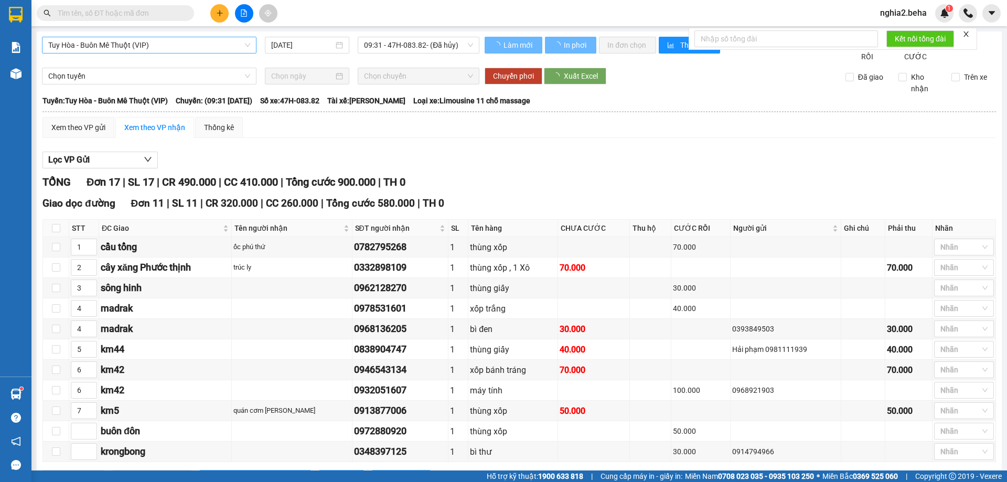
click at [228, 46] on span "Tuy Hòa - Buôn Mê Thuột (VIP)" at bounding box center [149, 45] width 202 height 16
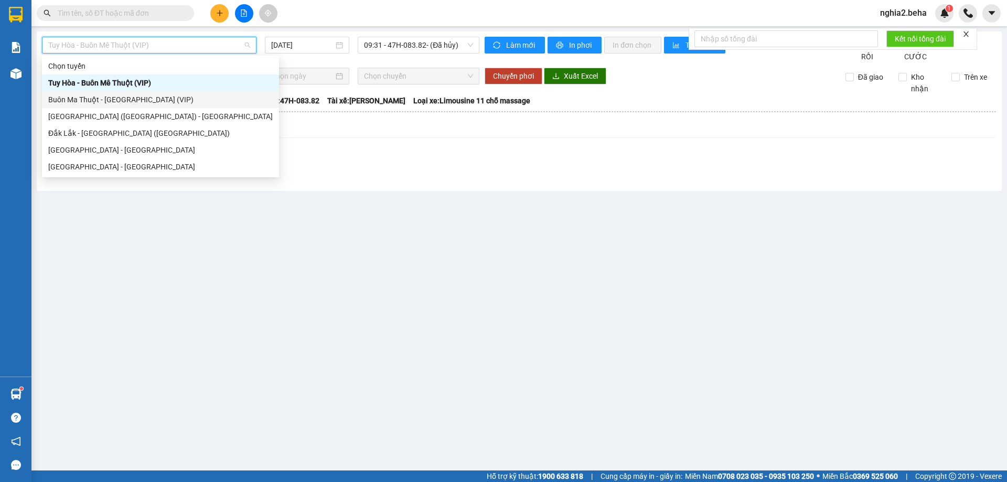
click at [86, 96] on div "Buôn Ma Thuột - Tuy Hòa (VIP)" at bounding box center [160, 100] width 225 height 12
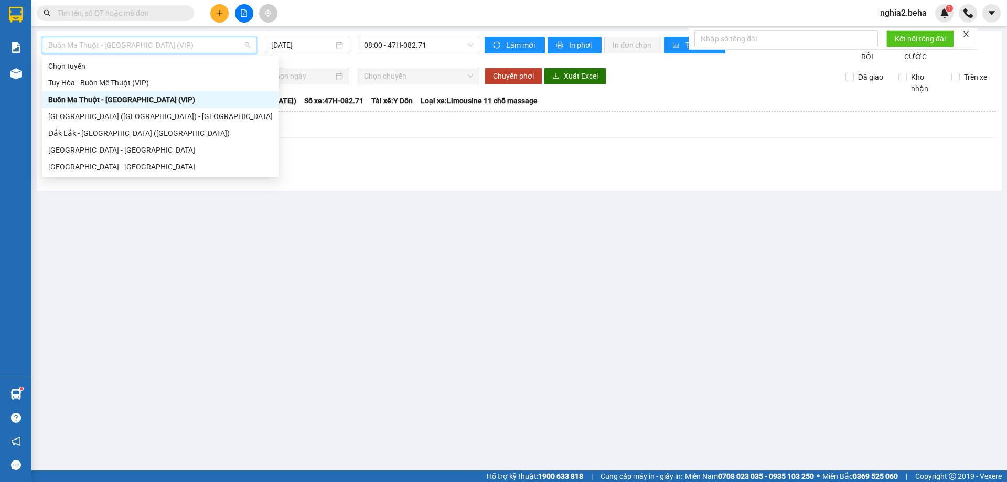
click at [200, 44] on span "Buôn Ma Thuột - Tuy Hòa (VIP)" at bounding box center [149, 45] width 202 height 16
click at [406, 44] on span "08:00 - 47H-082.71" at bounding box center [418, 45] width 109 height 16
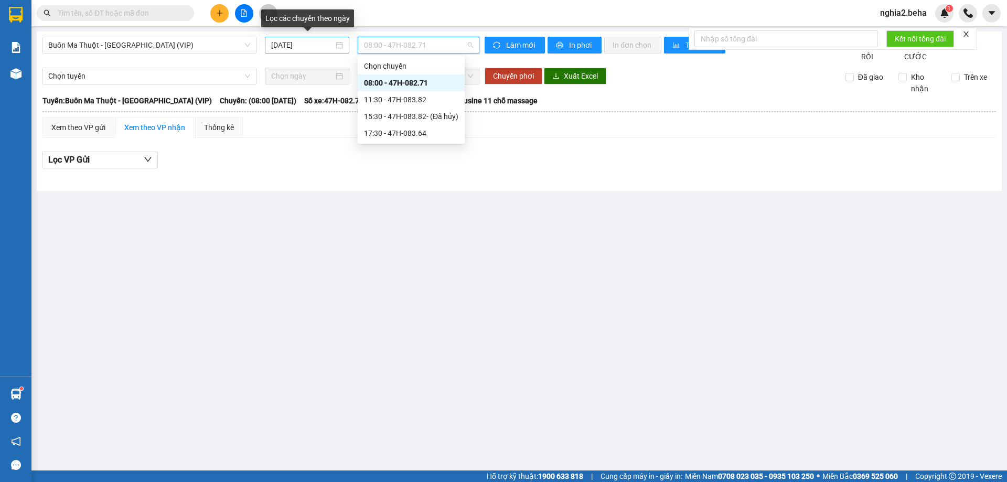
click at [278, 41] on input "12/08/2025" at bounding box center [302, 45] width 62 height 12
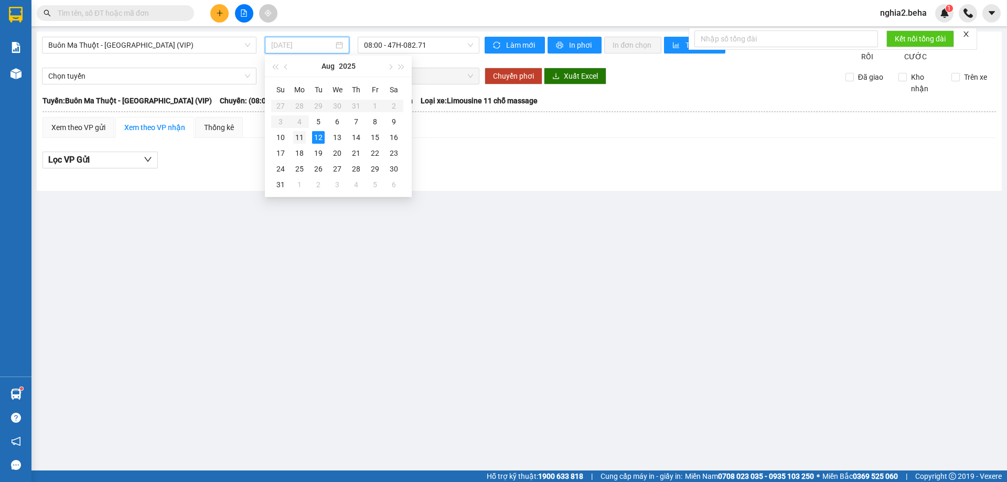
click at [299, 137] on div "11" at bounding box center [299, 137] width 13 height 13
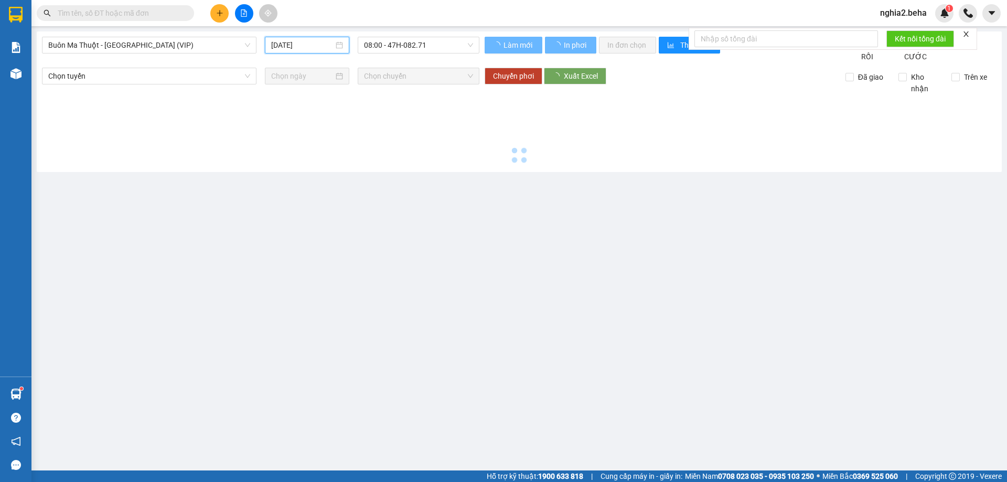
type input "11/08/2025"
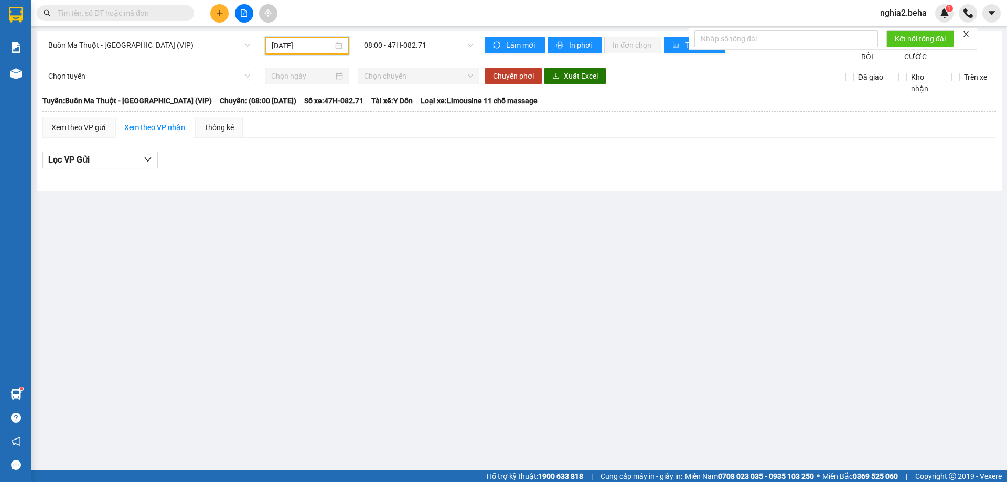
click at [144, 13] on input "text" at bounding box center [120, 13] width 124 height 12
click at [392, 46] on span "08:00 - 47H-082.71" at bounding box center [418, 45] width 109 height 16
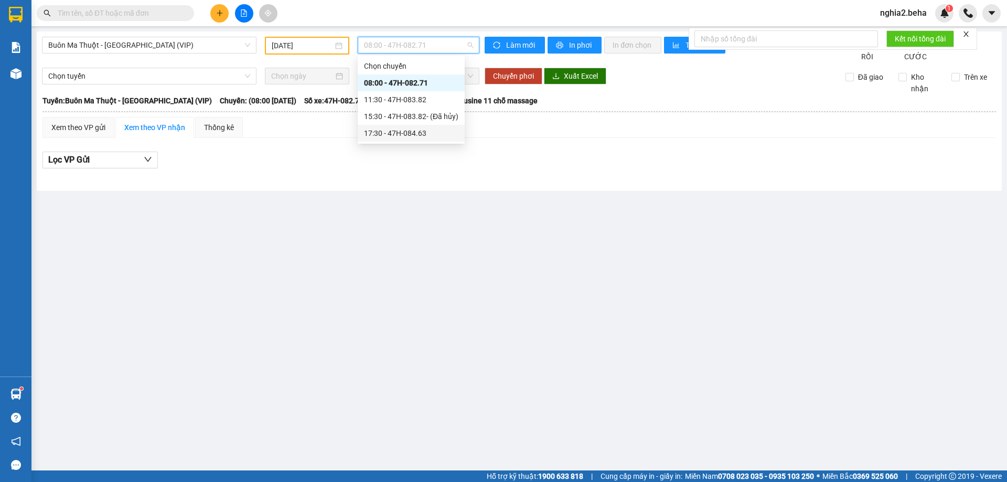
click at [423, 135] on div "17:30 - 47H-084.63" at bounding box center [411, 133] width 94 height 12
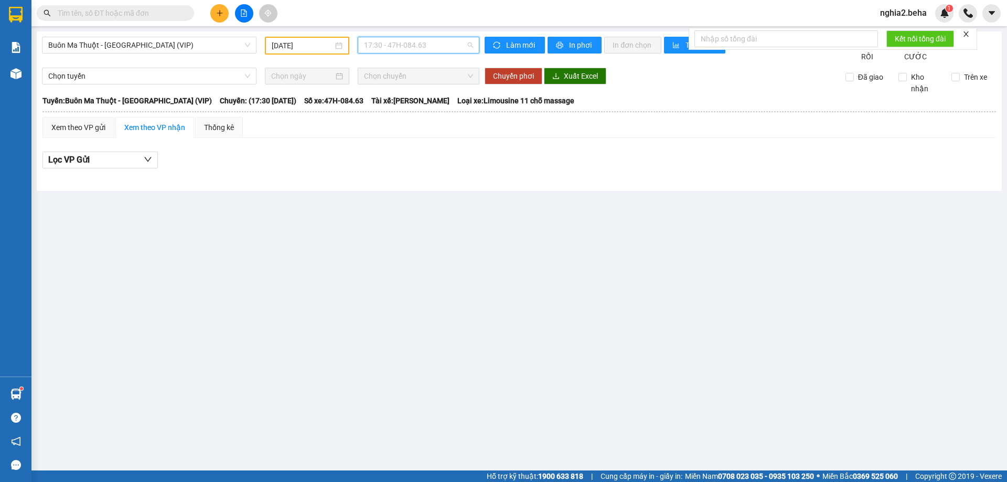
drag, startPoint x: 437, startPoint y: 41, endPoint x: 439, endPoint y: 83, distance: 42.5
click at [438, 41] on span "17:30 - 47H-084.63" at bounding box center [418, 45] width 109 height 16
click at [437, 104] on div "11:30 - 47H-083.82" at bounding box center [411, 100] width 94 height 12
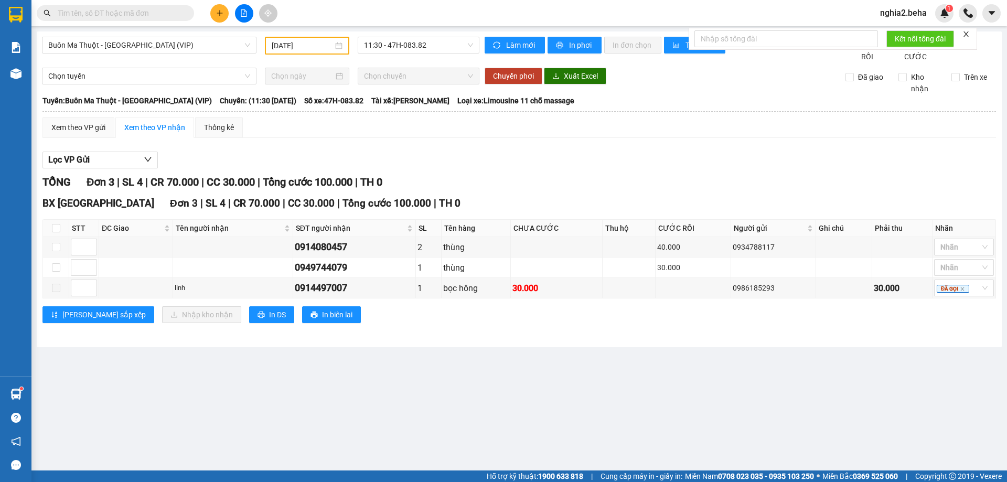
click at [584, 181] on div "Lọc VP Gửi TỔNG Đơn 3 | SL 4 | CR 70.000 | CC 30.000 | Tổng cước 100.000 | TH …" at bounding box center [519, 241] width 954 height 190
click at [732, 169] on div at bounding box center [519, 168] width 954 height 1
click at [460, 156] on div "Xem theo VP gửi Xem theo VP nhận Thống kê Lọc VP Gửi TỔNG Đơn 3 | SL 4 | CR 70…" at bounding box center [519, 226] width 954 height 219
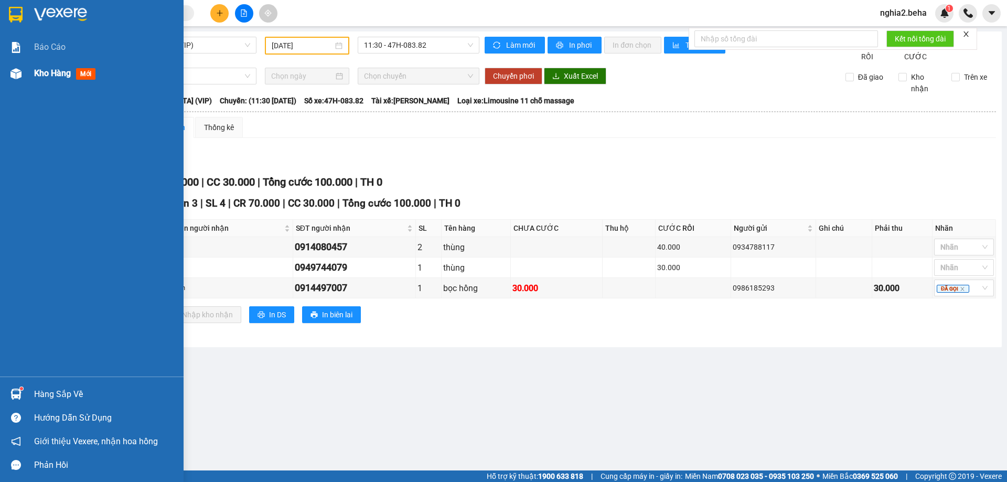
click at [19, 79] on img at bounding box center [15, 73] width 11 height 11
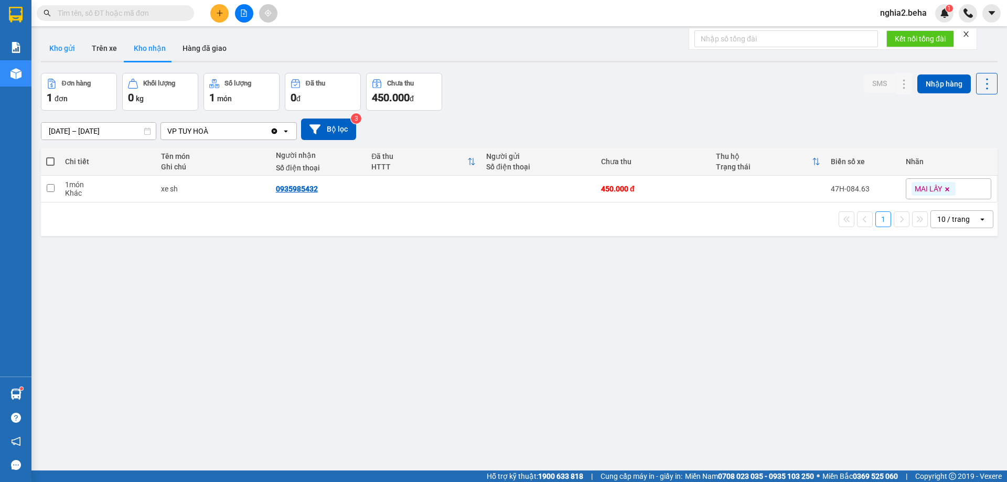
click at [73, 40] on button "Kho gửi" at bounding box center [62, 48] width 42 height 25
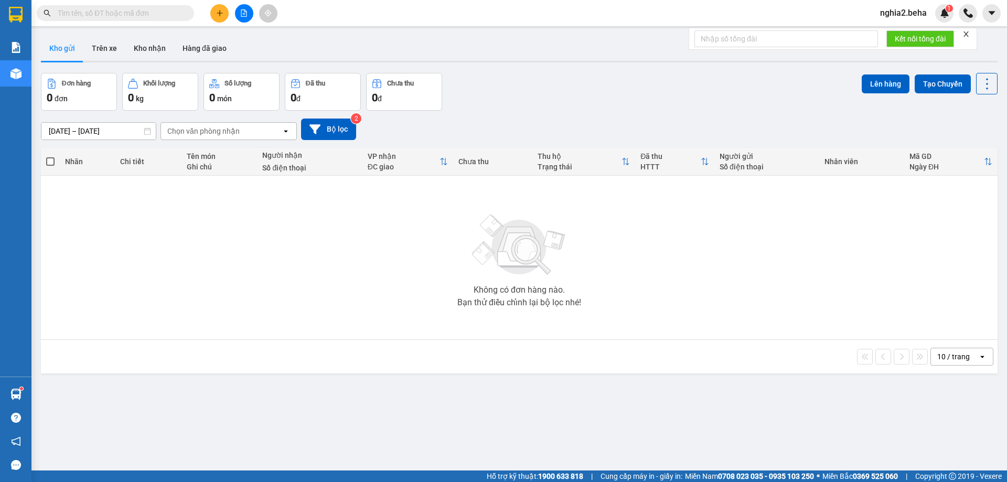
click at [243, 10] on icon "file-add" at bounding box center [243, 12] width 7 height 7
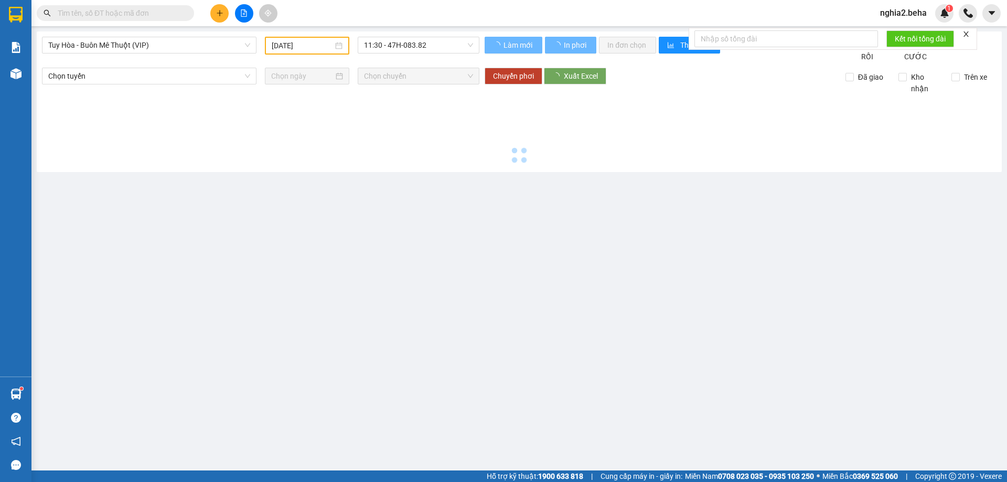
type input "12/08/2025"
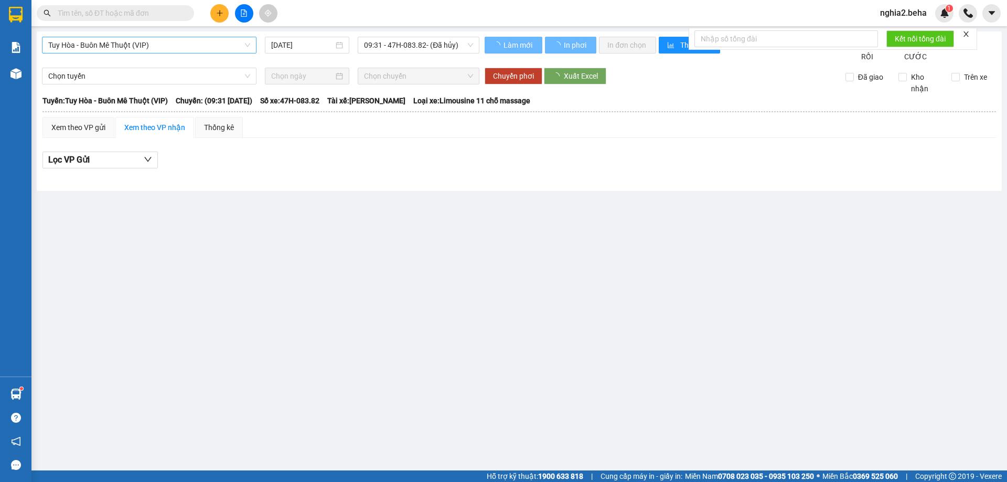
click at [199, 40] on span "Tuy Hòa - Buôn Mê Thuột (VIP)" at bounding box center [149, 45] width 202 height 16
click at [595, 308] on main "Tuy Hòa - Buôn Mê Thuột (VIP) 12/08/2025 09:31 - 47H-083.82 - (Đã hủy) Làm mới …" at bounding box center [503, 235] width 1007 height 471
click at [907, 10] on span "nghia2.beha" at bounding box center [903, 12] width 63 height 13
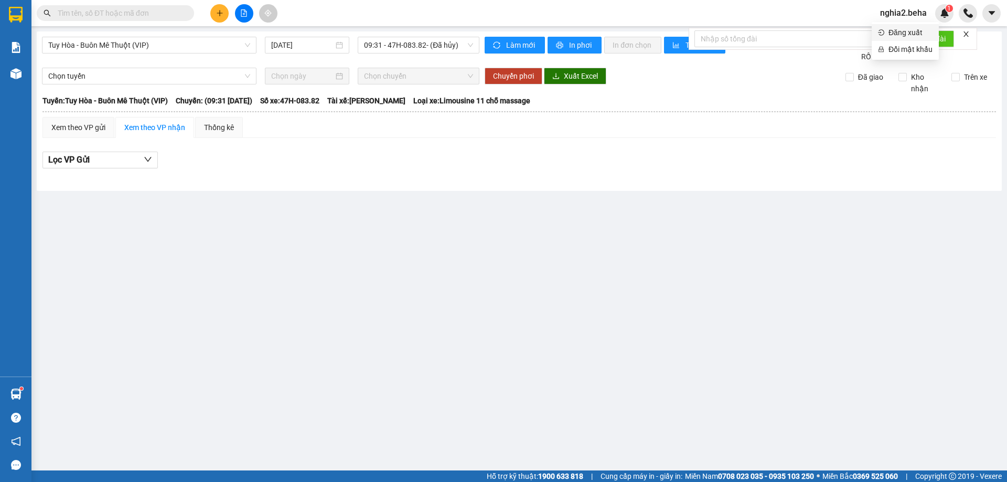
click at [889, 36] on span "Đăng xuất" at bounding box center [911, 33] width 44 height 12
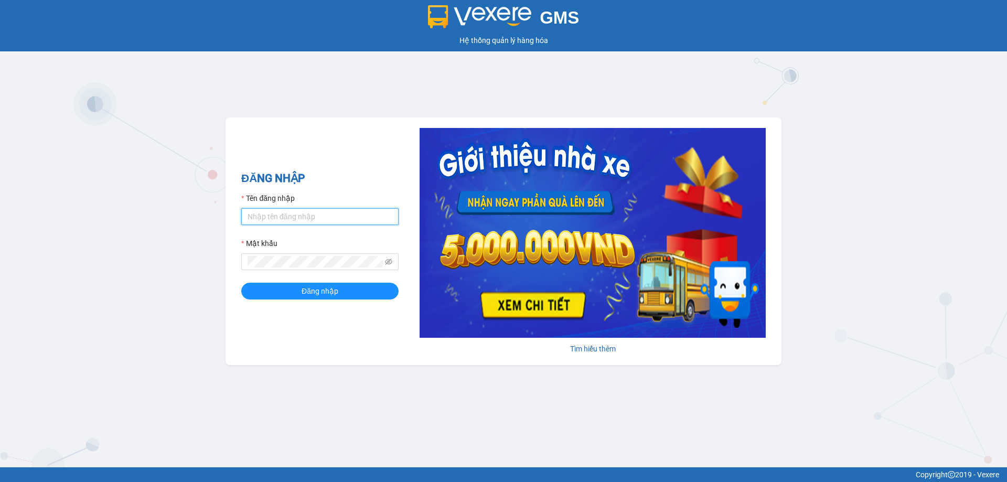
click at [302, 220] on input "Tên đăng nhập" at bounding box center [319, 216] width 157 height 17
click at [261, 215] on input "nghi2.beha" at bounding box center [319, 216] width 157 height 17
type input "nghia2.beha"
click at [274, 253] on div "Mật khẩu" at bounding box center [319, 254] width 157 height 33
click at [278, 256] on span at bounding box center [319, 261] width 157 height 17
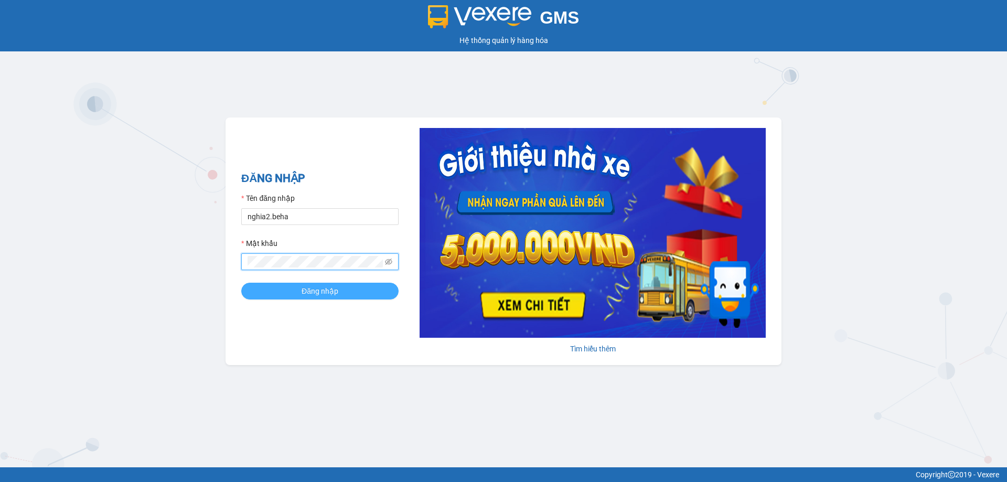
click at [353, 290] on button "Đăng nhập" at bounding box center [319, 291] width 157 height 17
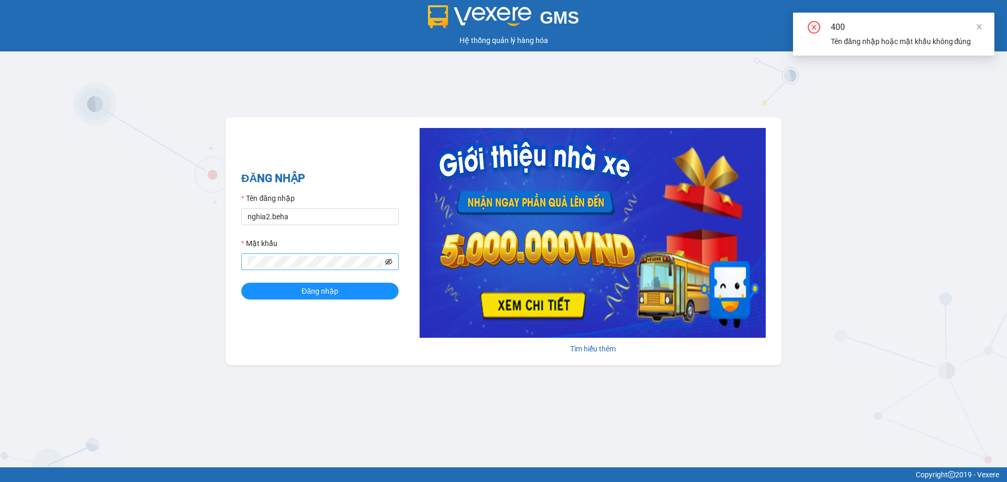
click at [389, 262] on icon "eye-invisible" at bounding box center [388, 262] width 7 height 6
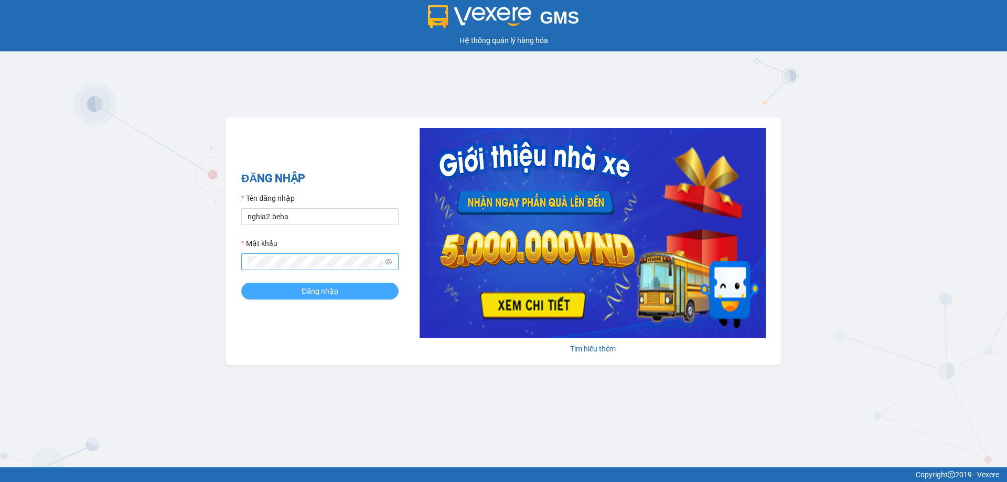
click at [302, 286] on span "Đăng nhập" at bounding box center [320, 291] width 37 height 12
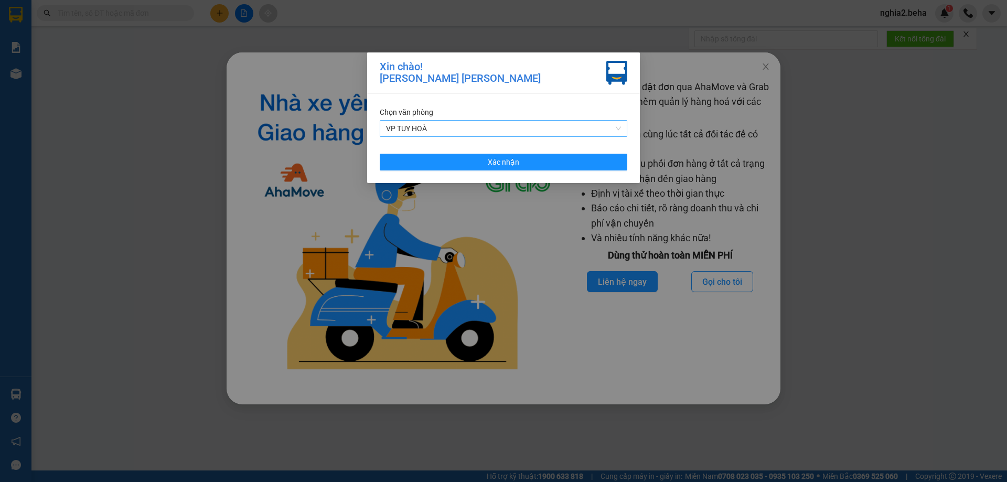
click at [537, 127] on span "VP TUY HOÀ" at bounding box center [503, 129] width 235 height 16
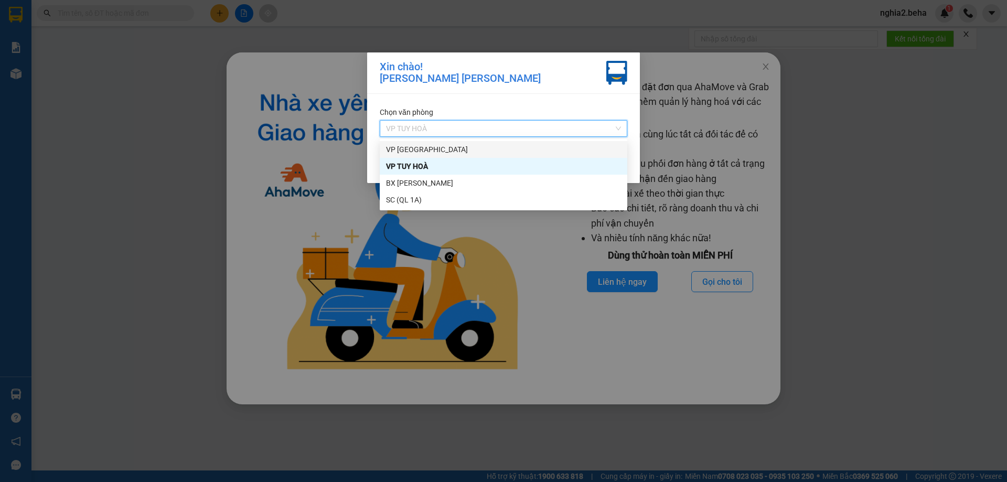
click at [459, 148] on div "VP [GEOGRAPHIC_DATA]" at bounding box center [503, 150] width 235 height 12
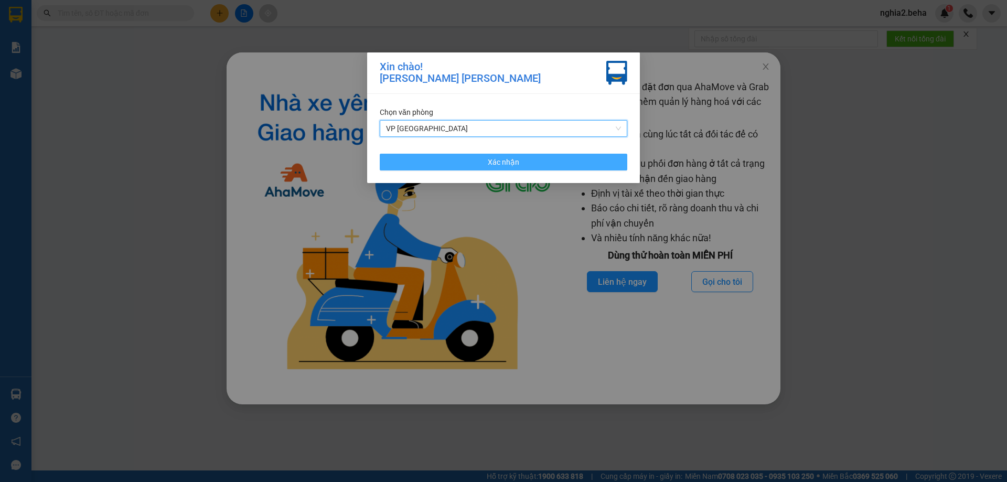
click at [532, 165] on button "Xác nhận" at bounding box center [504, 162] width 248 height 17
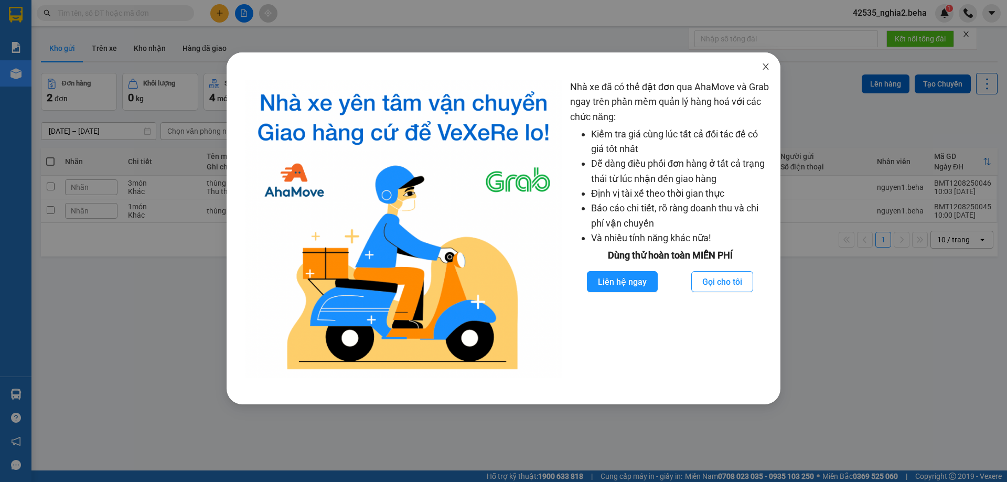
click at [764, 64] on icon "close" at bounding box center [766, 66] width 8 height 8
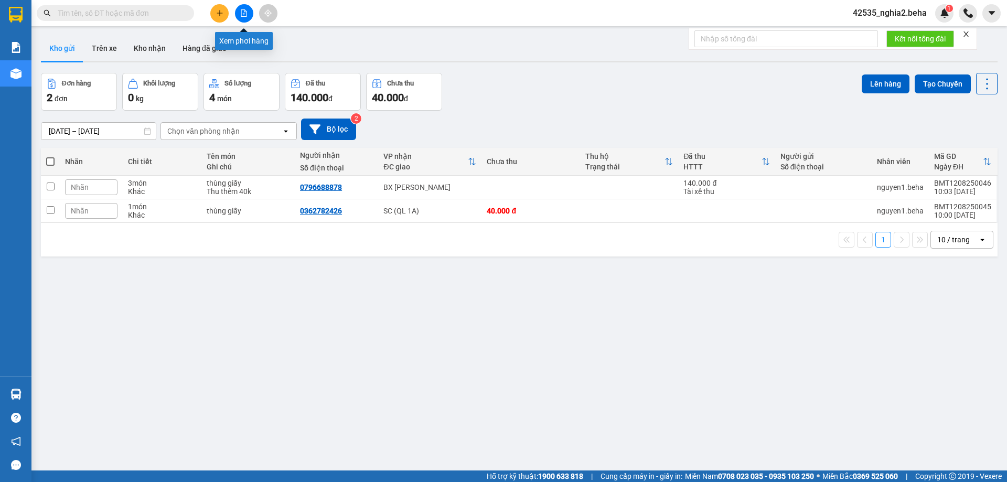
click at [243, 10] on icon "file-add" at bounding box center [243, 12] width 7 height 7
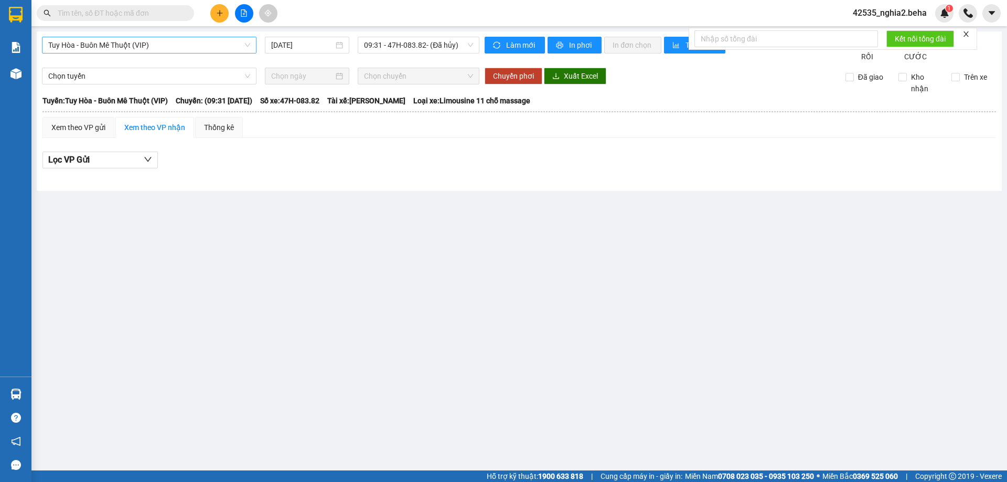
click at [232, 48] on span "Tuy Hòa - Buôn Mê Thuột (VIP)" at bounding box center [149, 45] width 202 height 16
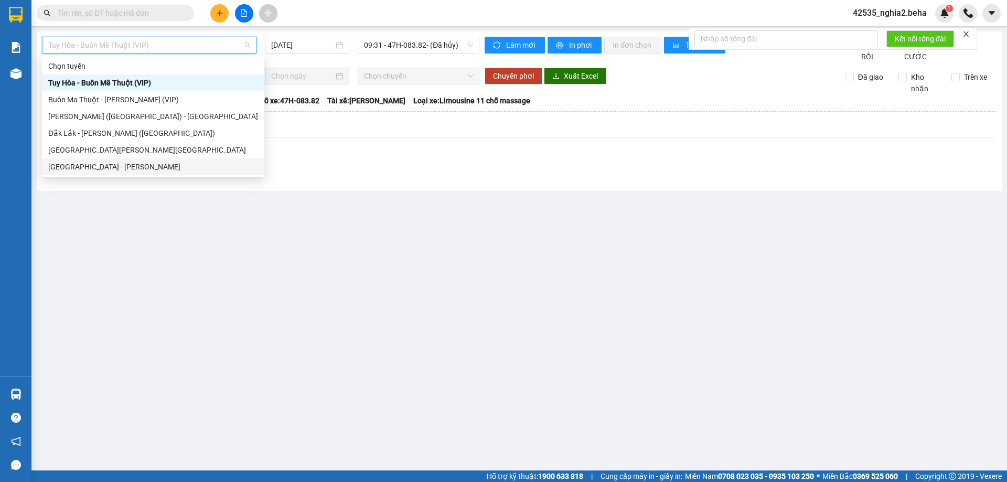
click at [110, 169] on div "[GEOGRAPHIC_DATA] - [GEOGRAPHIC_DATA]" at bounding box center [153, 167] width 210 height 12
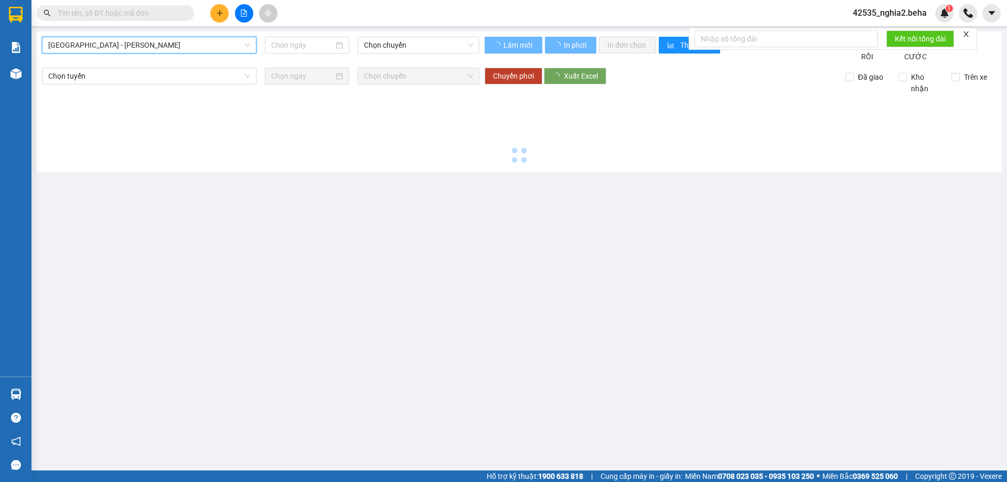
type input "[DATE]"
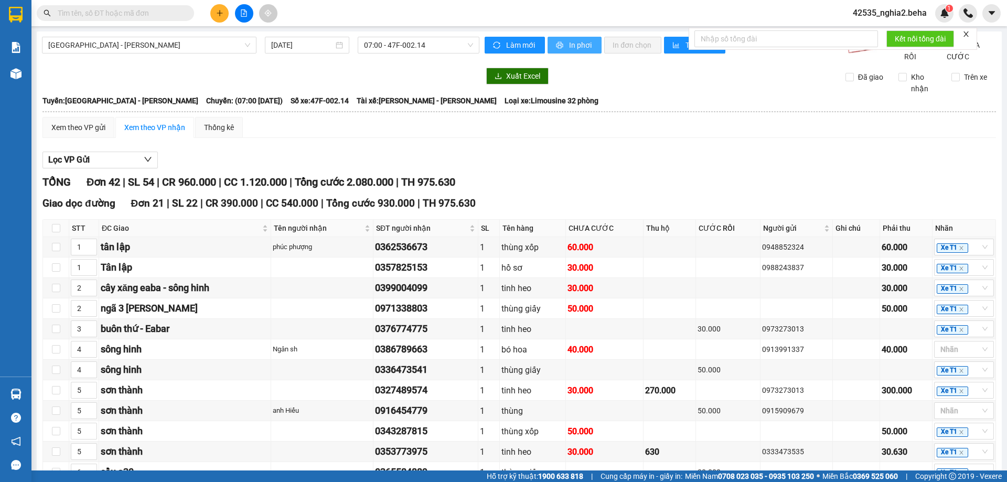
click at [575, 47] on span "In phơi" at bounding box center [581, 45] width 24 height 12
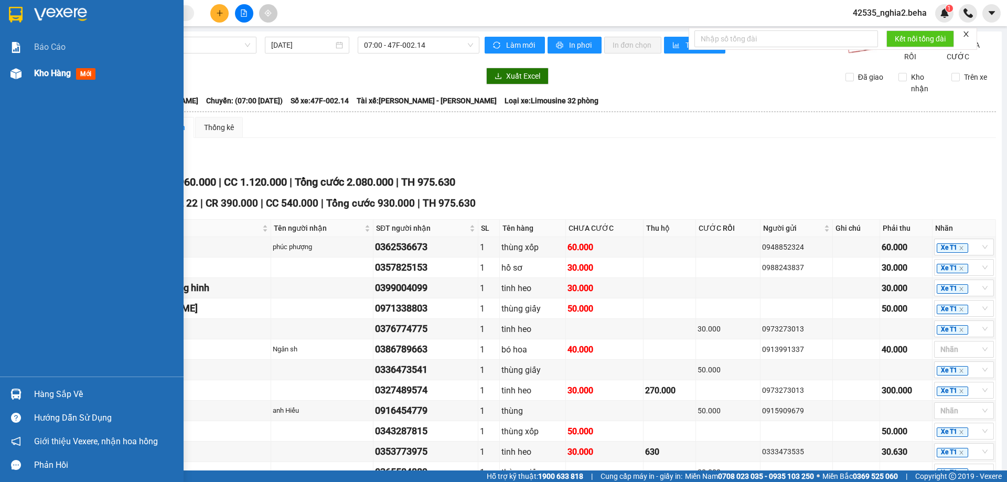
click at [28, 79] on div "Kho hàng mới" at bounding box center [92, 73] width 184 height 26
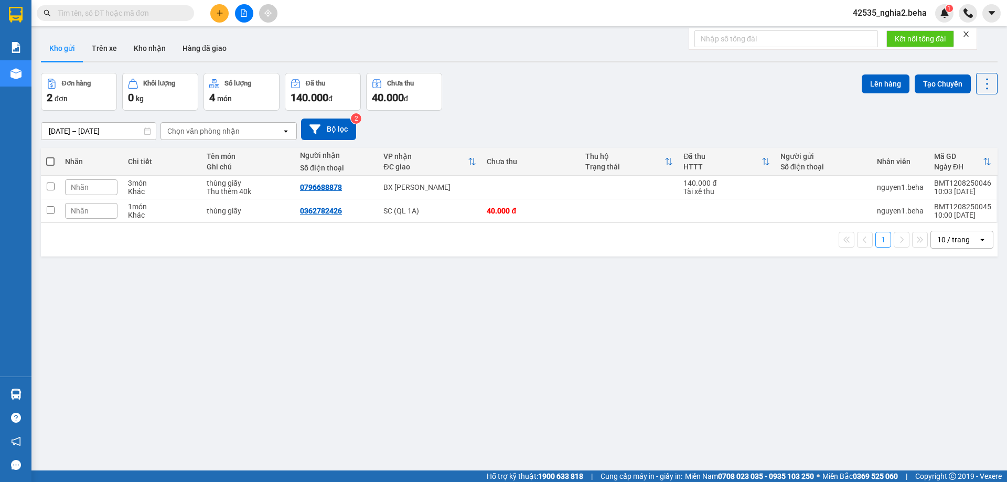
click at [892, 15] on span "42535_nghia2.beha" at bounding box center [890, 12] width 91 height 13
click at [873, 33] on span "Đăng xuất" at bounding box center [895, 33] width 67 height 12
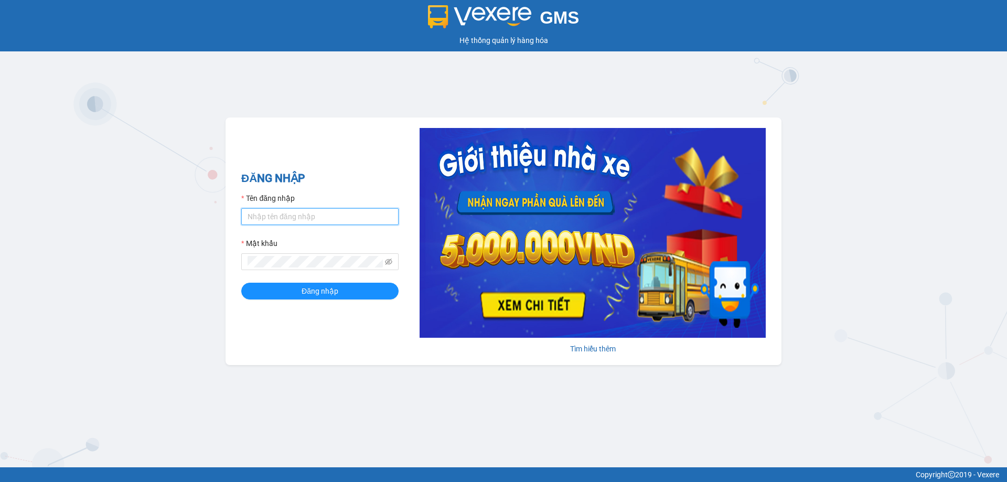
click at [290, 222] on input "Tên đăng nhập" at bounding box center [319, 216] width 157 height 17
type input "nghia2.beha"
click at [391, 262] on icon "eye-invisible" at bounding box center [388, 261] width 7 height 7
click at [356, 289] on button "Đăng nhập" at bounding box center [319, 291] width 157 height 17
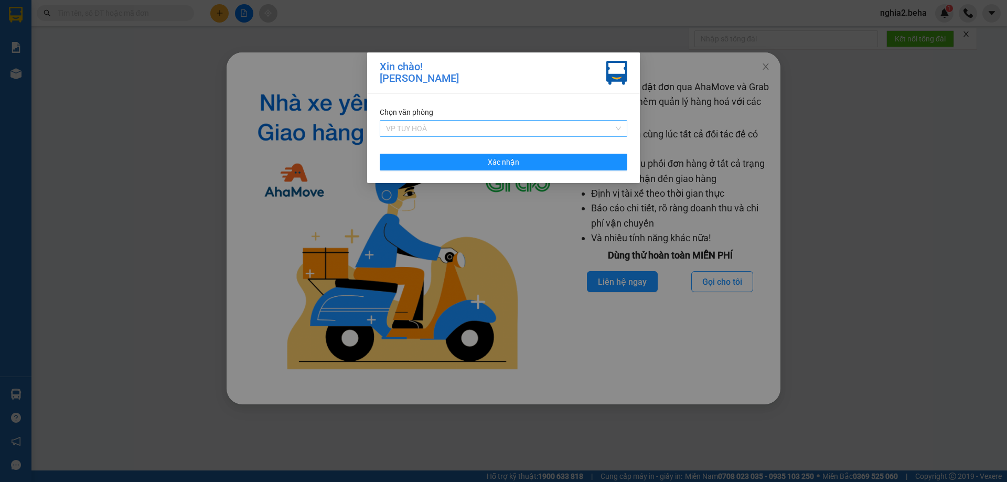
click at [519, 129] on span "VP TUY HOÀ" at bounding box center [503, 129] width 235 height 16
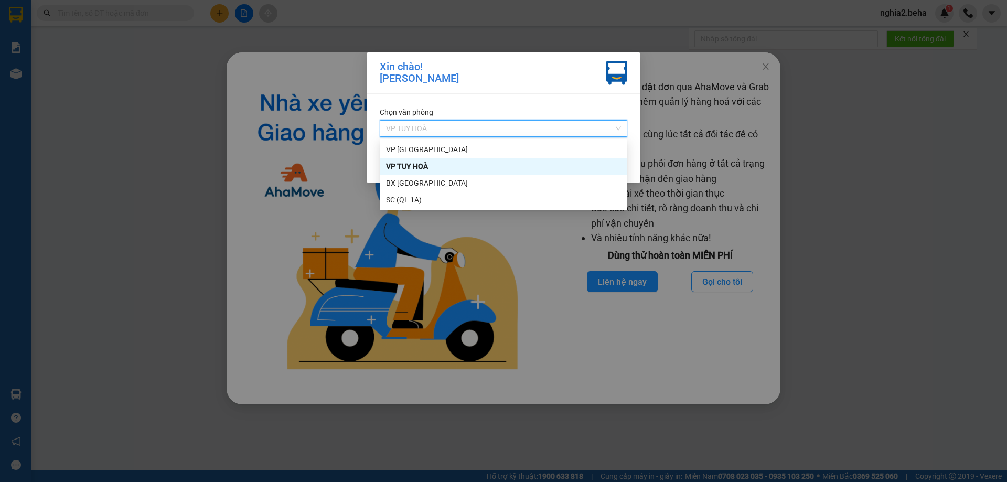
click at [410, 168] on div "VP TUY HOÀ" at bounding box center [503, 167] width 235 height 12
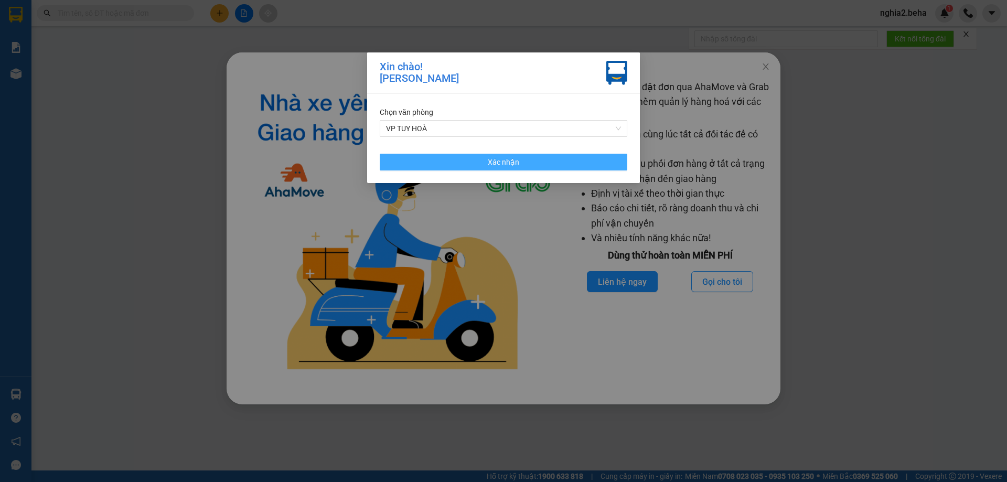
click at [514, 160] on span "Xác nhận" at bounding box center [503, 162] width 31 height 12
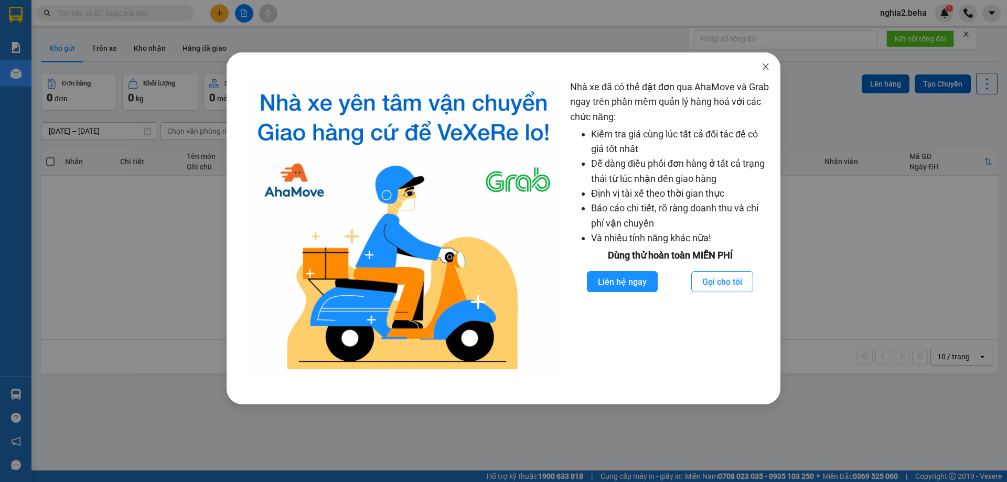
click at [765, 68] on icon "close" at bounding box center [766, 66] width 8 height 8
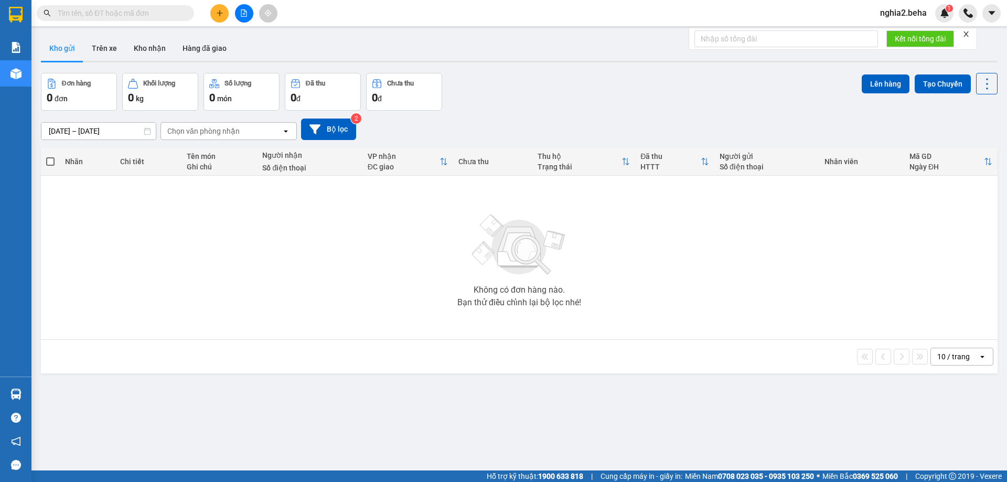
click at [157, 18] on input "text" at bounding box center [120, 13] width 124 height 12
type input "0"
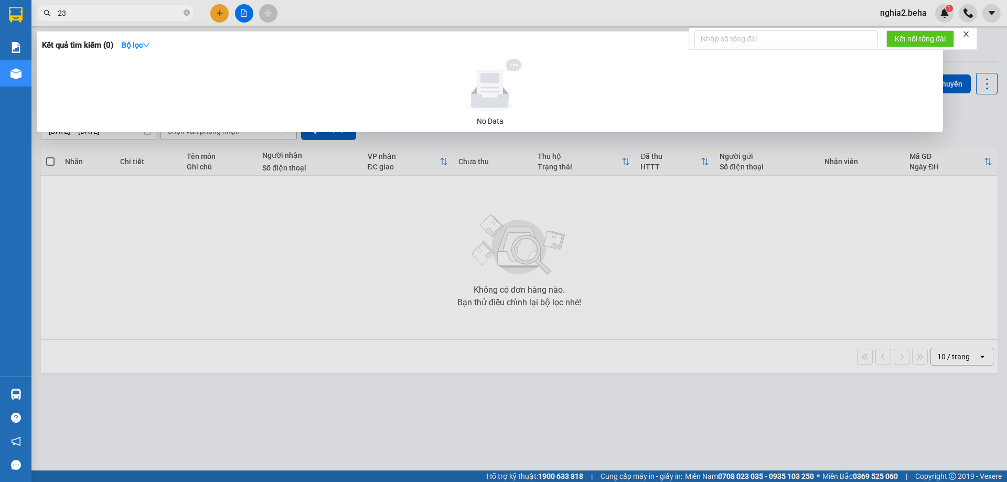
type input "2"
type input "0987472300"
click at [188, 11] on icon "close-circle" at bounding box center [187, 12] width 6 height 6
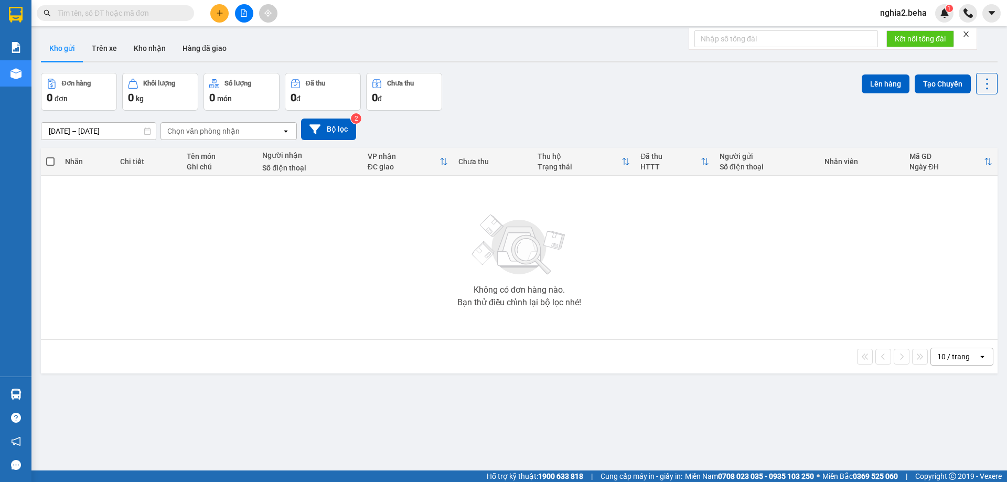
click at [122, 11] on input "text" at bounding box center [120, 13] width 124 height 12
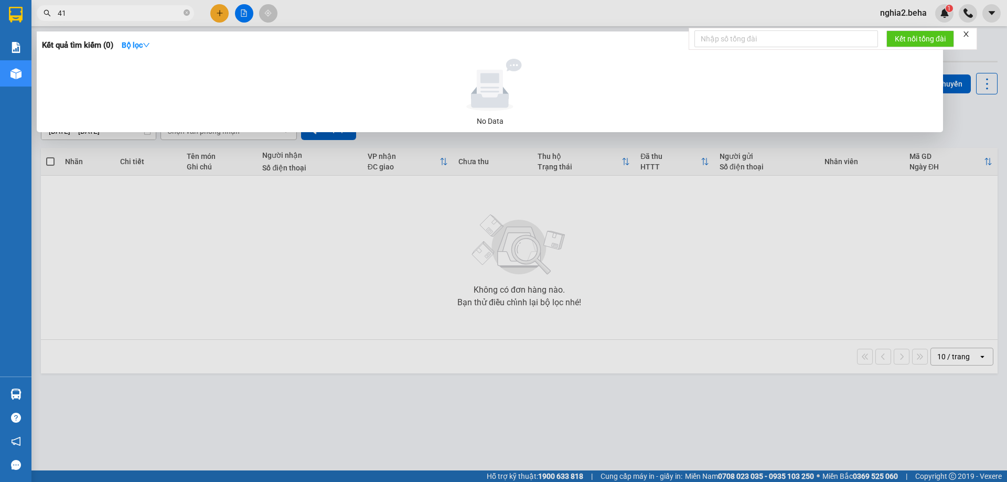
type input "411"
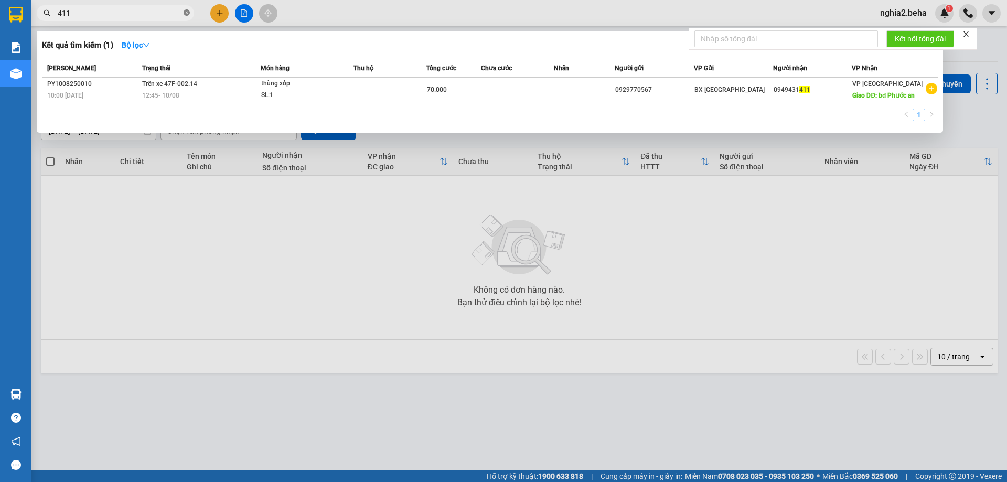
click at [185, 8] on span at bounding box center [187, 13] width 6 height 10
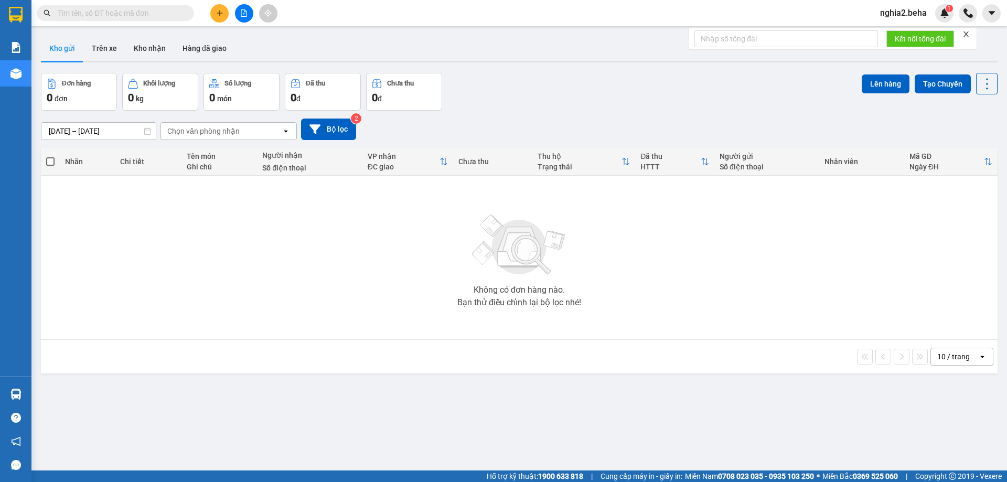
click at [143, 14] on input "text" at bounding box center [120, 13] width 124 height 12
type input "0"
click at [559, 88] on div "Đơn hàng 0 đơn Khối lượng 0 kg Số lượng 0 món Đã thu 0 đ Chưa thu 0 đ Lên hàng …" at bounding box center [519, 92] width 957 height 38
click at [187, 15] on icon "close-circle" at bounding box center [187, 12] width 6 height 6
click at [140, 14] on input "text" at bounding box center [120, 13] width 124 height 12
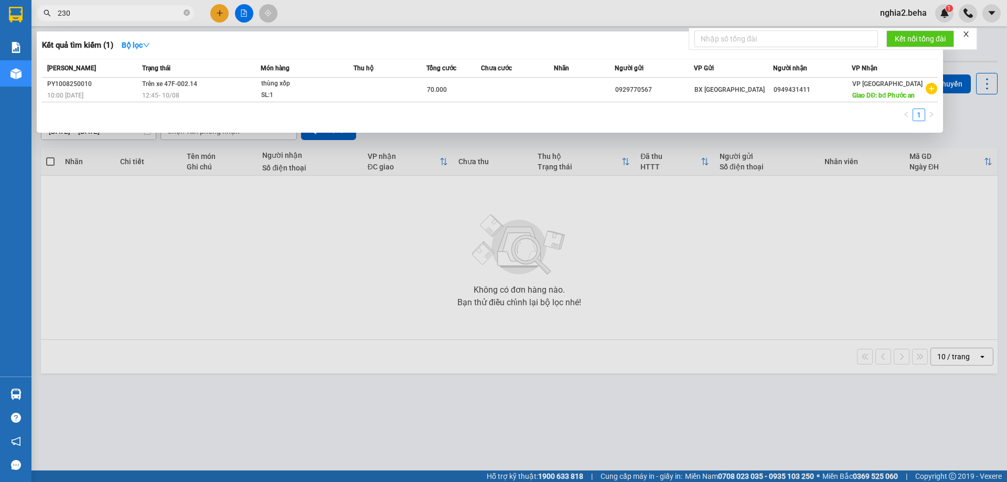
type input "2300"
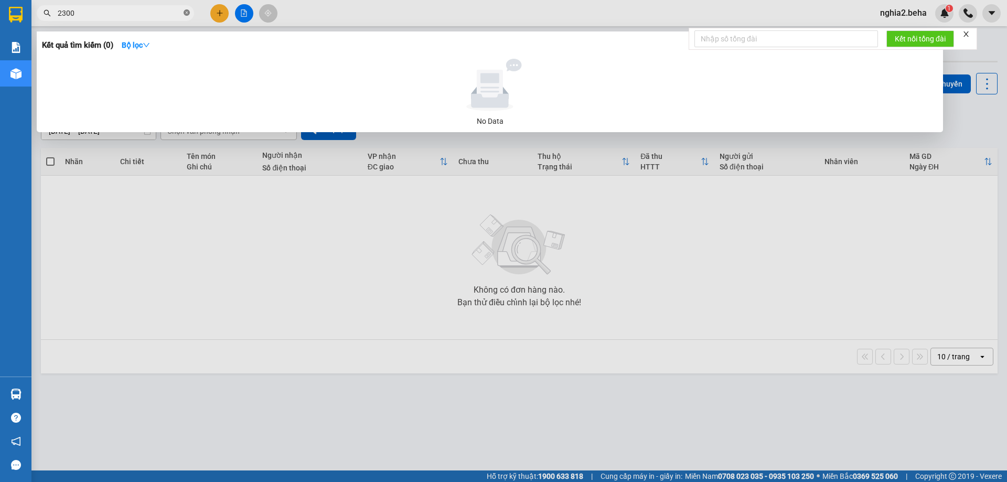
click at [187, 13] on icon "close-circle" at bounding box center [187, 12] width 6 height 6
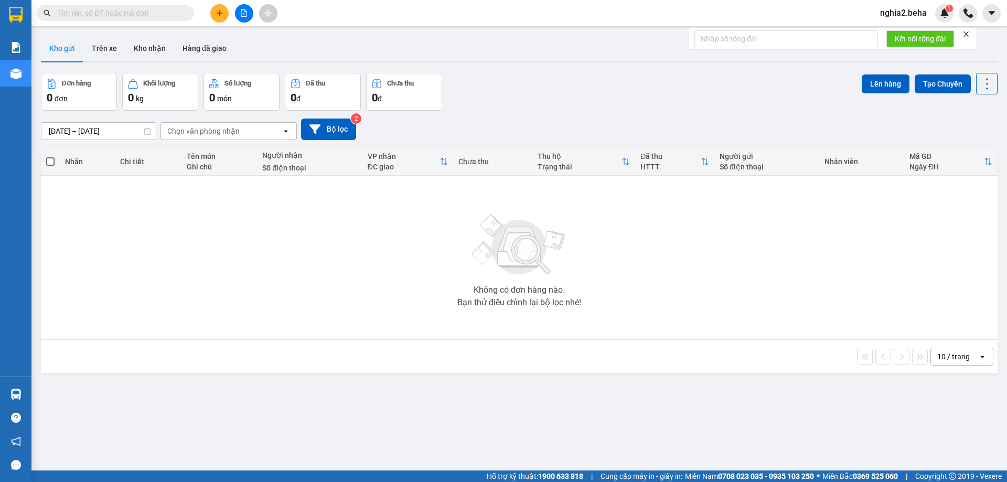
click at [150, 13] on input "text" at bounding box center [120, 13] width 124 height 12
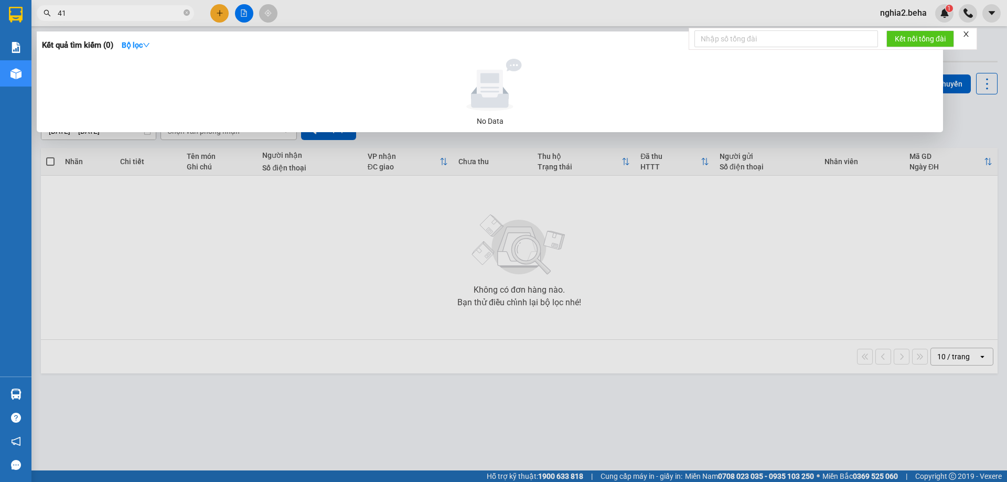
type input "411"
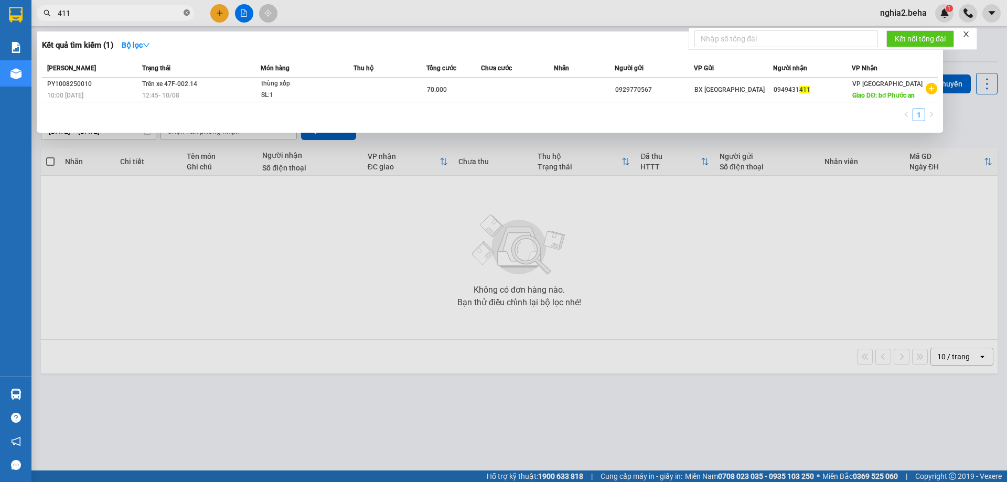
click at [187, 13] on icon "close-circle" at bounding box center [187, 12] width 6 height 6
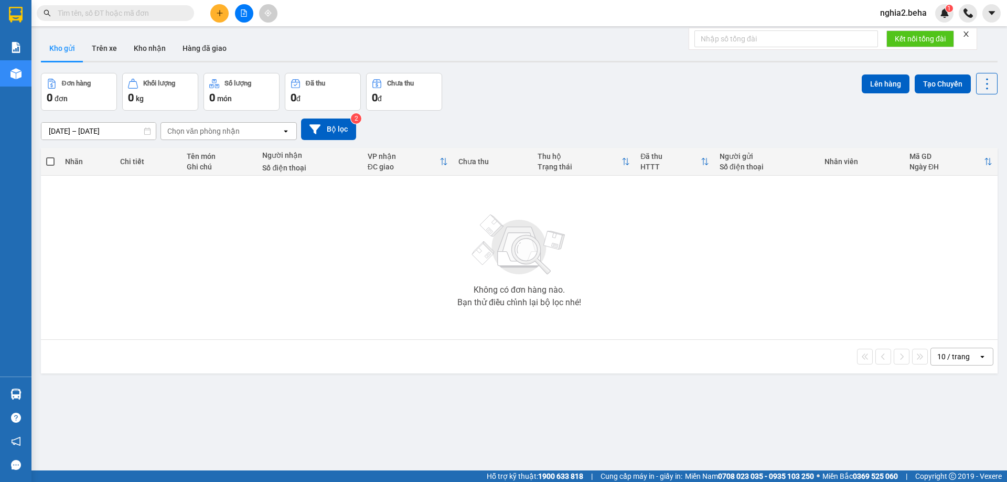
click at [162, 13] on input "text" at bounding box center [120, 13] width 124 height 12
click at [549, 103] on div "Đơn hàng 0 đơn Khối lượng 0 kg Số lượng 0 món Đã thu 0 đ Chưa thu 0 đ Lên hàng …" at bounding box center [519, 92] width 957 height 38
click at [700, 125] on div "11/08/2025 – 12/08/2025 Press the down arrow key to interact with the calendar …" at bounding box center [519, 130] width 957 height 22
click at [650, 225] on div "Không có đơn hàng nào. Bạn thử điều chỉnh lại bộ lọc nhé!" at bounding box center [519, 257] width 946 height 157
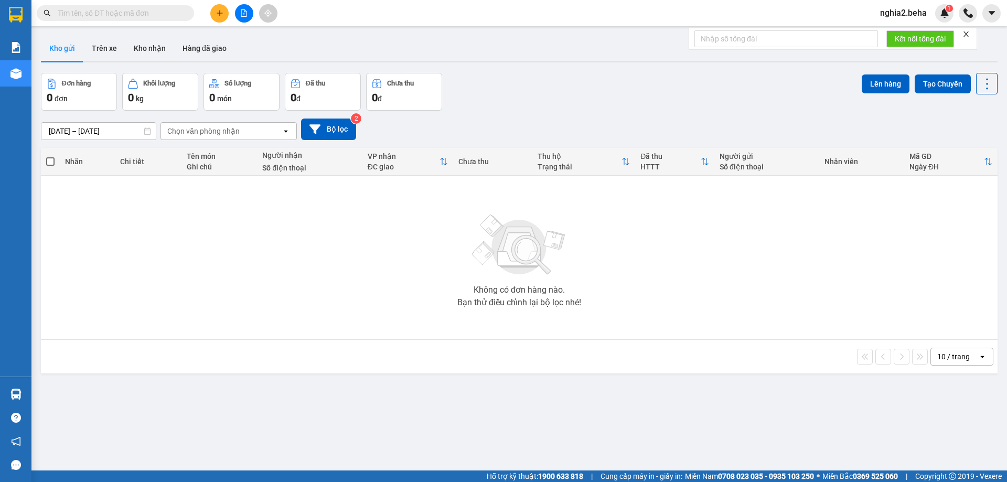
click at [598, 114] on div "11/08/2025 – 12/08/2025 Press the down arrow key to interact with the calendar …" at bounding box center [519, 129] width 957 height 37
click at [245, 5] on button at bounding box center [244, 13] width 18 height 18
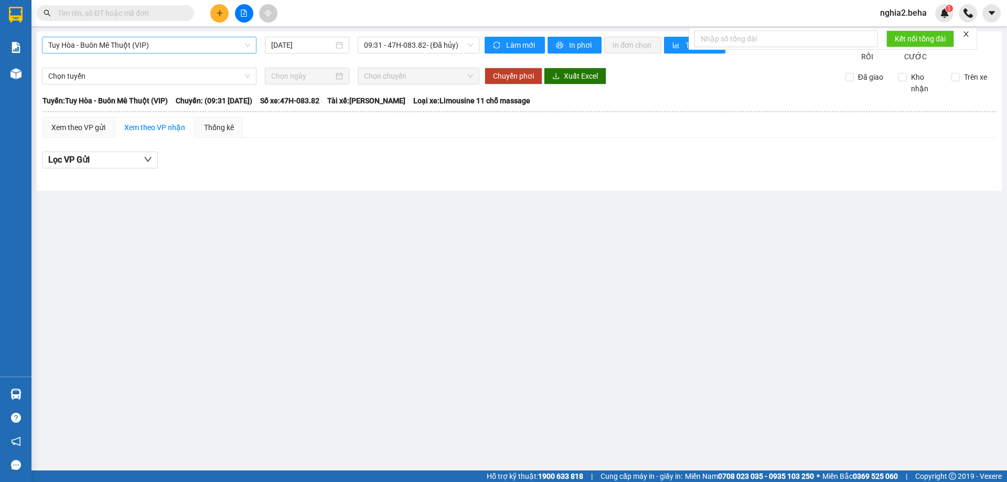
click at [179, 47] on span "Tuy Hòa - Buôn Mê Thuột (VIP)" at bounding box center [149, 45] width 202 height 16
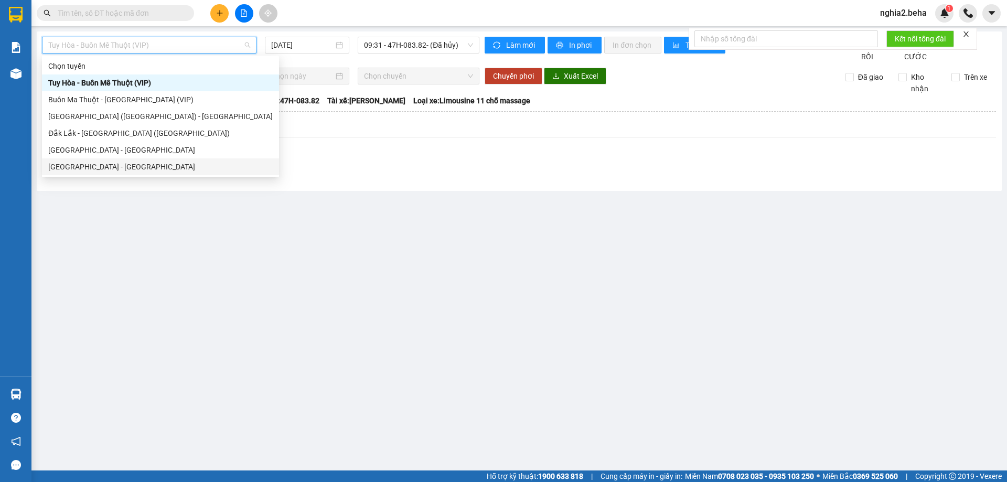
click at [124, 172] on div "Đắk Lắk - Phú Yên" at bounding box center [160, 167] width 225 height 12
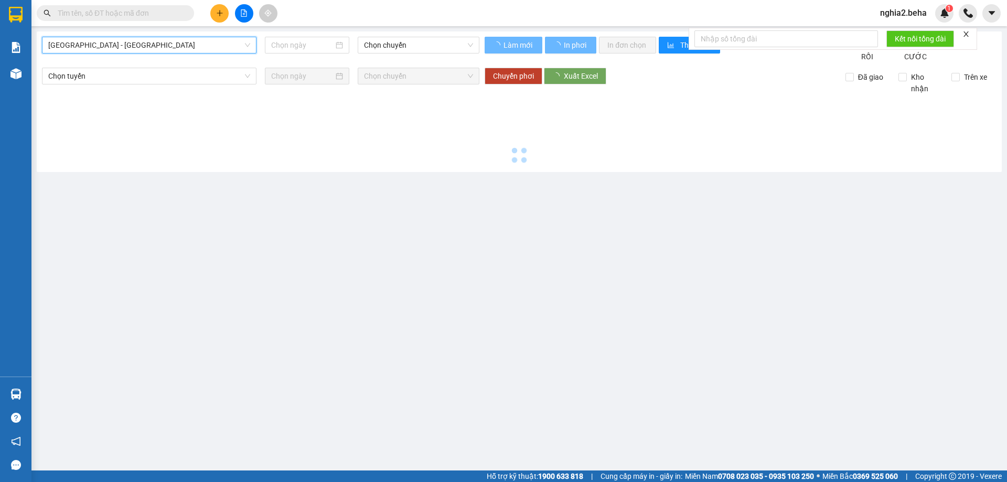
type input "12/08/2025"
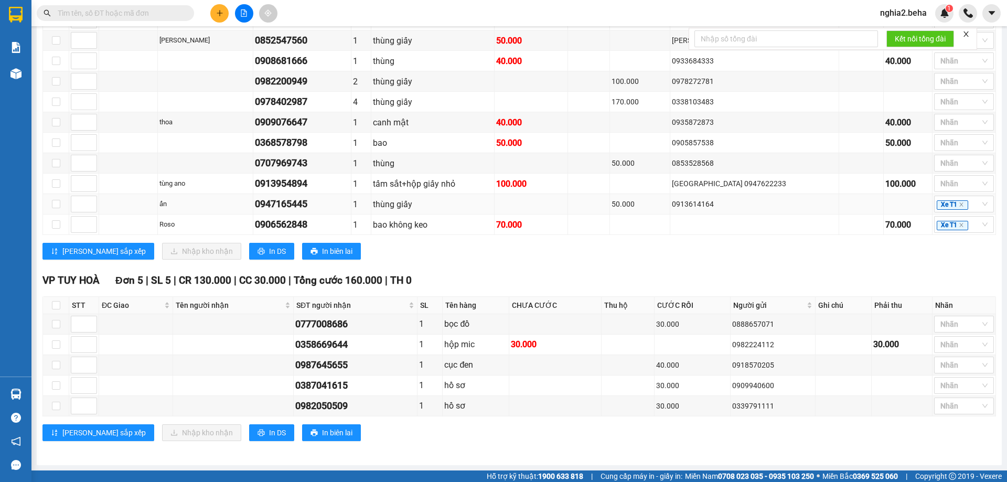
scroll to position [850, 0]
click at [339, 330] on div "0777008686" at bounding box center [355, 324] width 120 height 15
copy div "0777008686"
click at [967, 316] on div "Nhãn" at bounding box center [964, 324] width 60 height 17
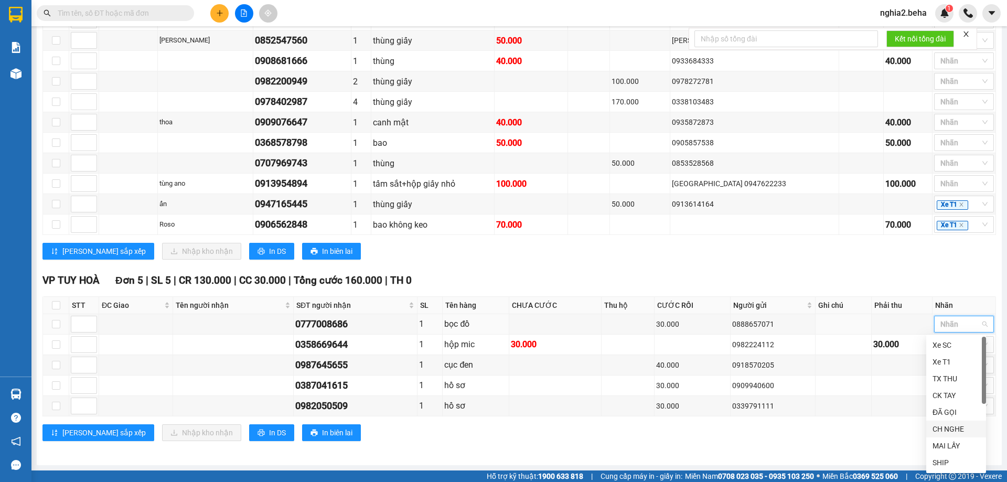
click at [954, 425] on div "CH NGHE" at bounding box center [956, 429] width 47 height 12
click at [829, 248] on div "Lưu sắp xếp Nhập kho nhận In DS In biên lai" at bounding box center [519, 251] width 954 height 17
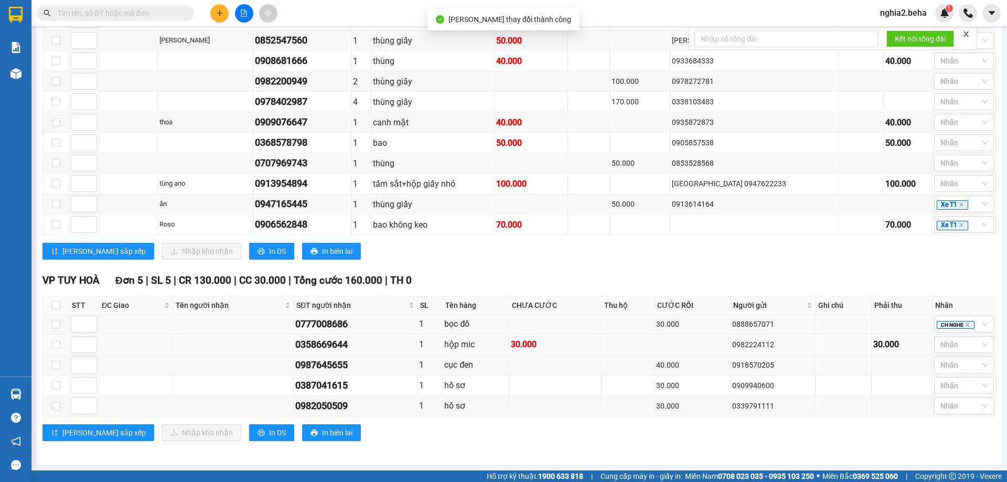
click at [341, 344] on div "0358669644" at bounding box center [355, 344] width 120 height 15
copy div "0358669644"
click at [942, 347] on div at bounding box center [959, 344] width 44 height 13
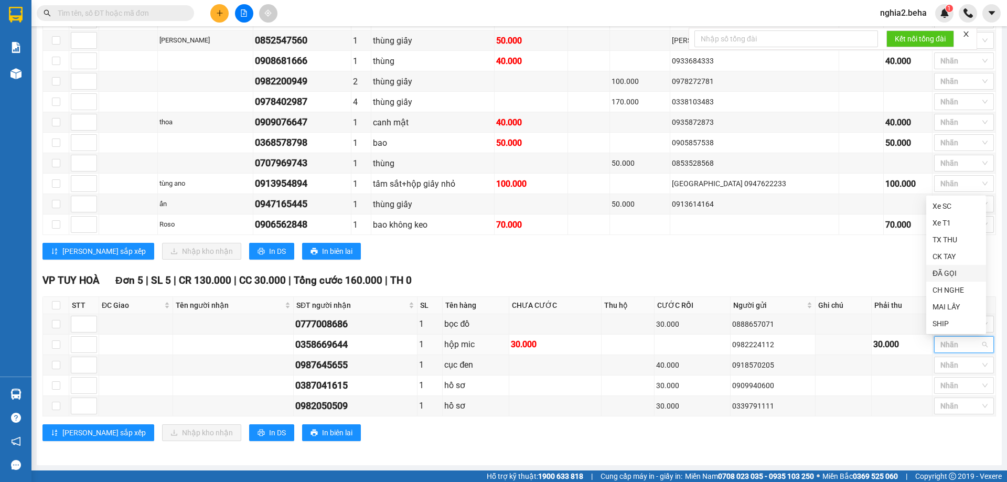
click at [955, 275] on div "ĐÃ GỌI" at bounding box center [956, 274] width 47 height 12
click at [673, 339] on td at bounding box center [693, 345] width 76 height 20
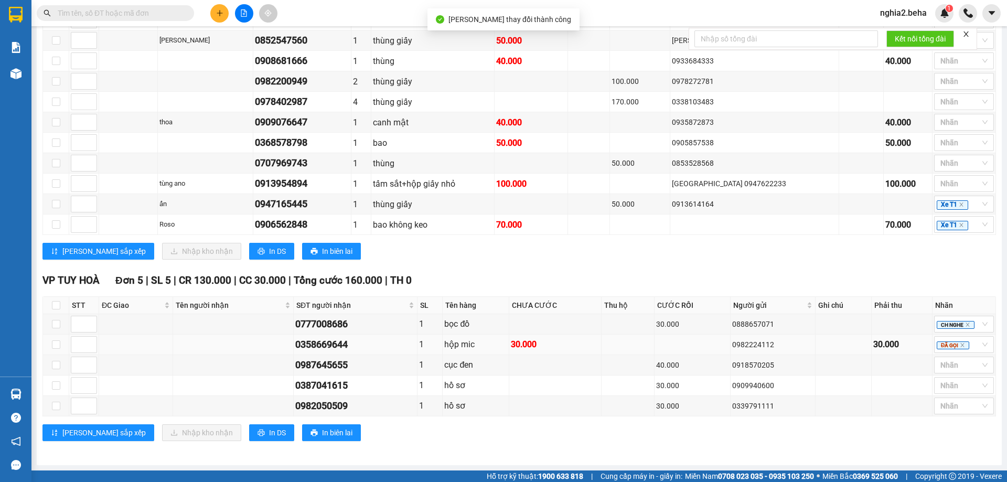
click at [749, 345] on div "0982224112" at bounding box center [773, 345] width 82 height 12
click at [758, 346] on div "0982224112" at bounding box center [773, 345] width 82 height 12
click at [337, 367] on div "0987645655" at bounding box center [355, 365] width 120 height 15
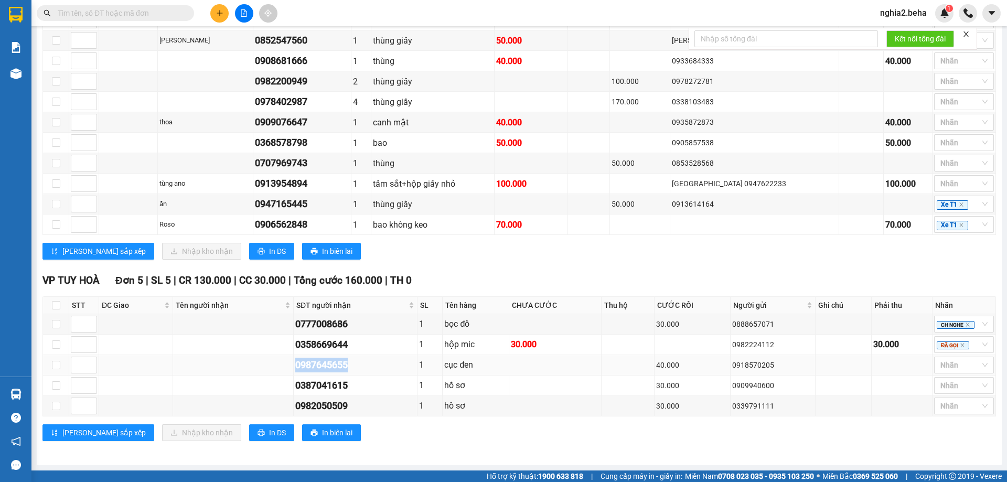
click at [337, 367] on div "0987645655" at bounding box center [355, 365] width 120 height 15
copy div "0987645655"
click at [941, 365] on div at bounding box center [959, 365] width 44 height 13
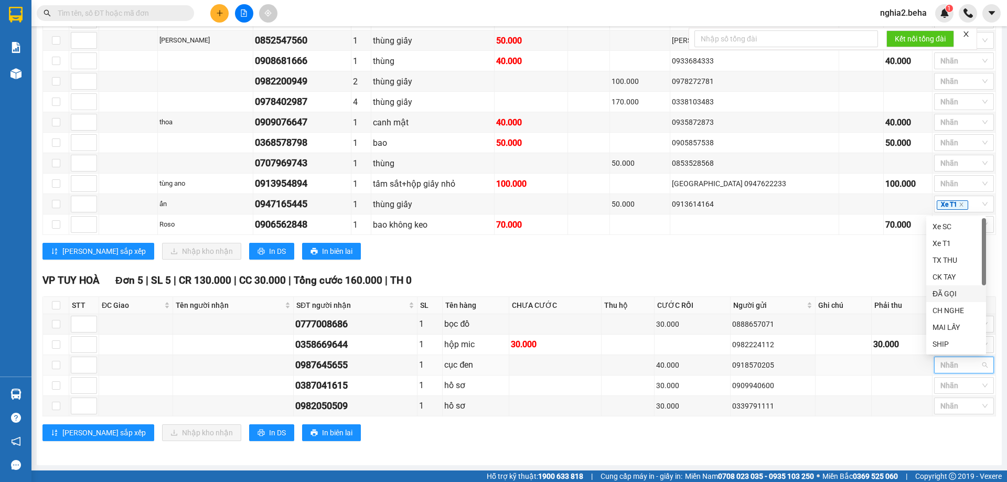
click at [965, 290] on div "ĐÃ GỌI" at bounding box center [956, 294] width 47 height 12
click at [734, 280] on div "VP TUY HOÀ Đơn 5 | SL 5 | CR 130.000 | CC 30.000 | Tổng cước 160.000 | TH 0" at bounding box center [519, 281] width 954 height 16
click at [332, 385] on div "0387041615" at bounding box center [355, 385] width 120 height 15
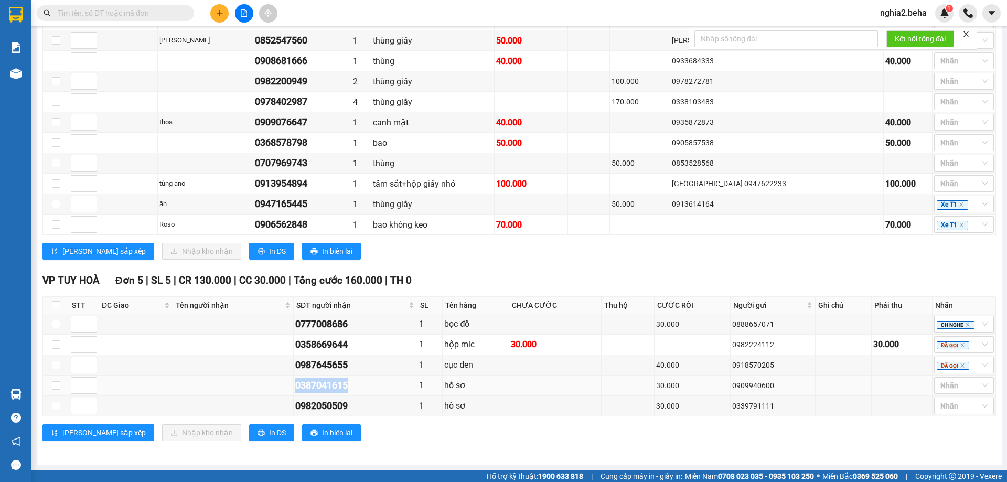
click at [333, 385] on div "0387041615" at bounding box center [355, 385] width 120 height 15
copy div "0387041615"
click at [969, 382] on div at bounding box center [959, 385] width 44 height 13
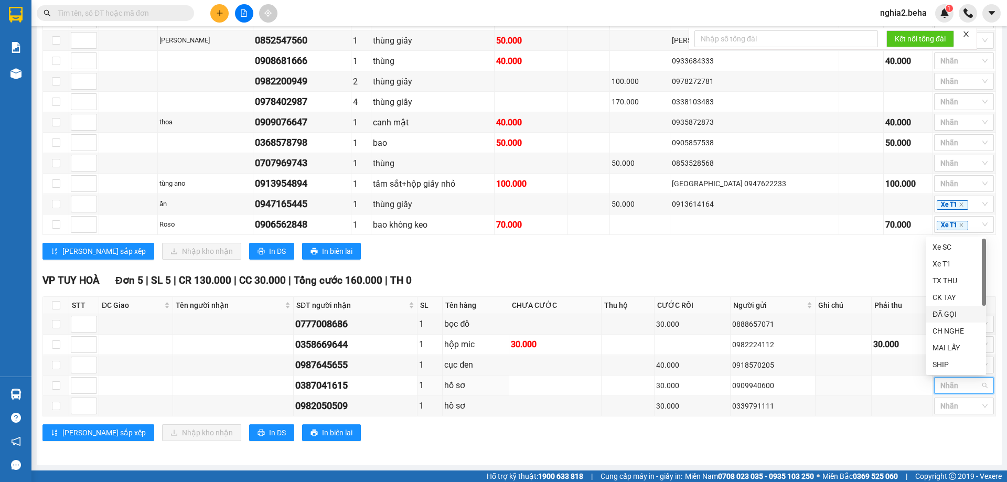
click at [943, 316] on div "ĐÃ GỌI" at bounding box center [956, 315] width 47 height 12
click at [334, 389] on div "0387041615" at bounding box center [355, 385] width 120 height 15
click at [346, 403] on div "0982050509" at bounding box center [355, 406] width 120 height 15
copy div "0982050509"
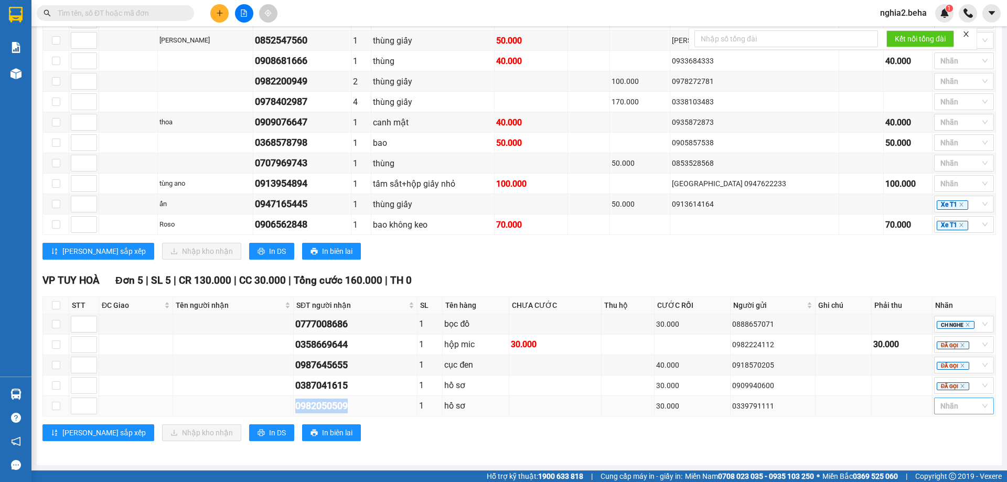
click at [967, 411] on div at bounding box center [959, 406] width 44 height 13
click at [942, 346] on div "CH NGHE" at bounding box center [956, 352] width 47 height 12
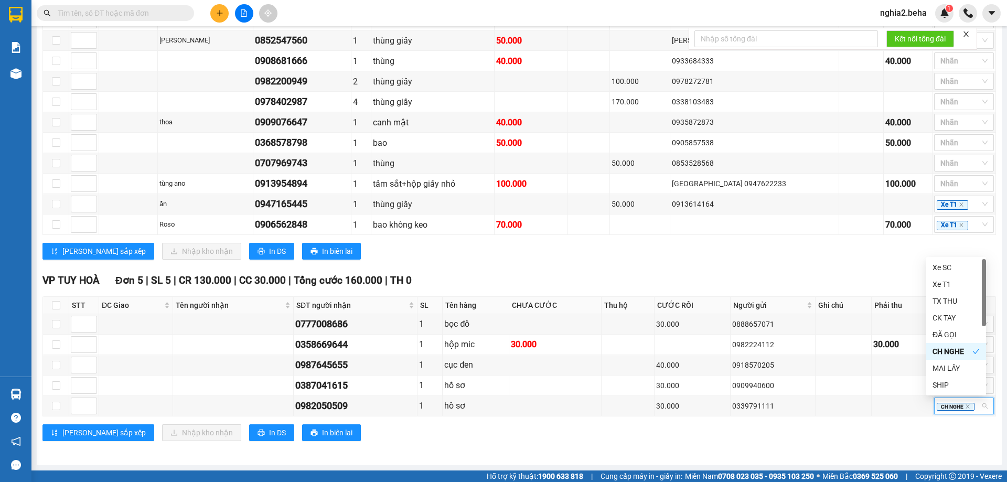
click at [763, 280] on div "VP TUY HOÀ Đơn 5 | SL 5 | CR 130.000 | CC 30.000 | Tổng cước 160.000 | TH 0" at bounding box center [519, 281] width 954 height 16
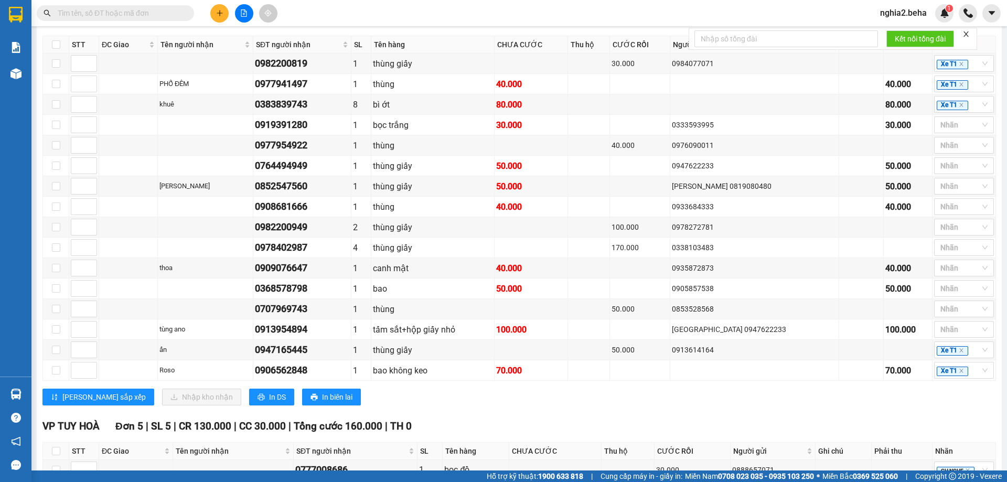
scroll to position [483, 0]
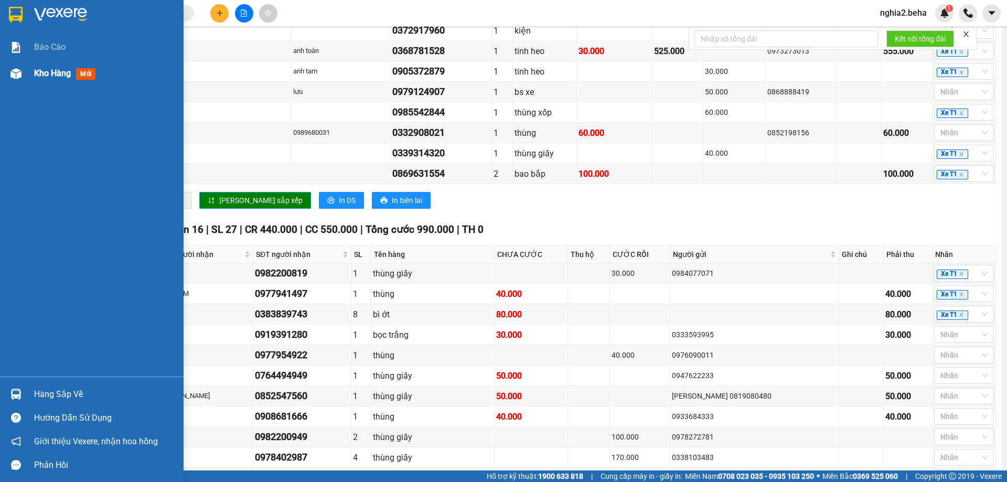
click at [11, 75] on img at bounding box center [15, 73] width 11 height 11
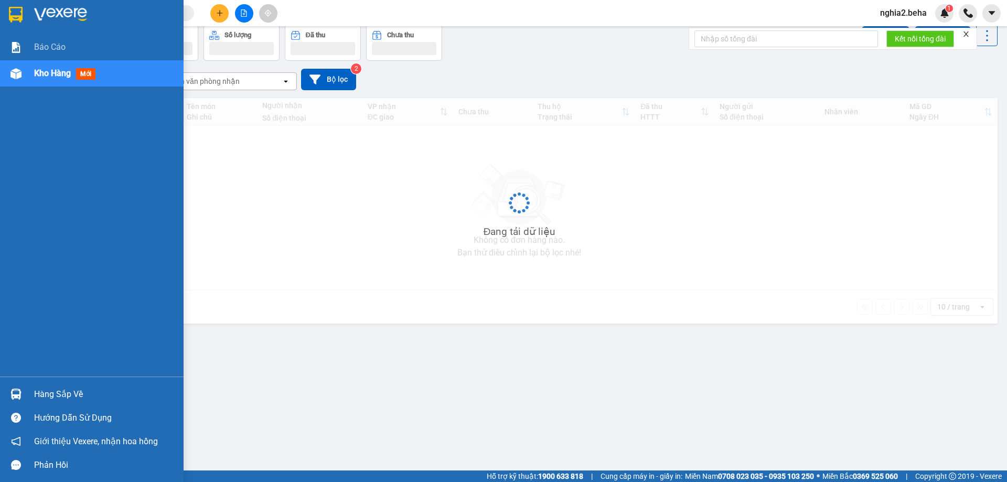
scroll to position [48, 0]
click at [124, 76] on div "Kho hàng mới" at bounding box center [105, 73] width 142 height 26
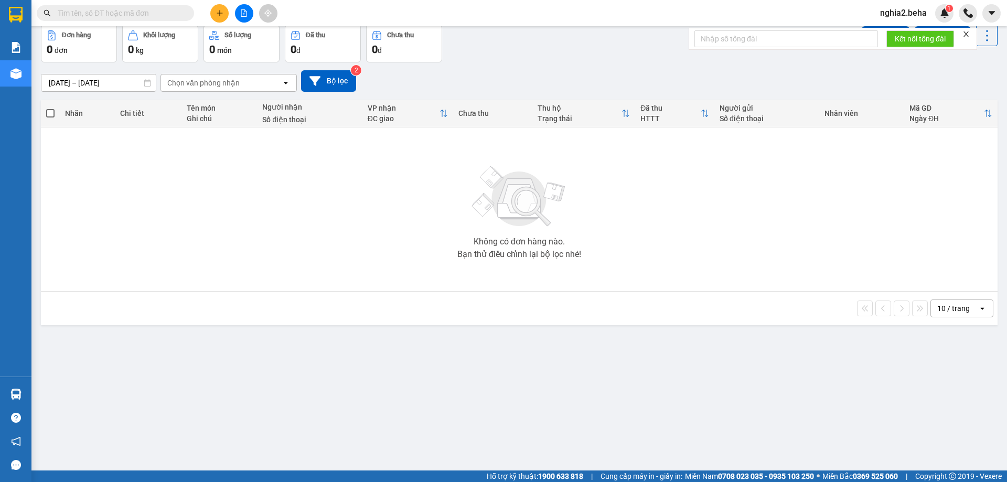
click at [535, 77] on div "11/08/2025 – 12/08/2025 Press the down arrow key to interact with the calendar …" at bounding box center [519, 81] width 957 height 22
click at [946, 16] on img at bounding box center [944, 12] width 9 height 9
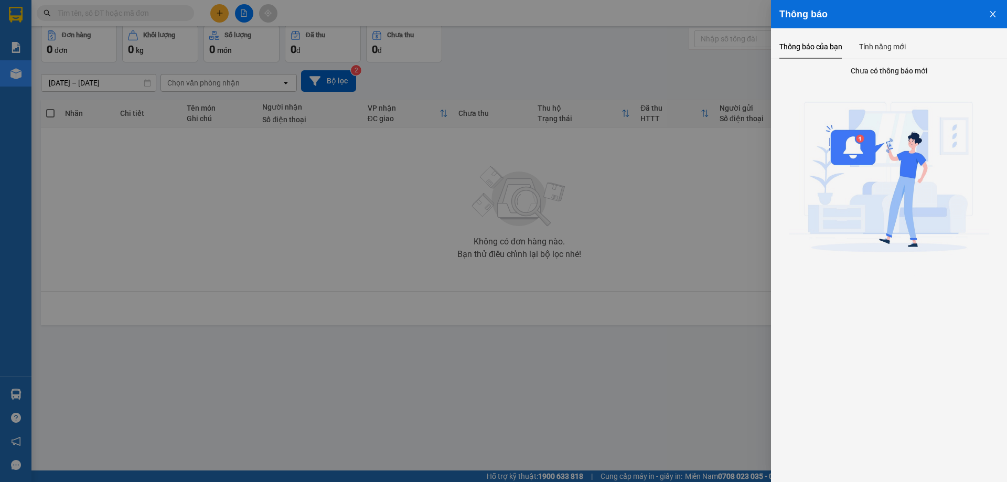
click at [626, 109] on div at bounding box center [503, 241] width 1007 height 482
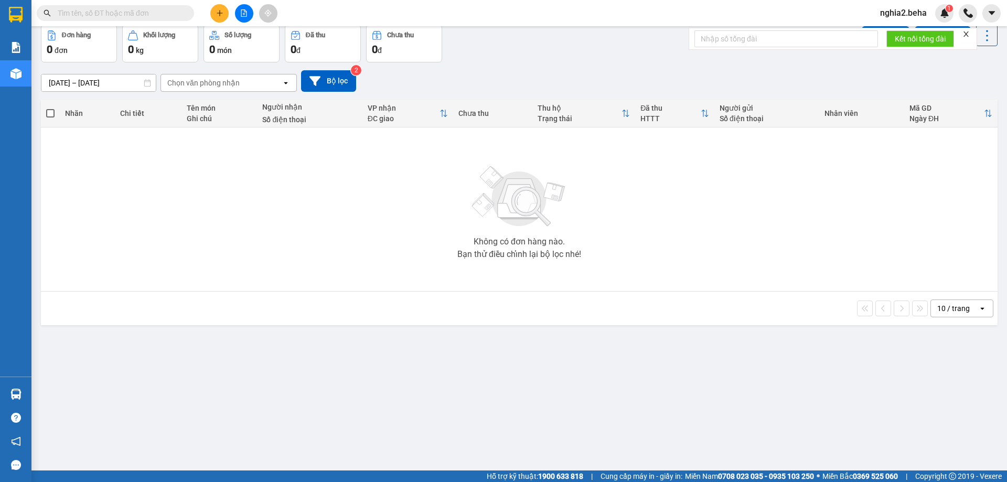
scroll to position [0, 0]
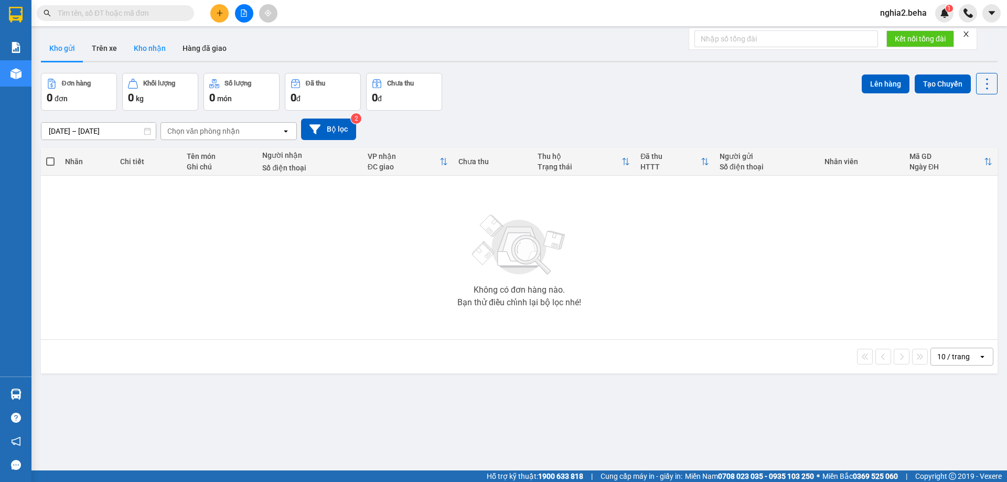
click at [148, 50] on button "Kho nhận" at bounding box center [149, 48] width 49 height 25
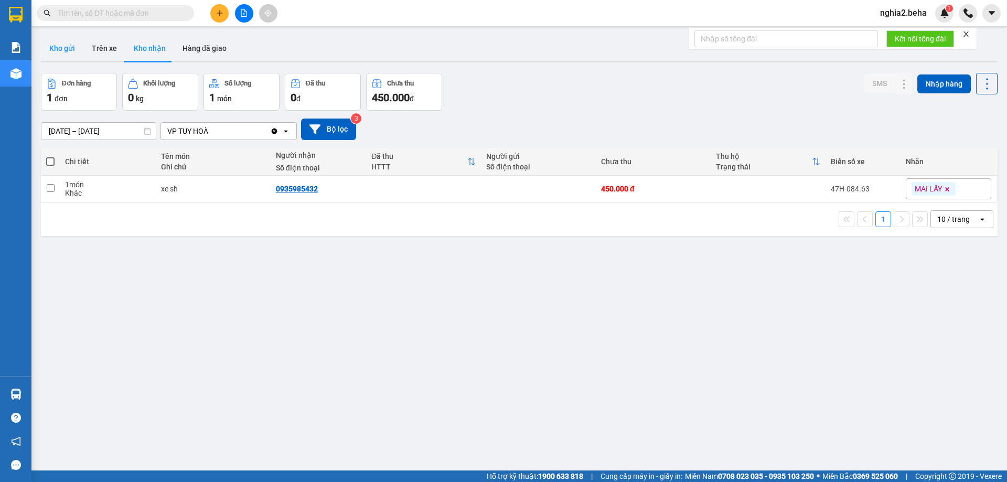
click at [57, 47] on button "Kho gửi" at bounding box center [62, 48] width 42 height 25
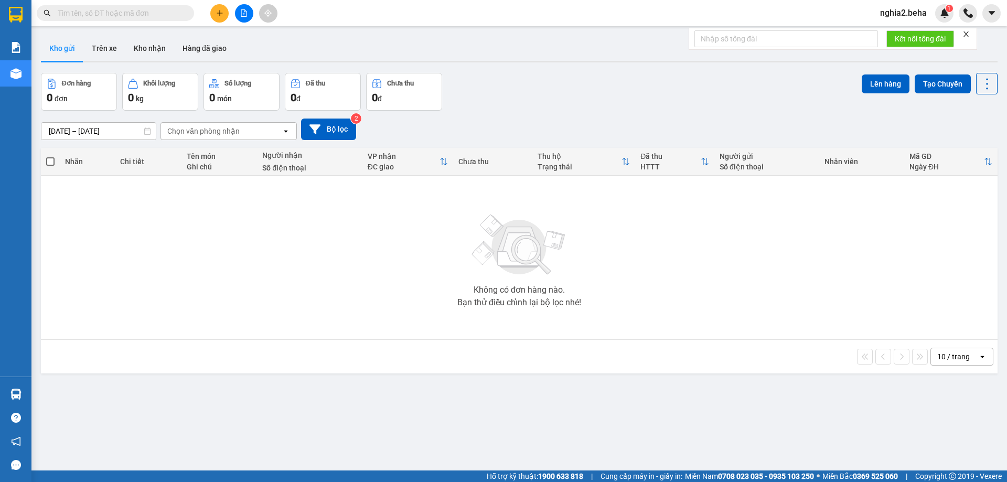
drag, startPoint x: 146, startPoint y: 52, endPoint x: 217, endPoint y: 88, distance: 79.1
click at [151, 56] on button "Kho nhận" at bounding box center [149, 48] width 49 height 25
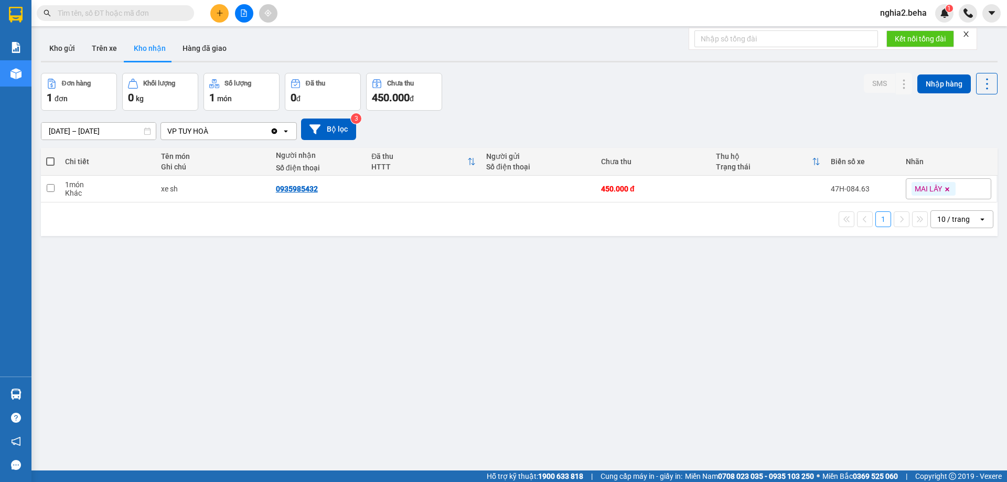
click at [239, 125] on div "VP TUY HOÀ" at bounding box center [215, 131] width 109 height 17
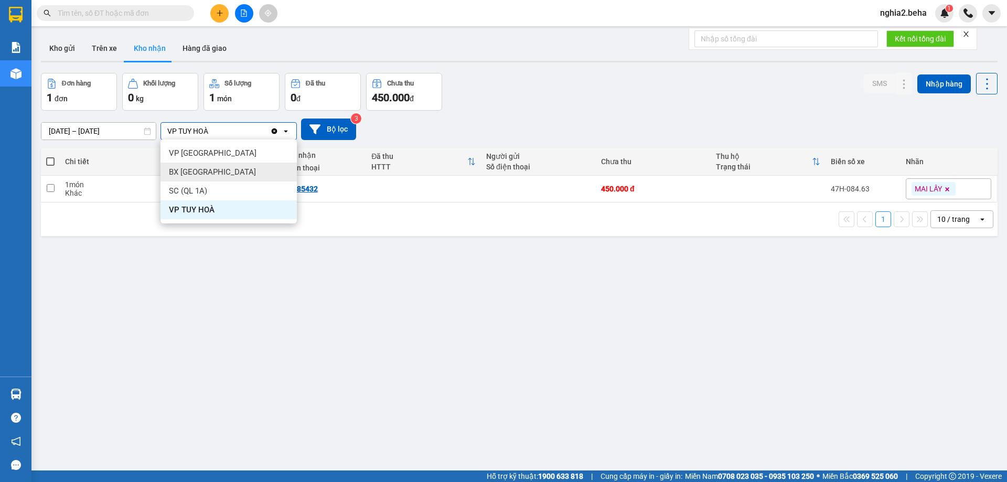
click at [226, 171] on div "BX PHÚ YÊN" at bounding box center [229, 172] width 136 height 19
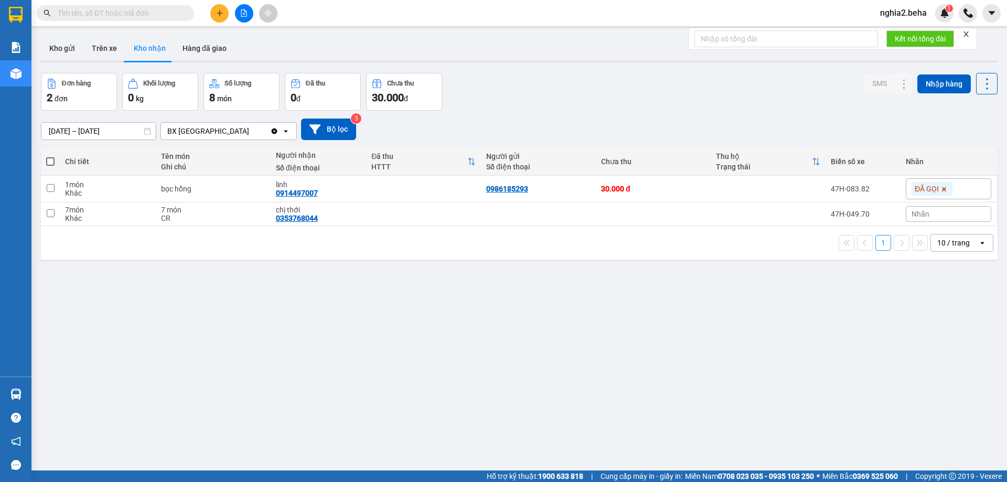
click at [275, 131] on icon "Clear value" at bounding box center [275, 131] width 6 height 6
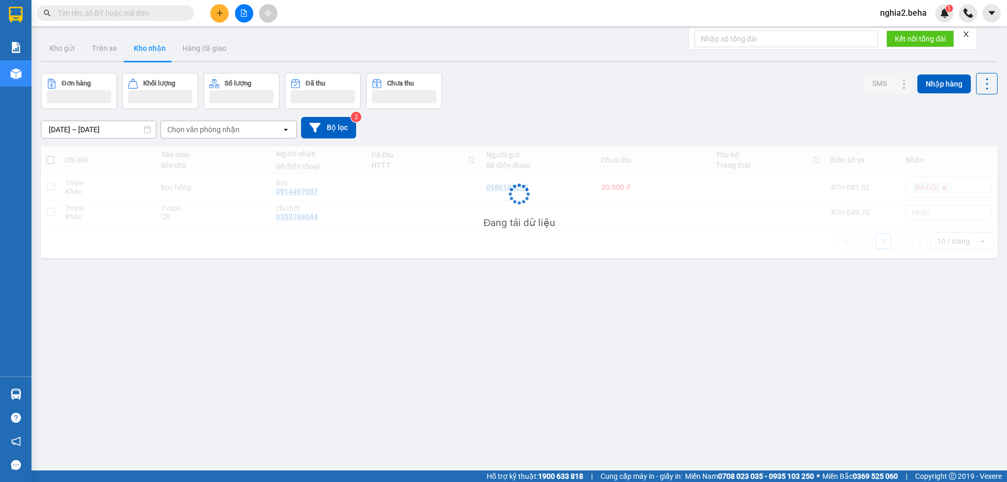
click at [275, 131] on div "Chọn văn phòng nhận" at bounding box center [221, 129] width 121 height 17
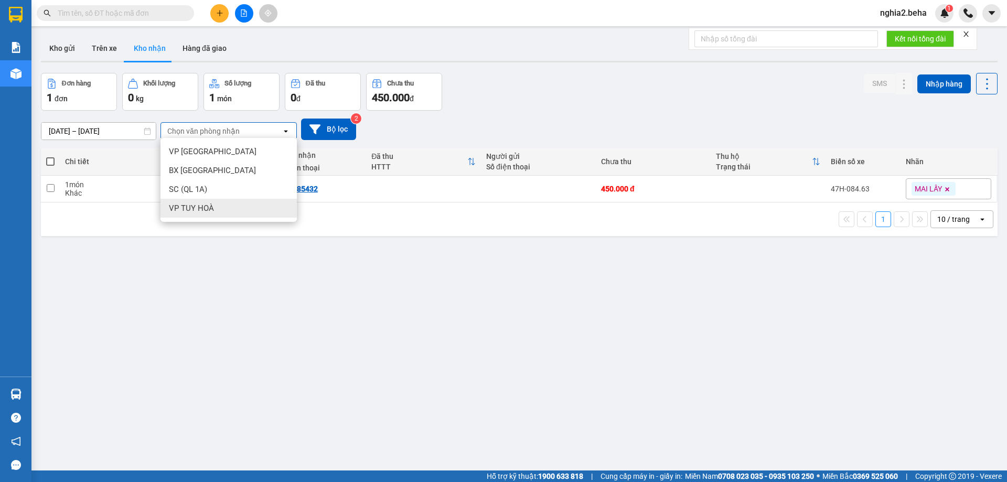
click at [215, 204] on div "VP TUY HOÀ" at bounding box center [229, 208] width 136 height 19
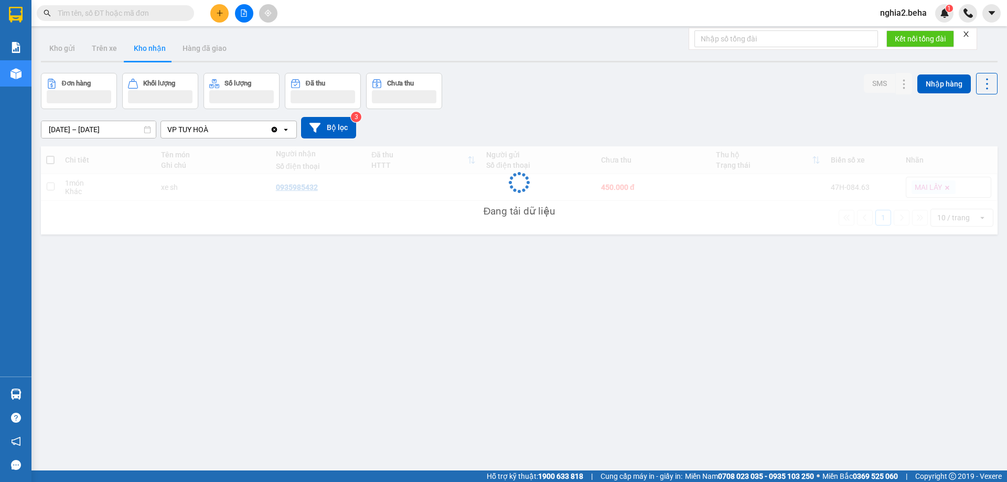
click at [236, 284] on div "ver 1.8.137 Kho gửi Trên xe Kho nhận Hàng đã giao Đơn hàng Khối lượng Số lượng …" at bounding box center [519, 272] width 965 height 482
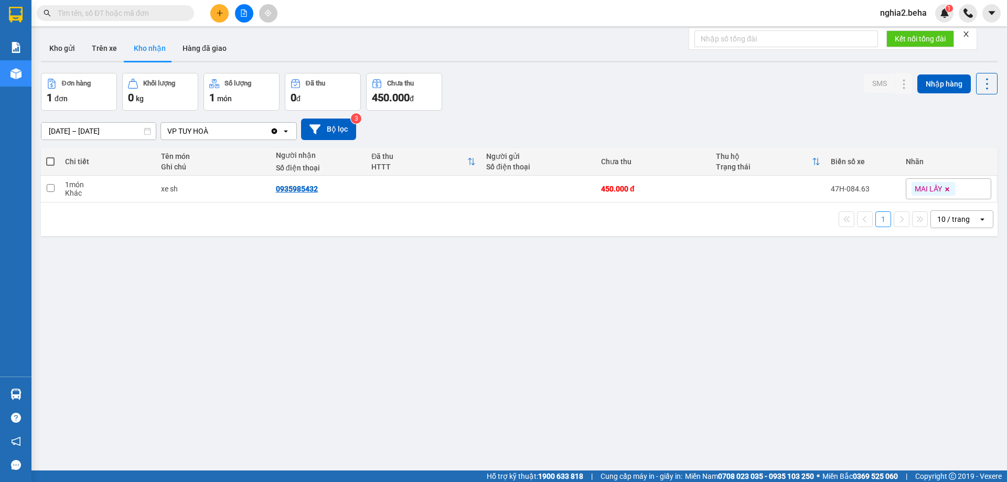
click at [508, 60] on div "Kho gửi Trên xe Kho nhận Hàng đã giao" at bounding box center [519, 50] width 957 height 28
click at [230, 129] on div "VP TUY HOÀ" at bounding box center [215, 131] width 109 height 17
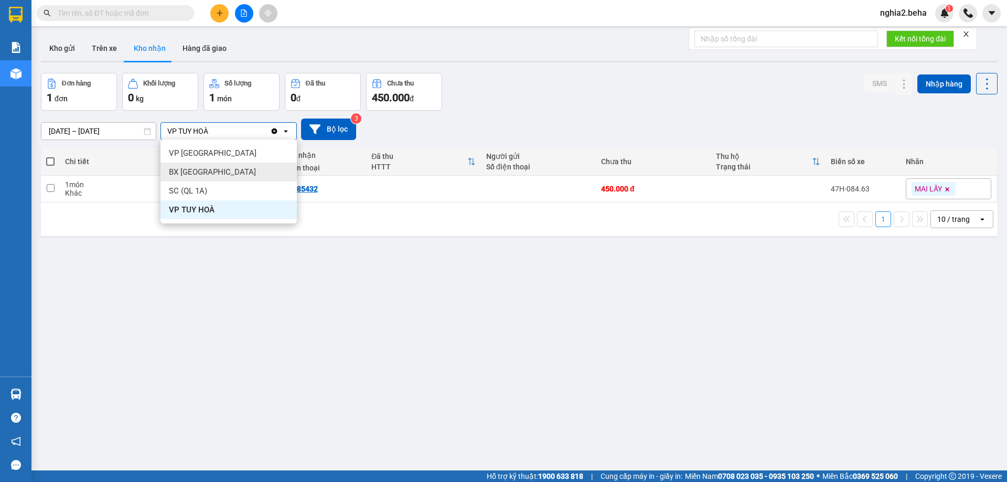
click at [228, 176] on div "BX PHÚ YÊN" at bounding box center [229, 172] width 136 height 19
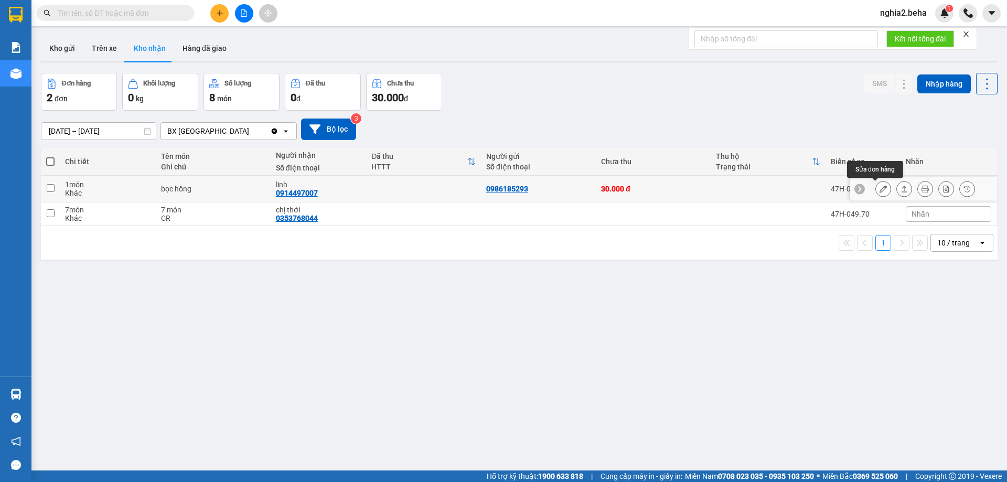
click at [880, 190] on icon at bounding box center [883, 188] width 7 height 7
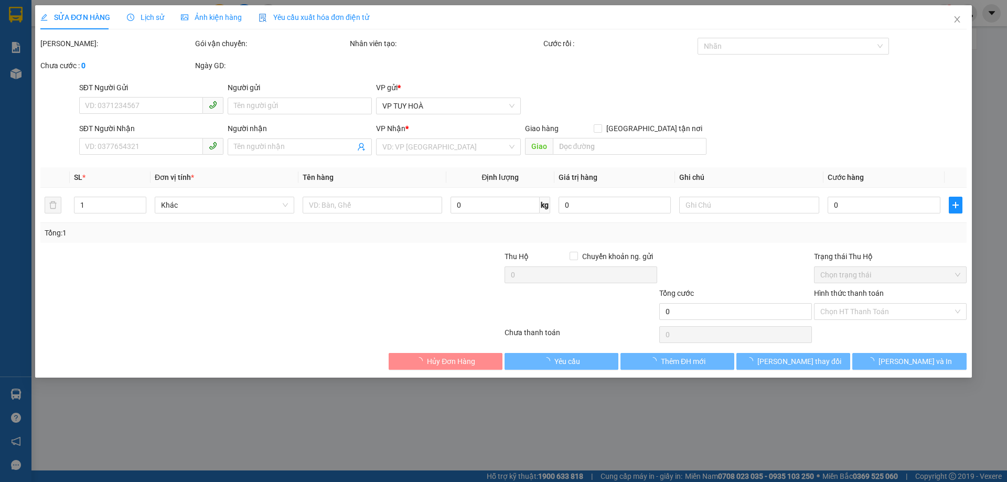
type input "0986185293"
type input "0914497007"
type input "linh"
type input "30.000"
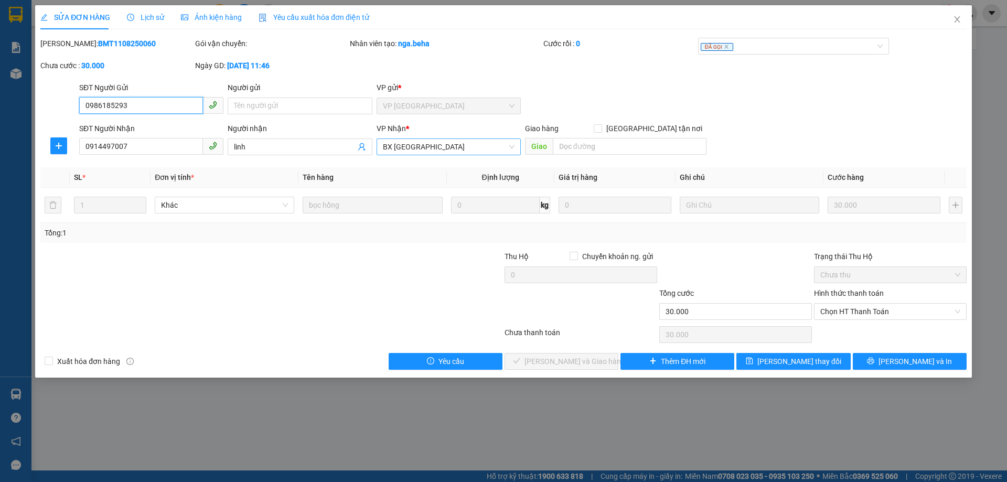
click at [467, 150] on span "BX PHÚ YÊN" at bounding box center [449, 147] width 132 height 16
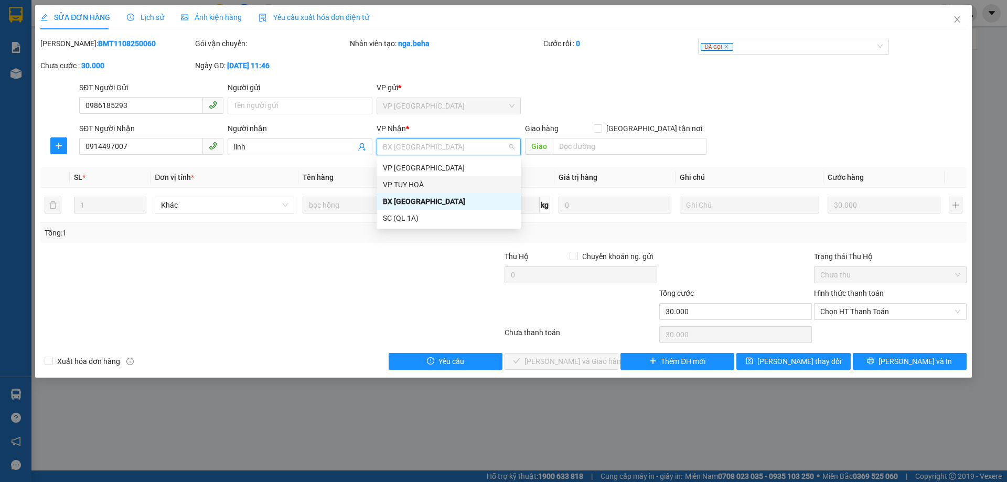
click at [439, 184] on div "VP TUY HOÀ" at bounding box center [449, 185] width 132 height 12
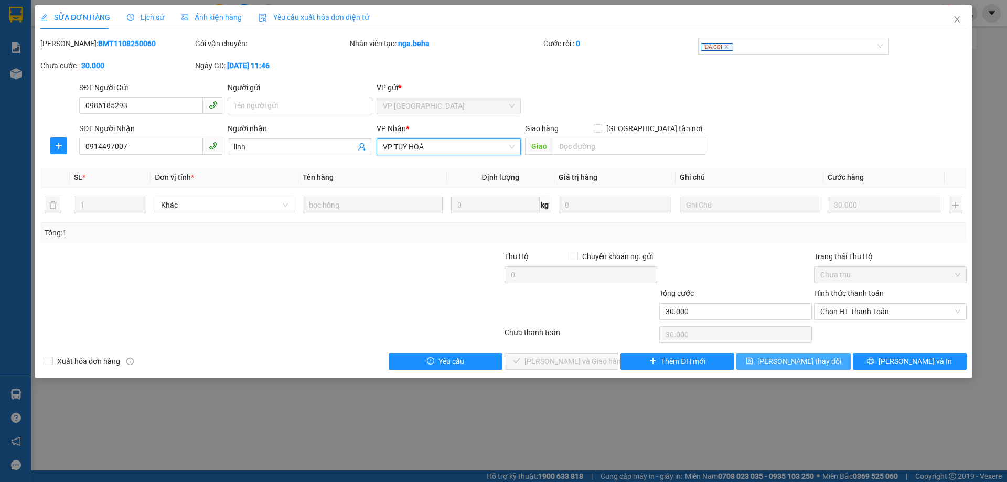
drag, startPoint x: 801, startPoint y: 361, endPoint x: 796, endPoint y: 363, distance: 5.7
click at [801, 361] on span "Lưu thay đổi" at bounding box center [800, 362] width 84 height 12
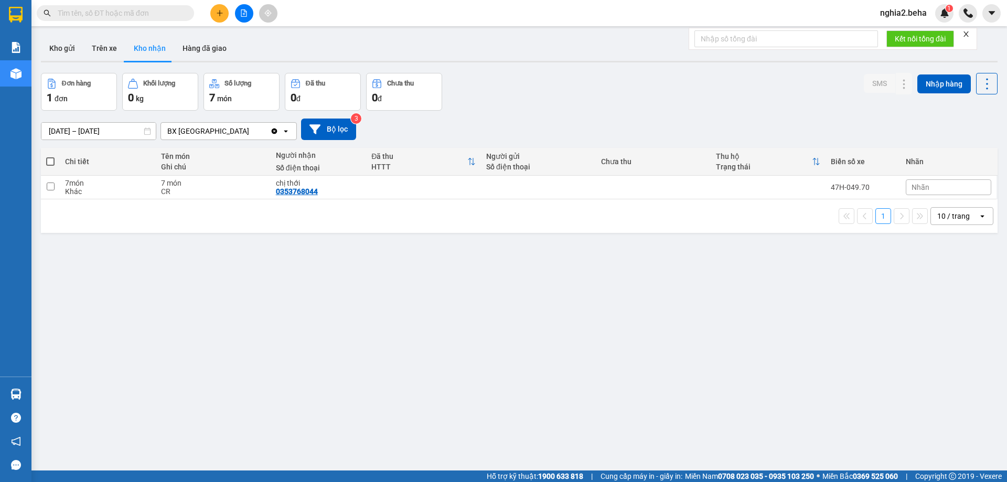
click at [274, 132] on icon "Clear value" at bounding box center [274, 131] width 8 height 8
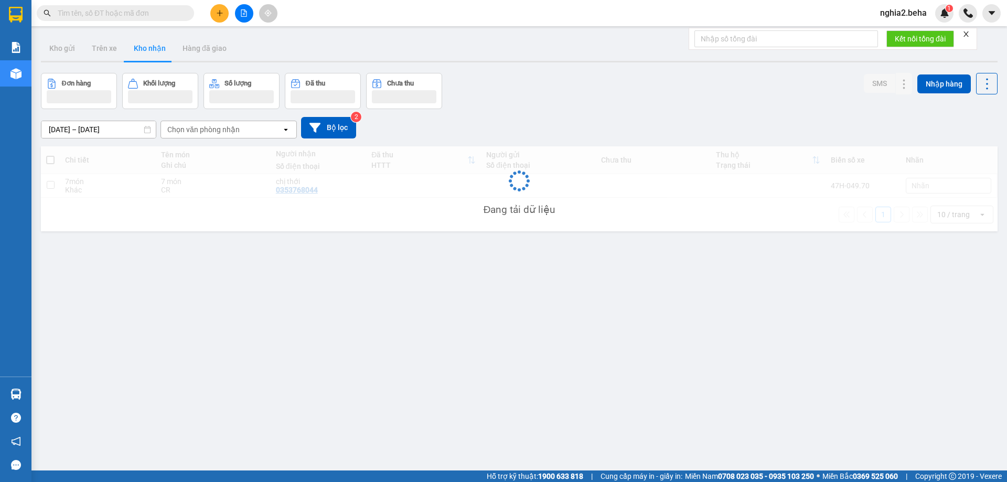
click at [254, 132] on div "Chọn văn phòng nhận" at bounding box center [221, 129] width 121 height 17
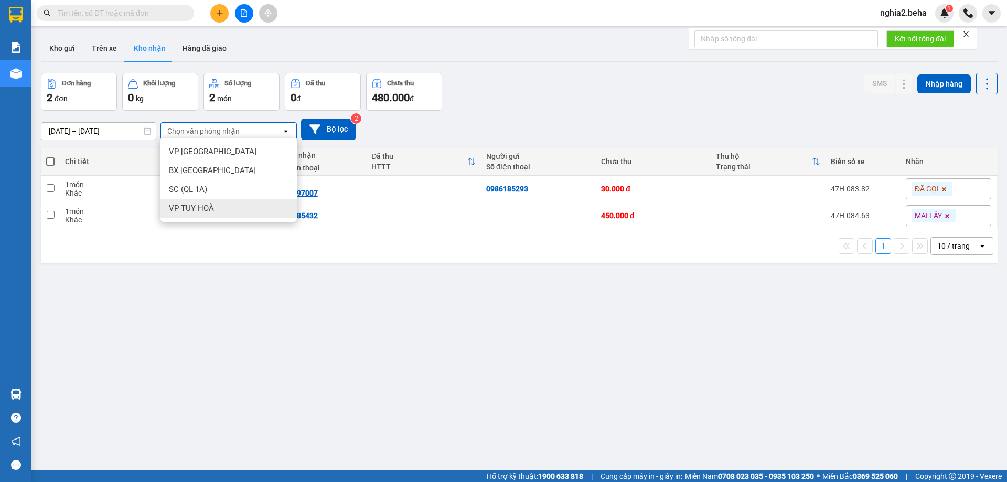
click at [193, 207] on span "VP TUY HOÀ" at bounding box center [191, 208] width 45 height 10
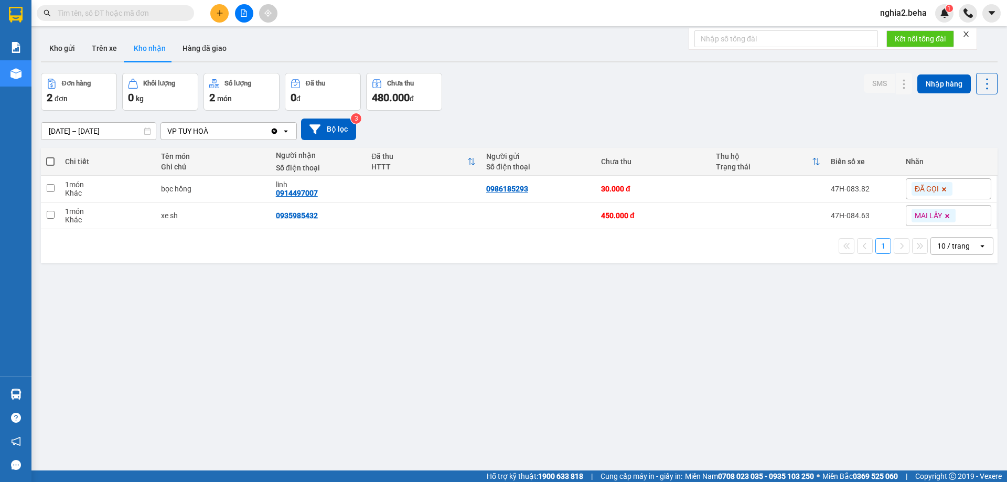
click at [587, 134] on div "10/08/2025 – 12/08/2025 Press the down arrow key to interact with the calendar …" at bounding box center [519, 130] width 957 height 22
click at [880, 190] on icon at bounding box center [883, 188] width 7 height 7
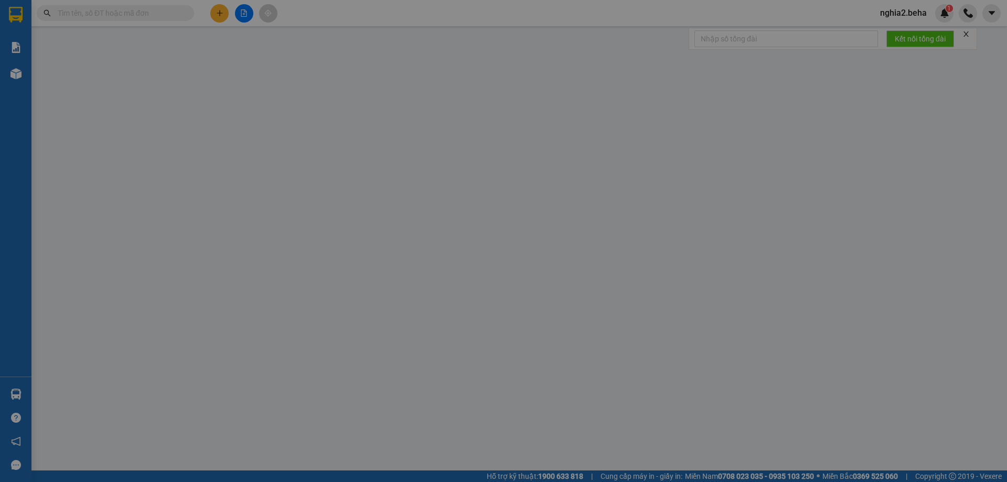
type input "0986185293"
type input "0914497007"
type input "linh"
type input "30.000"
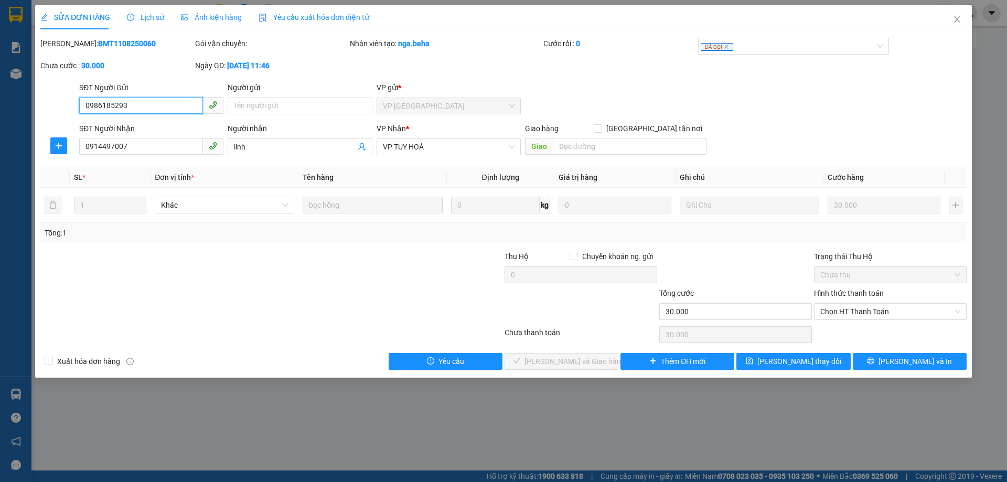
drag, startPoint x: 853, startPoint y: 314, endPoint x: 857, endPoint y: 329, distance: 15.1
click at [857, 321] on div "Hình thức thanh toán Chọn HT Thanh Toán" at bounding box center [890, 306] width 153 height 37
click at [854, 315] on span "Chọn HT Thanh Toán" at bounding box center [891, 312] width 140 height 16
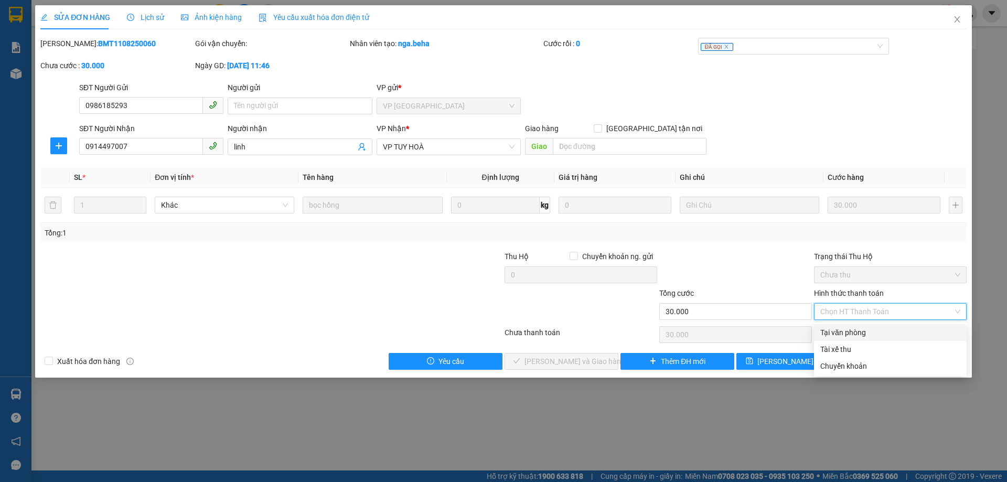
click at [859, 333] on div "Tại văn phòng" at bounding box center [891, 333] width 140 height 12
type input "0"
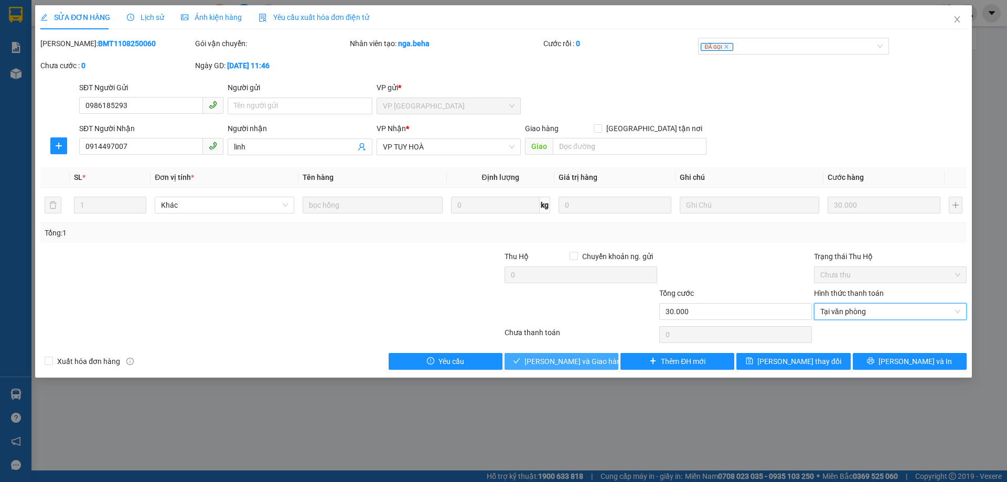
click at [577, 359] on span "Lưu và Giao hàng" at bounding box center [575, 362] width 101 height 12
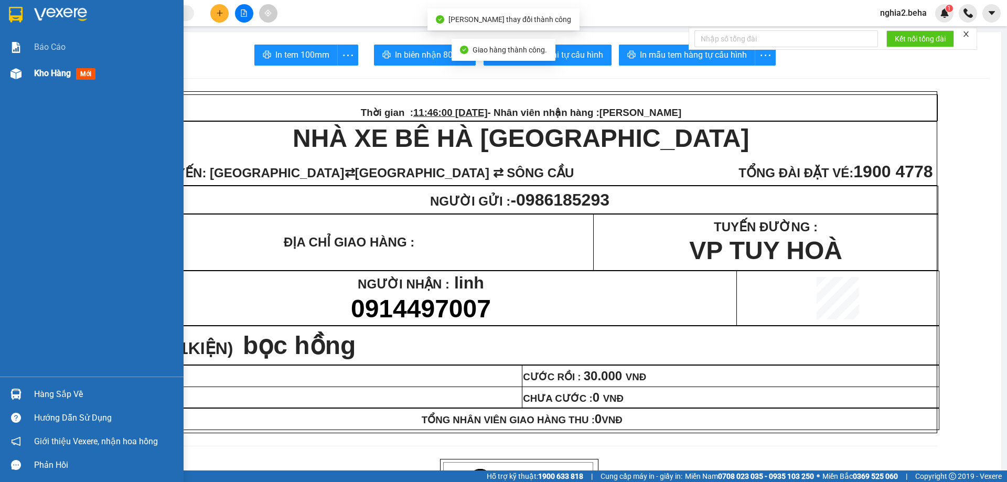
click at [20, 83] on div "Kho hàng mới" at bounding box center [92, 73] width 184 height 26
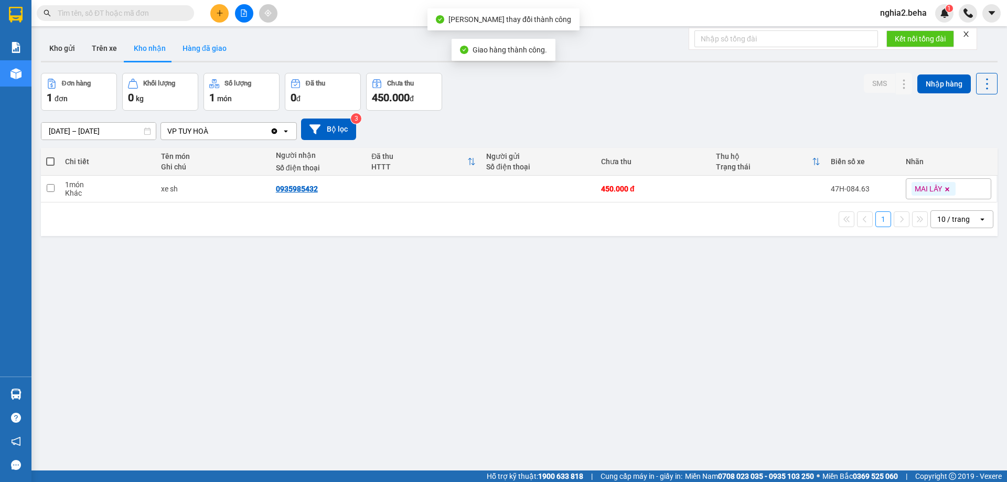
click at [190, 52] on button "Hàng đã giao" at bounding box center [204, 48] width 61 height 25
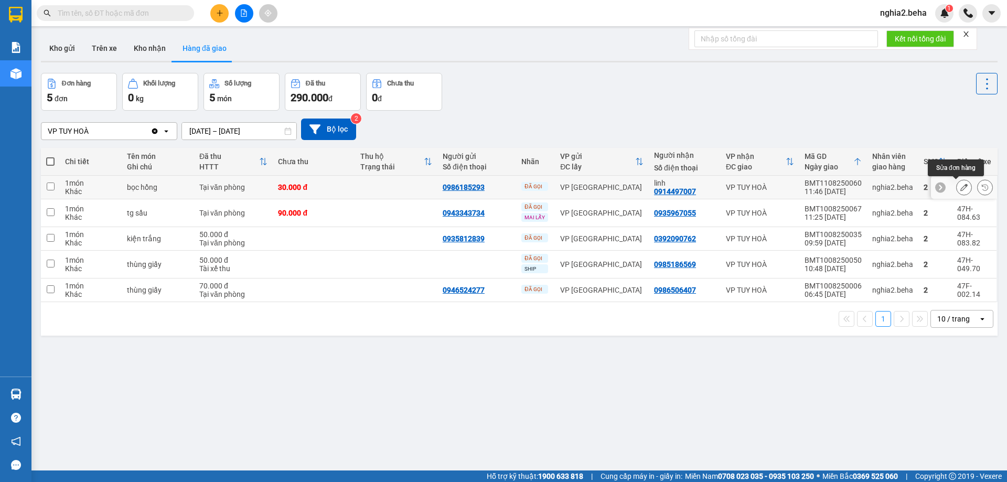
click at [957, 186] on button at bounding box center [964, 187] width 15 height 18
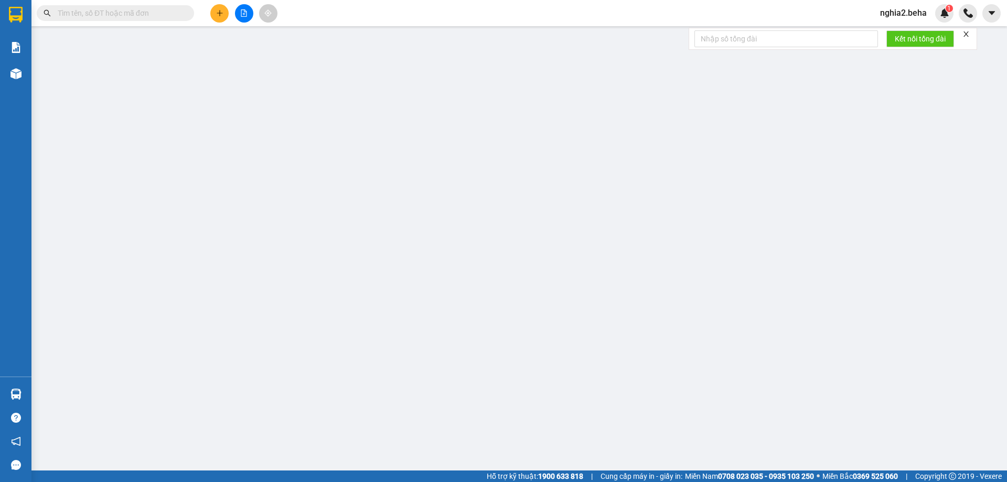
type input "0986185293"
type input "0914497007"
type input "linh"
type input "30.000"
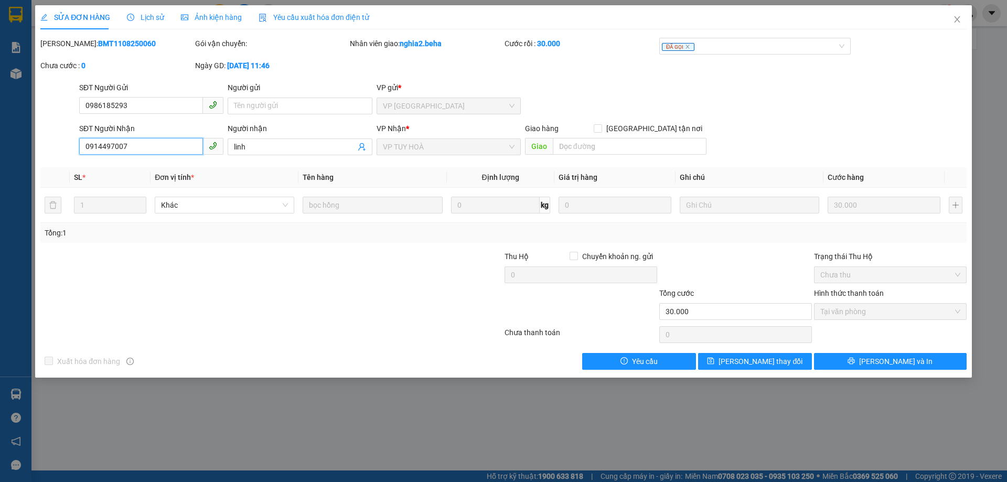
drag, startPoint x: 164, startPoint y: 143, endPoint x: 60, endPoint y: 144, distance: 103.9
click at [60, 144] on div "SĐT Người Nhận 0914497007 0914497007 Người nhận linh VP Nhận * VP TUY HOÀ Giao …" at bounding box center [503, 141] width 929 height 37
click at [958, 18] on icon "close" at bounding box center [957, 19] width 8 height 8
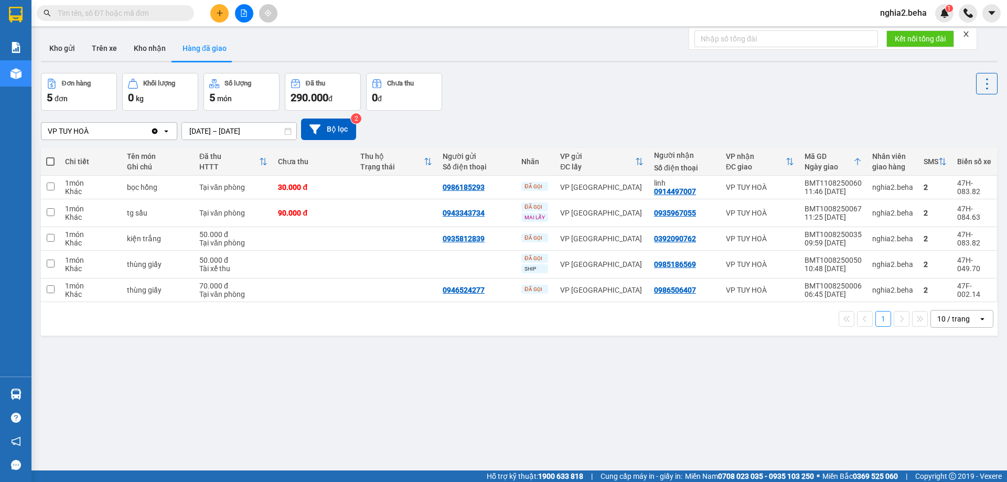
click at [569, 92] on div "Đơn hàng 5 đơn Khối lượng 0 kg Số lượng 5 món Đã thu 290.000 đ Chưa thu 0 đ" at bounding box center [519, 92] width 957 height 38
click at [481, 123] on div "VP TUY HOÀ Clear value open 10/08/2025 – 12/08/2025 Press the down arrow key to…" at bounding box center [519, 130] width 957 height 22
click at [144, 44] on button "Kho nhận" at bounding box center [149, 48] width 49 height 25
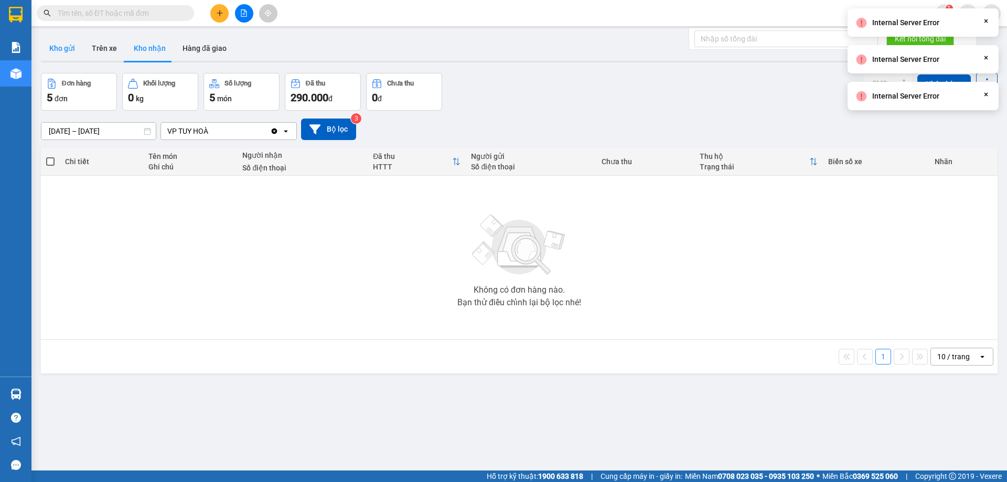
click at [65, 52] on button "Kho gửi" at bounding box center [62, 48] width 42 height 25
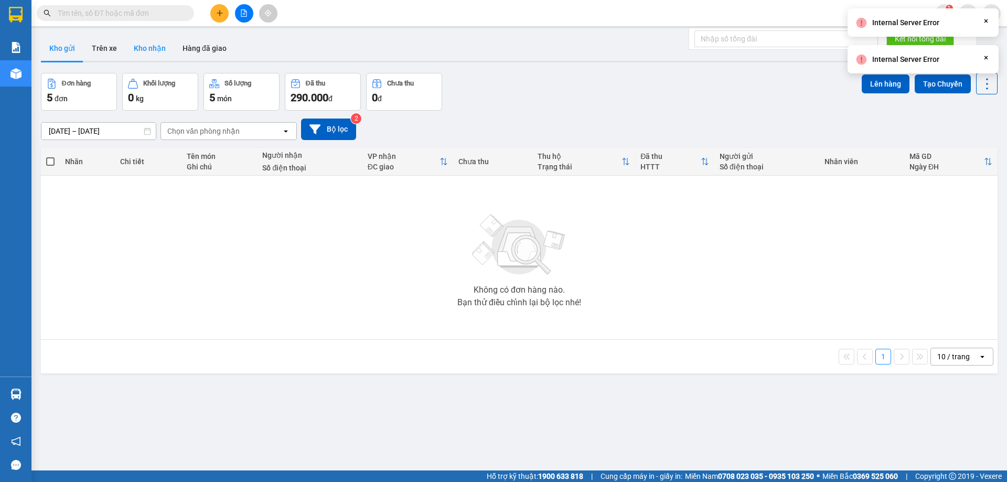
click at [147, 43] on button "Kho nhận" at bounding box center [149, 48] width 49 height 25
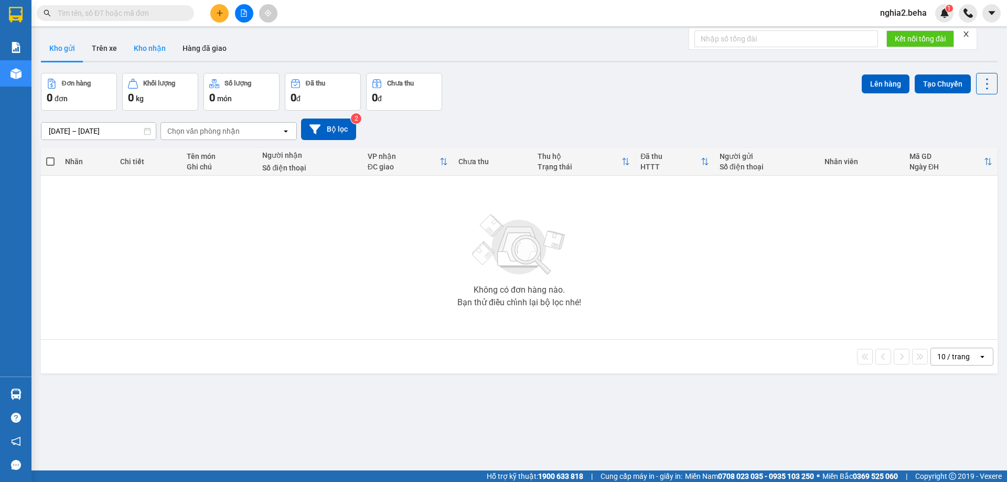
click at [155, 52] on button "Kho nhận" at bounding box center [149, 48] width 49 height 25
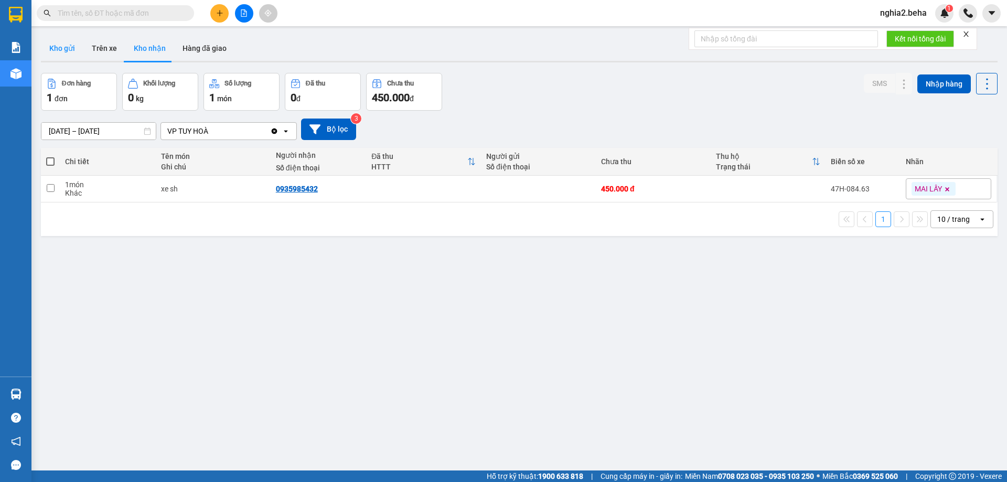
click at [54, 49] on button "Kho gửi" at bounding box center [62, 48] width 42 height 25
